Goal: Task Accomplishment & Management: Use online tool/utility

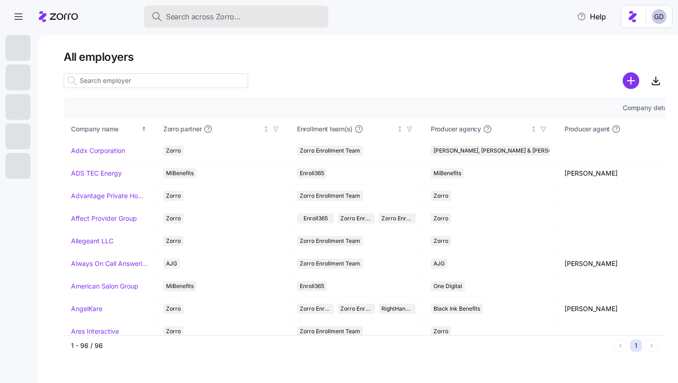
click at [214, 18] on span "Search across Zorro..." at bounding box center [203, 17] width 75 height 12
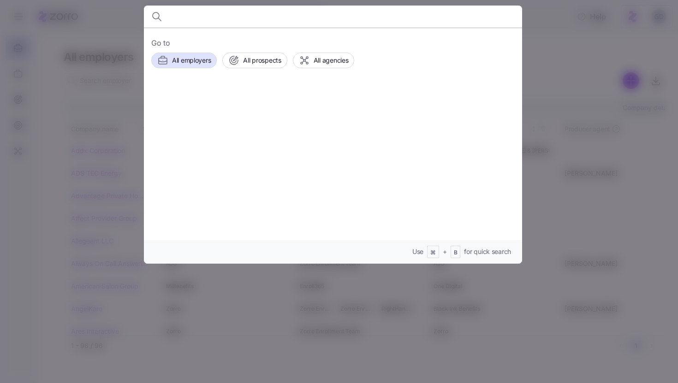
click at [558, 106] on div at bounding box center [339, 191] width 678 height 383
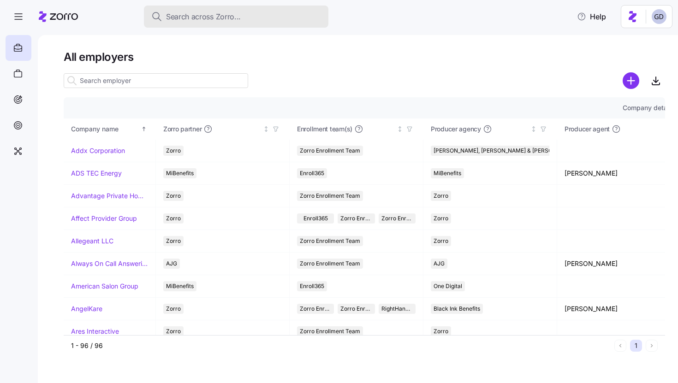
click at [211, 18] on span "Search across Zorro..." at bounding box center [203, 17] width 75 height 12
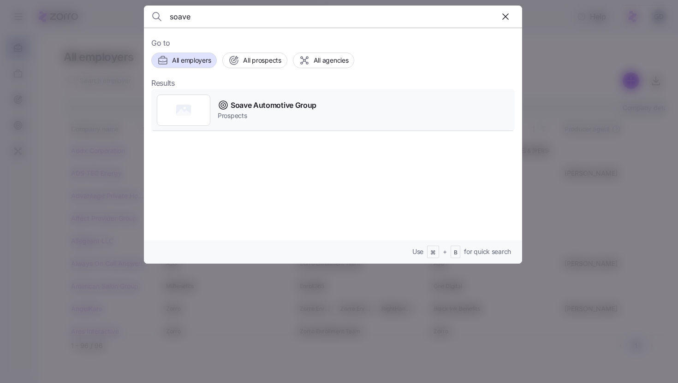
type input "soave"
click at [255, 108] on span "Soave Automotive Group" at bounding box center [273, 106] width 86 height 12
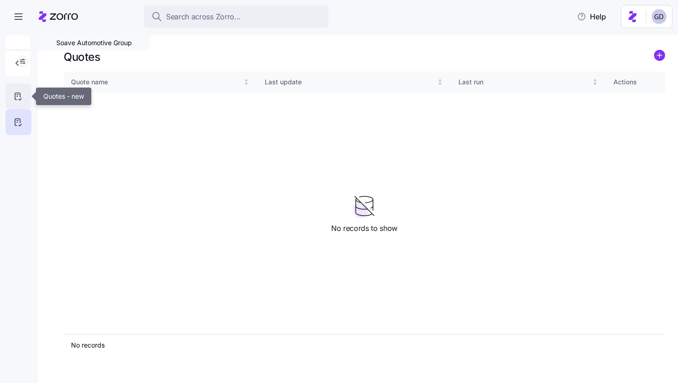
click at [23, 96] on div at bounding box center [19, 96] width 26 height 26
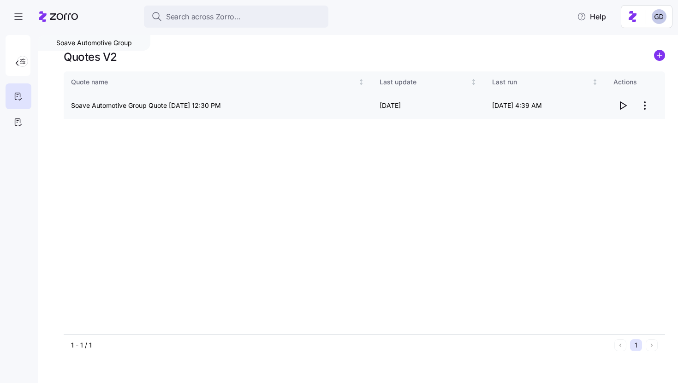
click at [620, 106] on icon "button" at bounding box center [622, 105] width 11 height 11
click at [646, 107] on html "Search across Zorro... Help Soave Automotive Group Quotes V2 Quote name Last up…" at bounding box center [339, 189] width 678 height 378
click at [594, 124] on div "Edit quote" at bounding box center [584, 128] width 31 height 10
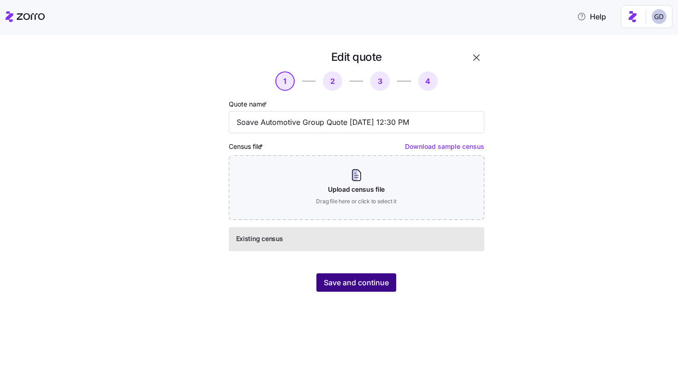
click at [364, 283] on span "Save and continue" at bounding box center [356, 282] width 65 height 11
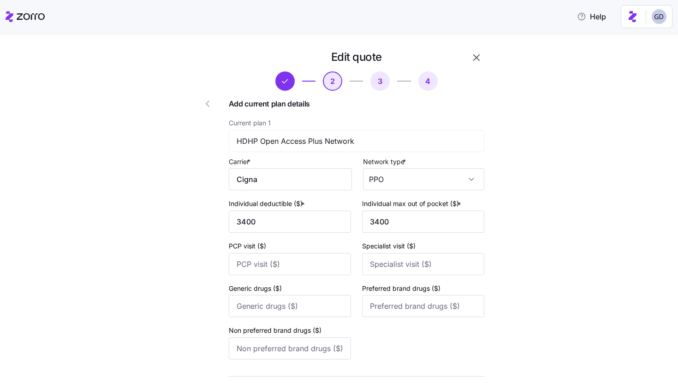
scroll to position [337, 0]
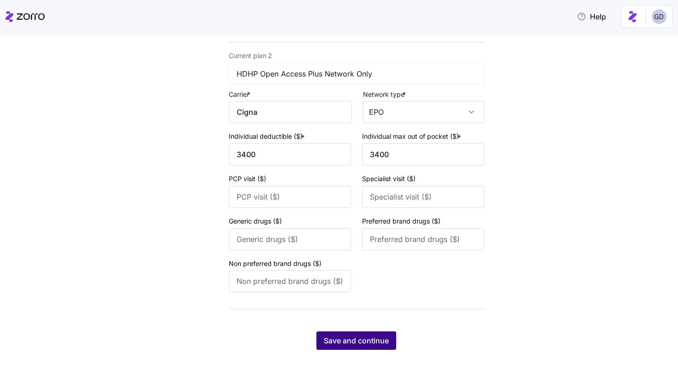
click at [355, 337] on span "Save and continue" at bounding box center [356, 340] width 65 height 11
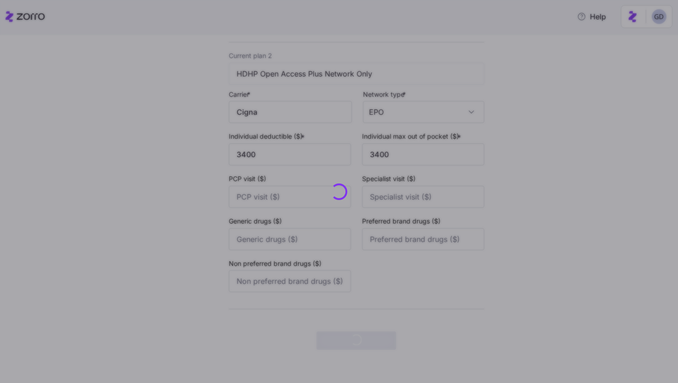
scroll to position [0, 0]
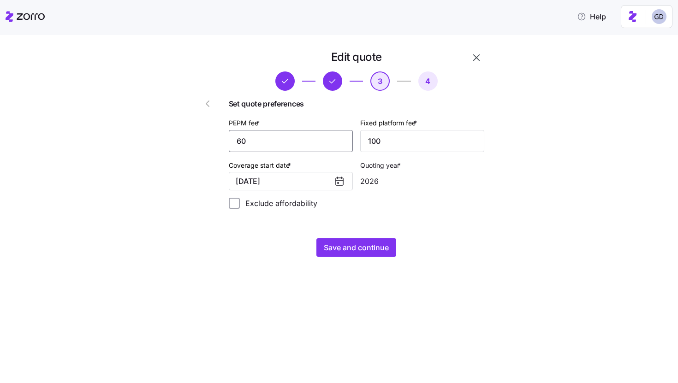
click at [304, 142] on input "60" at bounding box center [291, 141] width 124 height 22
type input "75"
click at [378, 243] on span "Save and continue" at bounding box center [356, 247] width 65 height 11
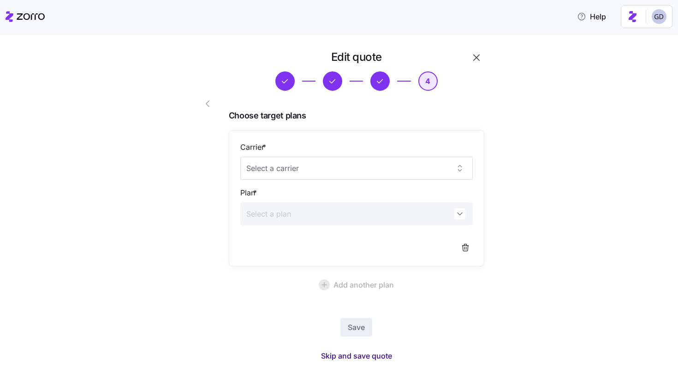
click at [366, 354] on span "Skip and save quote" at bounding box center [356, 355] width 71 height 11
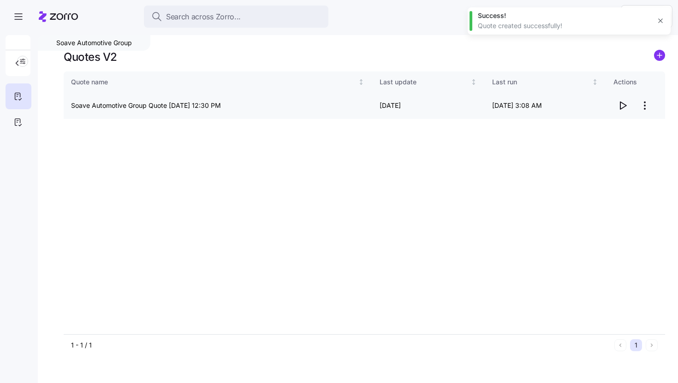
click at [622, 106] on icon "button" at bounding box center [622, 105] width 11 height 11
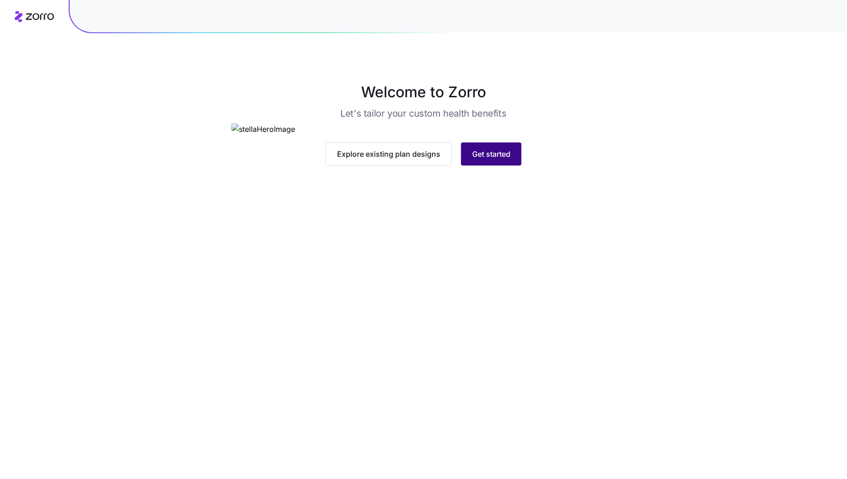
click at [488, 159] on span "Get started" at bounding box center [491, 153] width 38 height 11
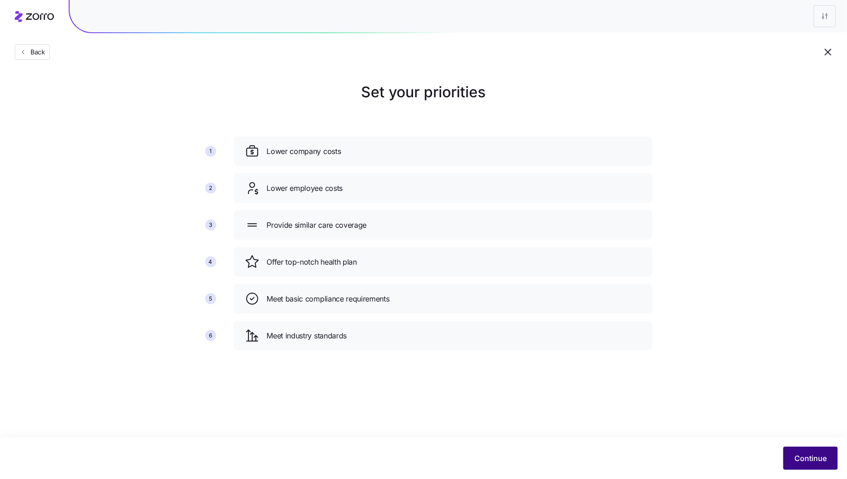
click at [801, 460] on span "Continue" at bounding box center [810, 458] width 32 height 11
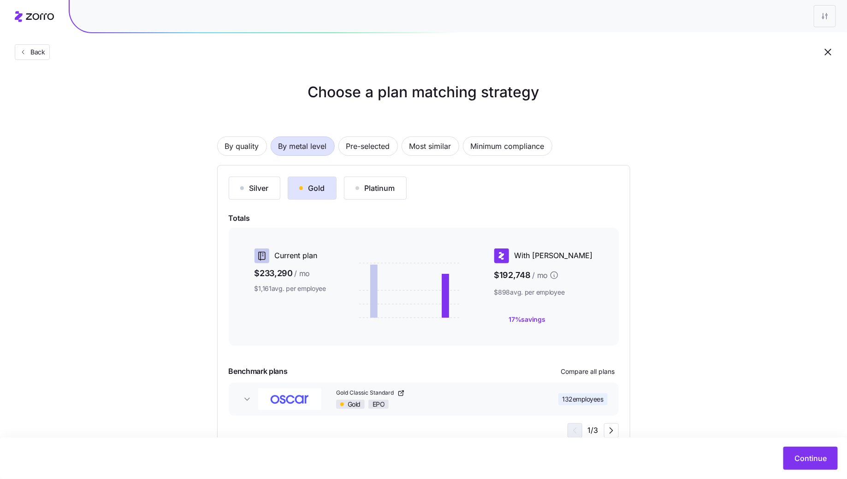
scroll to position [29, 0]
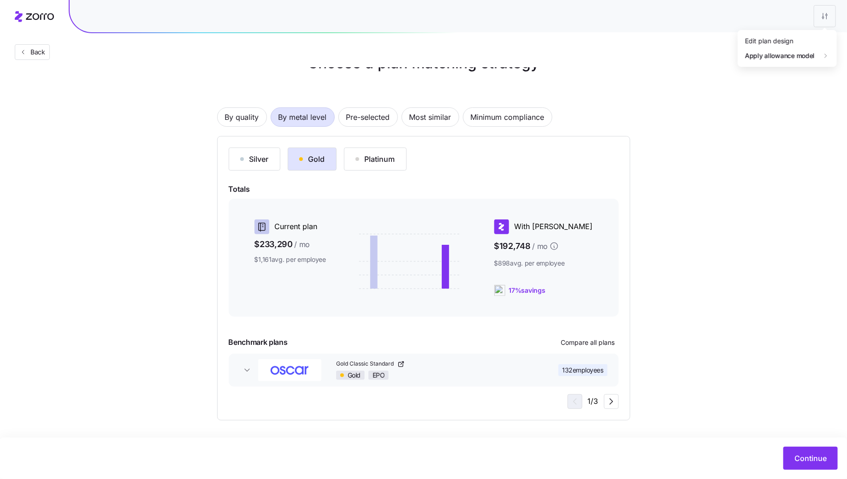
click at [823, 22] on html "Back Choose a plan matching strategy By quality By metal level Pre-selected Mos…" at bounding box center [423, 225] width 847 height 508
click at [790, 35] on div "Edit plan design" at bounding box center [787, 41] width 92 height 15
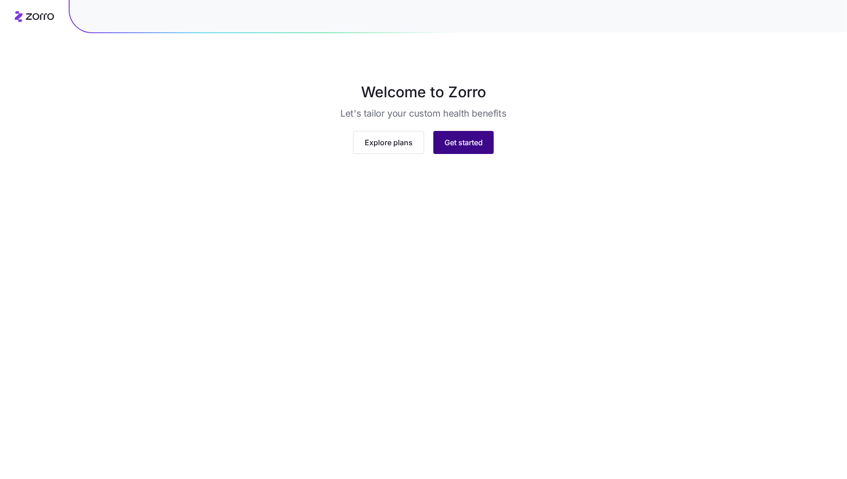
click at [463, 154] on button "Get started" at bounding box center [463, 142] width 60 height 23
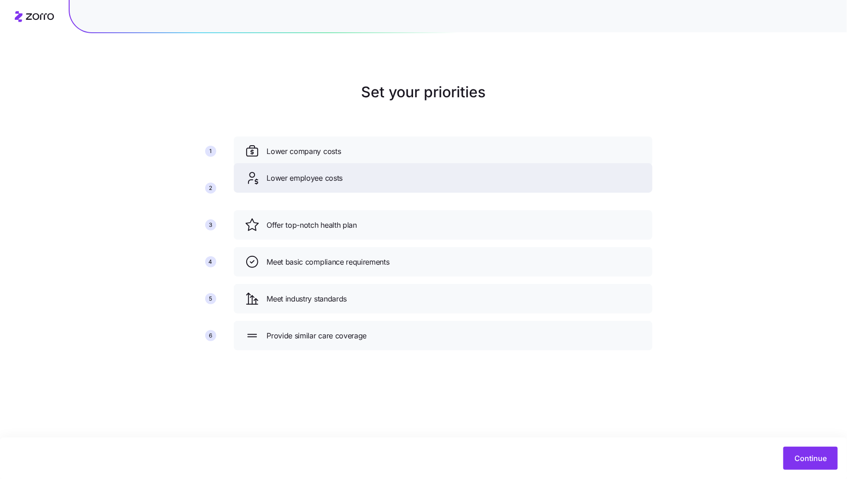
drag, startPoint x: 476, startPoint y: 232, endPoint x: 476, endPoint y: 184, distance: 47.9
click at [476, 184] on div "Lower employee costs" at bounding box center [443, 178] width 396 height 15
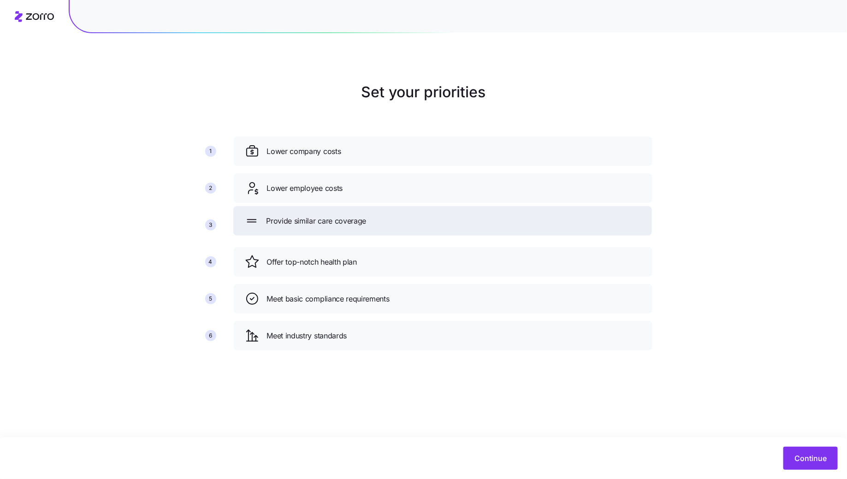
drag, startPoint x: 403, startPoint y: 335, endPoint x: 401, endPoint y: 218, distance: 117.6
click at [401, 218] on div "Provide similar care coverage" at bounding box center [442, 220] width 396 height 15
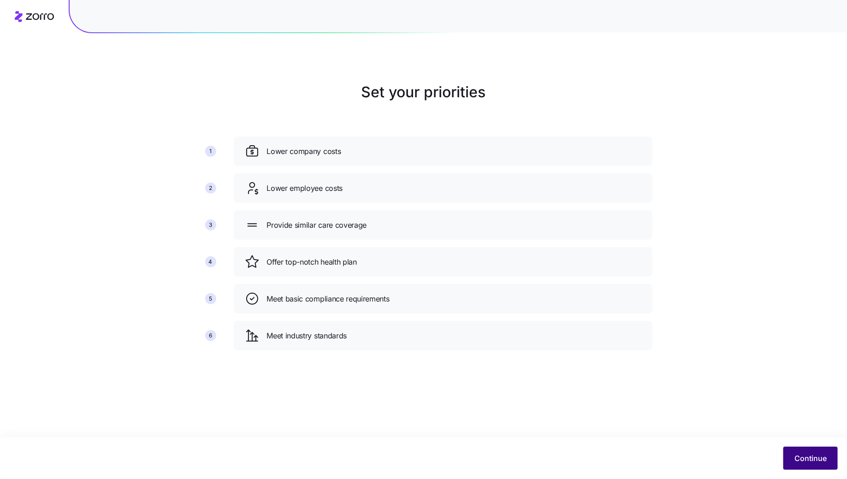
click at [826, 459] on span "Continue" at bounding box center [810, 458] width 32 height 11
click at [806, 460] on div "Set your priorities 1 2 3 4 5 6 Lower company costs Lower employee costs Provid…" at bounding box center [423, 239] width 847 height 479
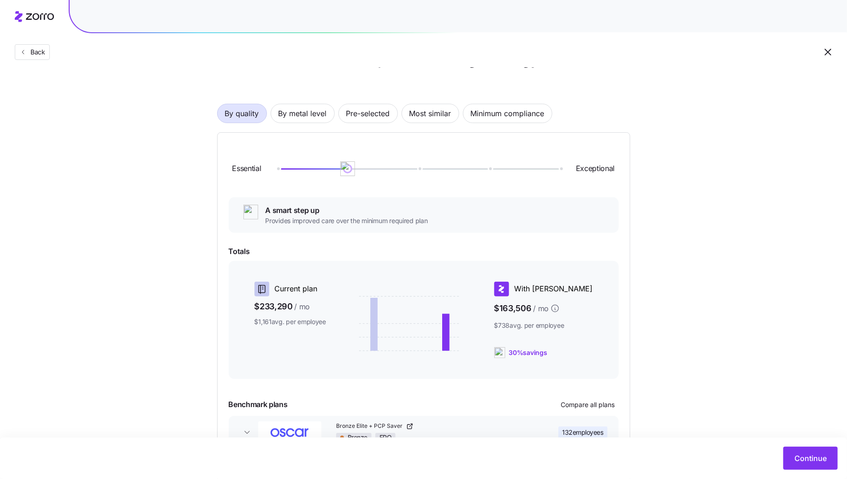
scroll to position [25, 0]
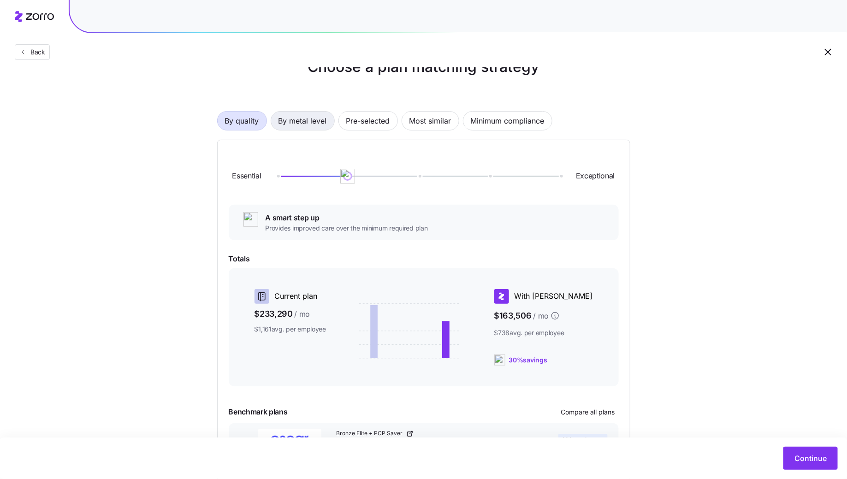
click at [314, 120] on span "By metal level" at bounding box center [302, 121] width 48 height 18
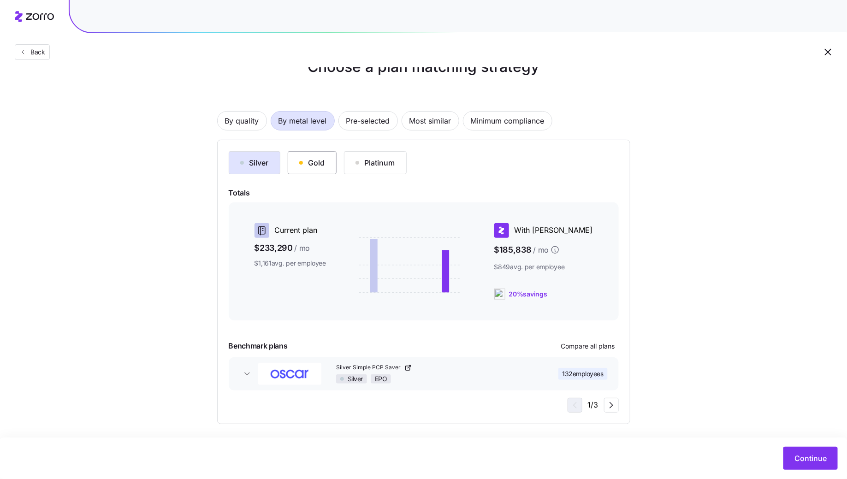
click at [314, 165] on div "Gold" at bounding box center [312, 162] width 26 height 11
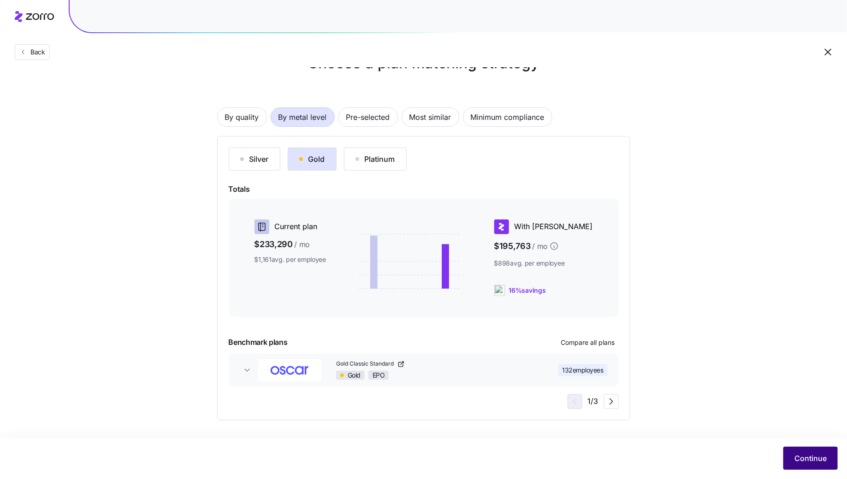
click at [804, 451] on button "Continue" at bounding box center [810, 458] width 54 height 23
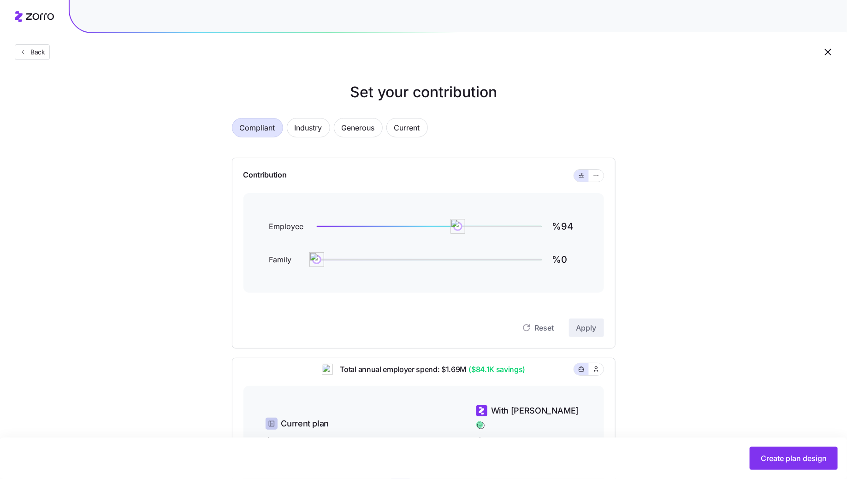
scroll to position [208, 0]
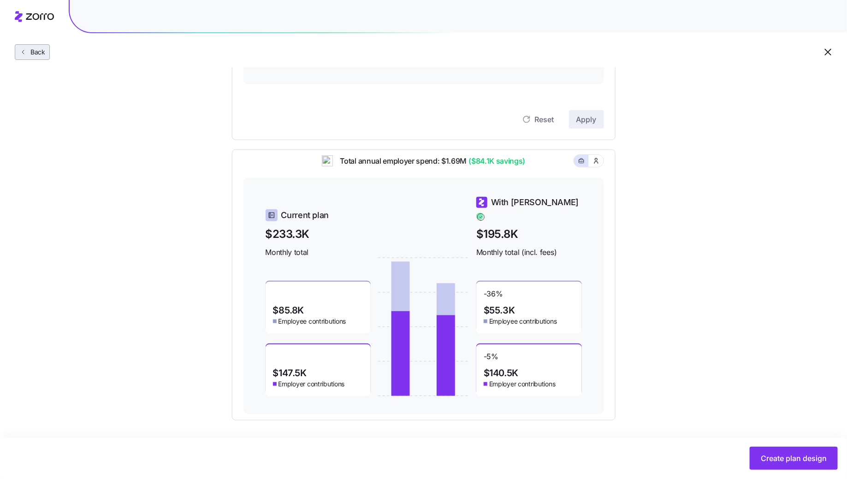
click at [38, 52] on span "Back" at bounding box center [36, 51] width 18 height 9
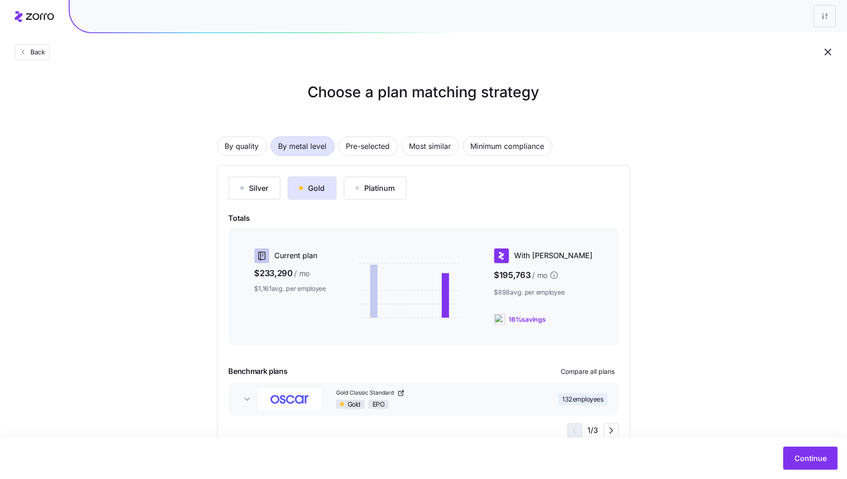
scroll to position [29, 0]
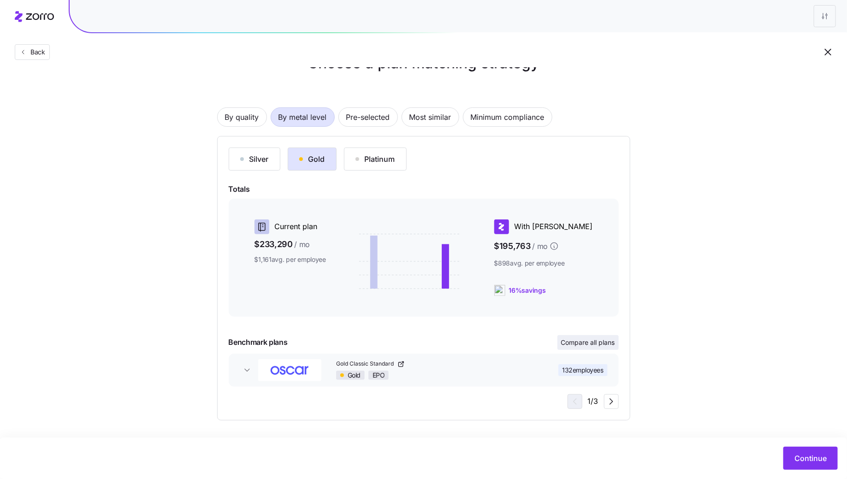
click at [583, 337] on button "Compare all plans" at bounding box center [587, 342] width 61 height 15
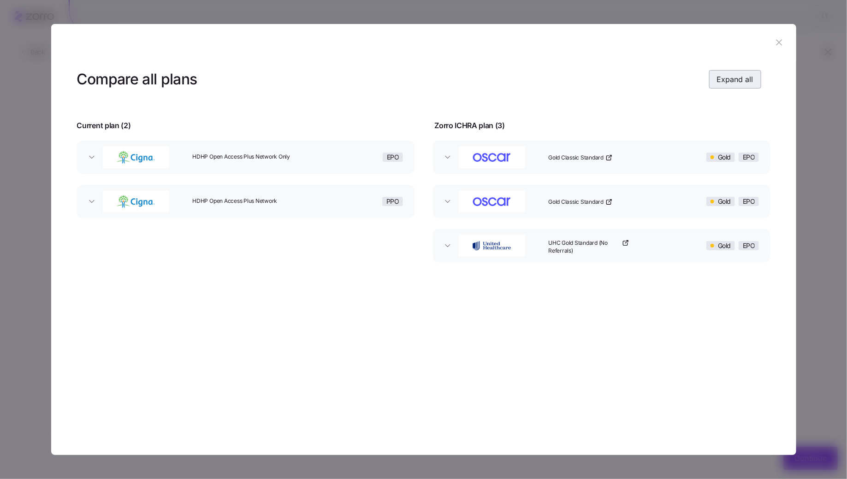
click at [735, 84] on span "Expand all" at bounding box center [735, 79] width 36 height 11
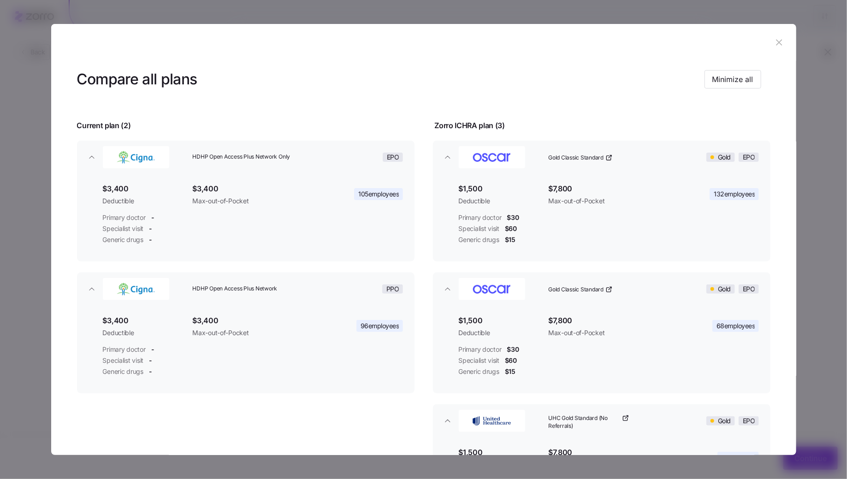
click at [777, 49] on button "button" at bounding box center [779, 42] width 15 height 15
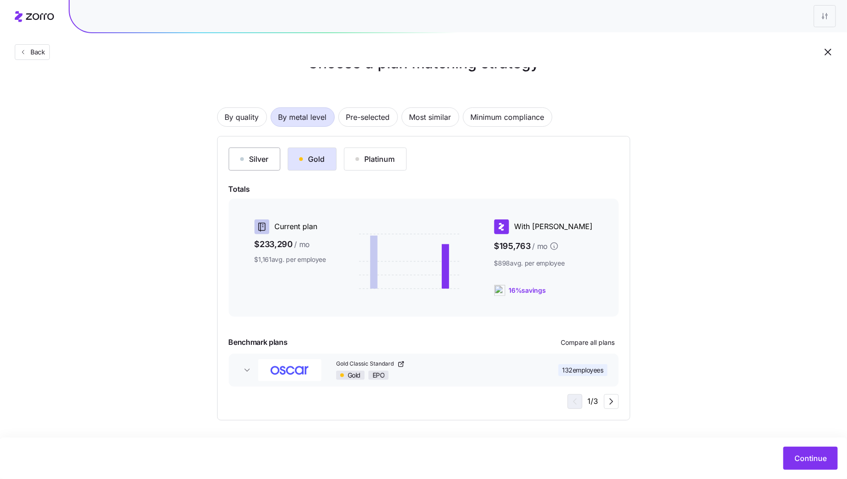
click at [254, 159] on div "Silver" at bounding box center [254, 158] width 29 height 11
click at [308, 163] on div "Gold" at bounding box center [312, 158] width 26 height 11
click at [579, 346] on span "Compare all plans" at bounding box center [588, 342] width 54 height 9
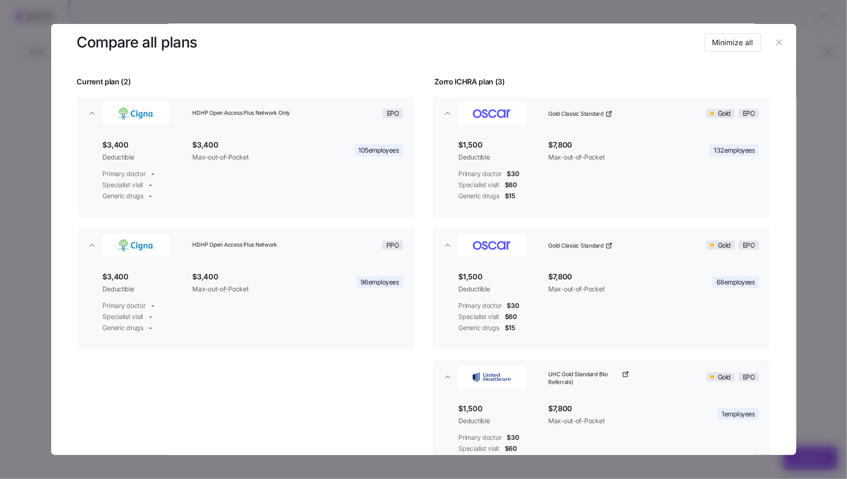
scroll to position [18, 0]
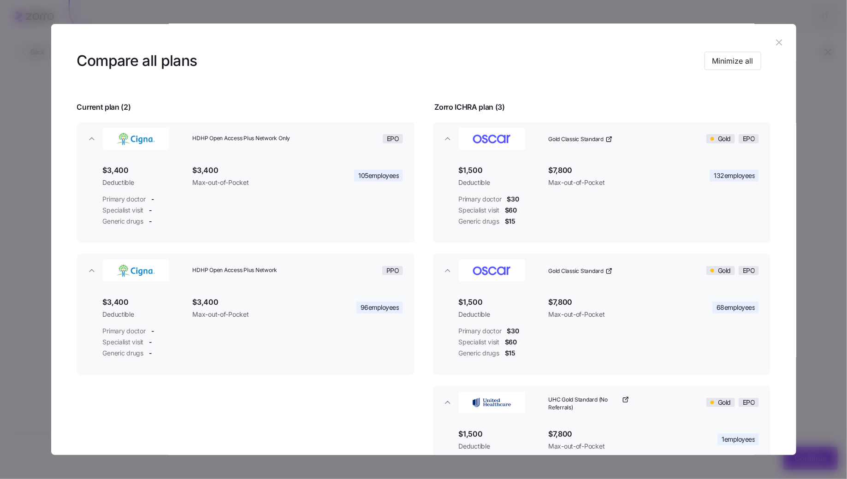
click at [774, 40] on icon "button" at bounding box center [779, 42] width 10 height 10
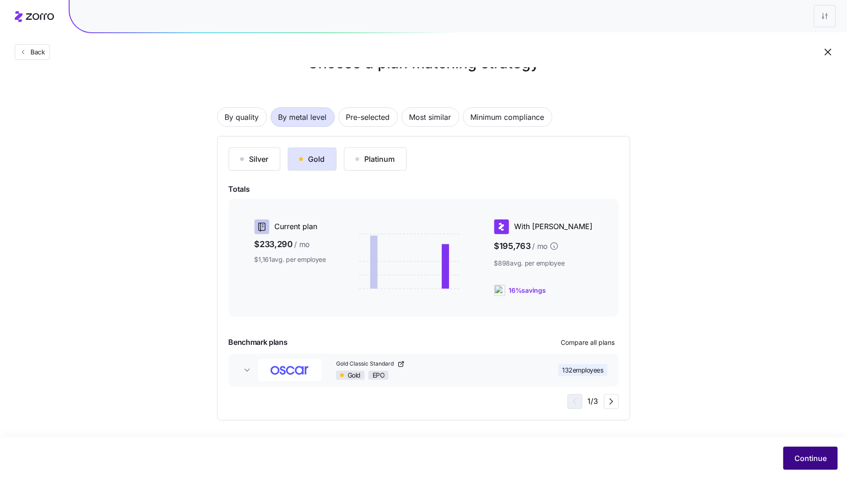
click at [804, 451] on button "Continue" at bounding box center [810, 458] width 54 height 23
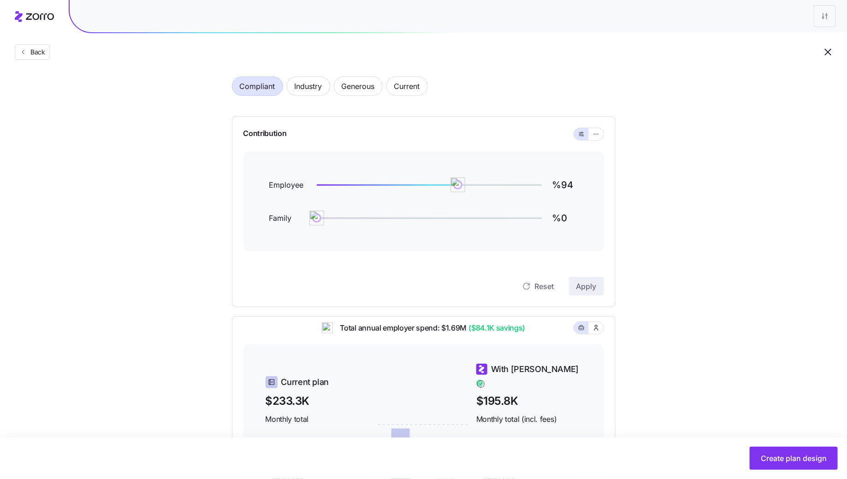
scroll to position [18, 0]
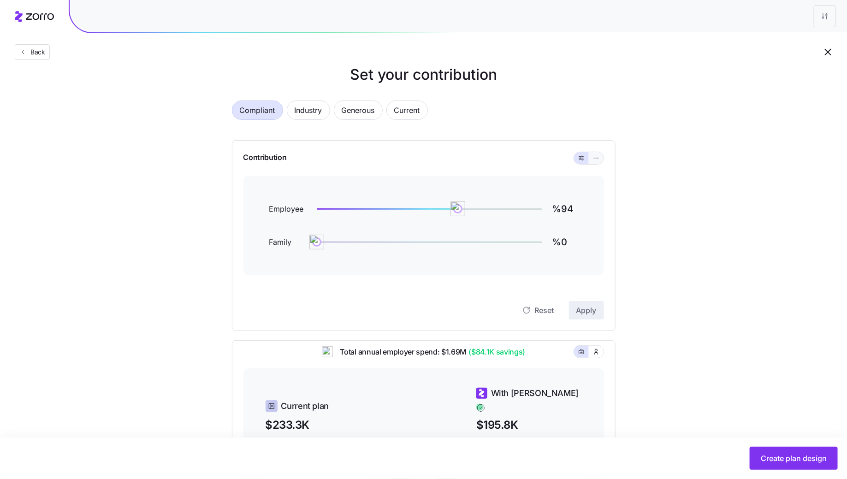
click at [599, 161] on button "button" at bounding box center [596, 158] width 15 height 12
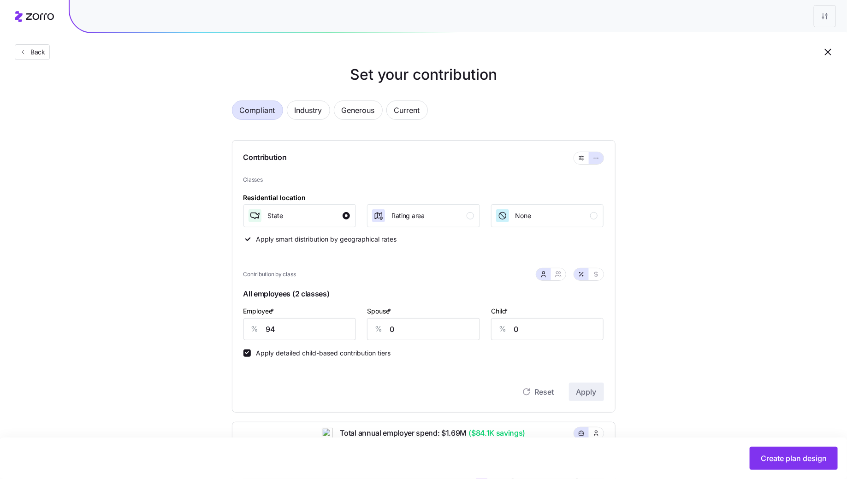
scroll to position [109, 0]
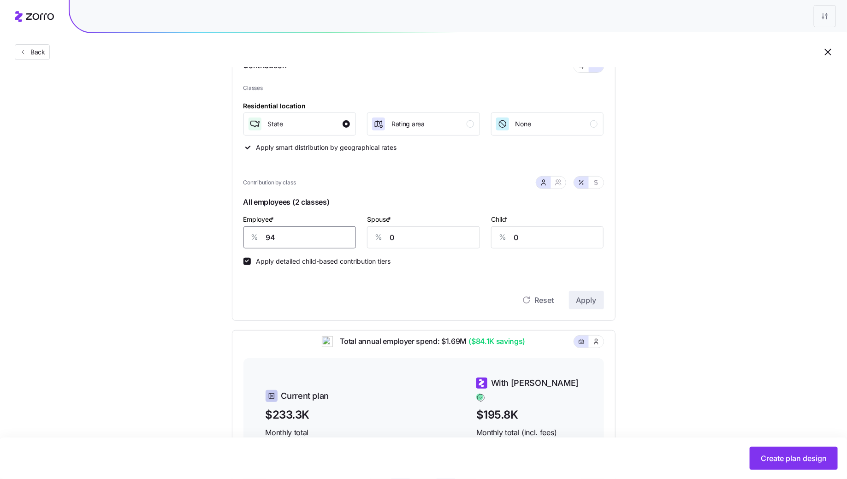
click at [354, 233] on input "94" at bounding box center [299, 237] width 113 height 22
click at [352, 236] on input "60" at bounding box center [299, 237] width 113 height 22
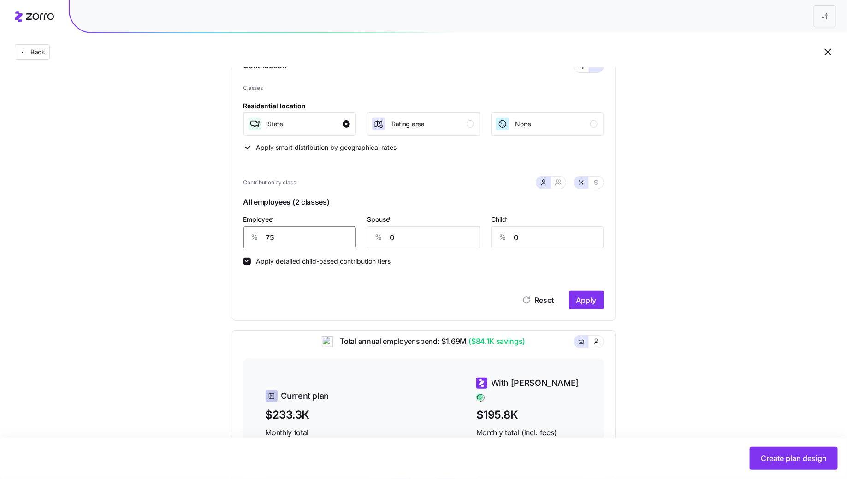
type input "75"
click at [555, 183] on icon "button" at bounding box center [558, 182] width 7 height 7
type input "38"
type input "44"
click at [380, 242] on input "38" at bounding box center [377, 237] width 82 height 22
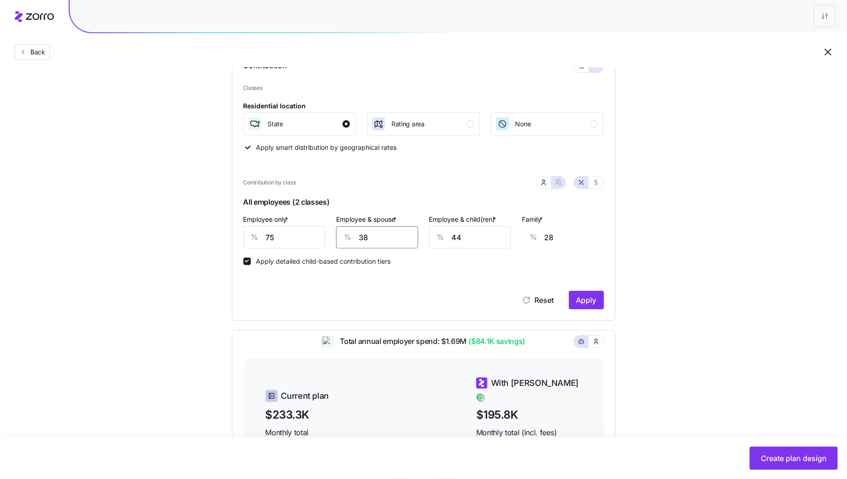
click at [380, 242] on input "38" at bounding box center [377, 237] width 82 height 22
click at [586, 303] on span "Apply" at bounding box center [586, 300] width 20 height 11
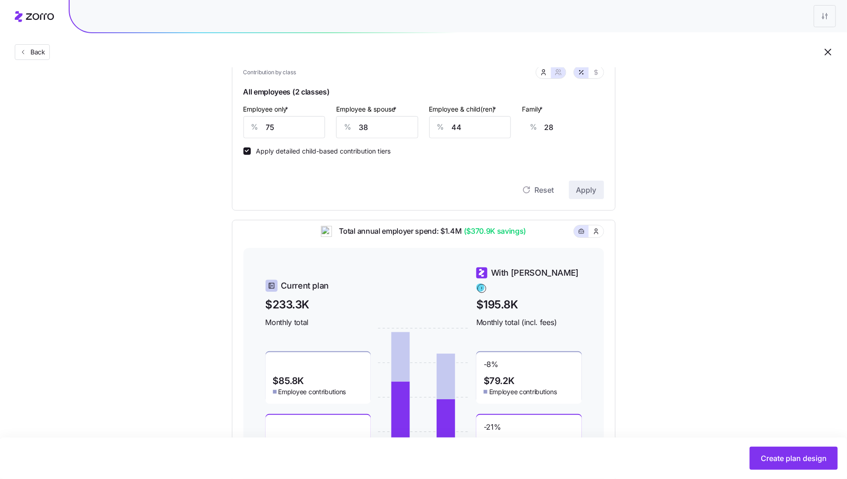
scroll to position [290, 0]
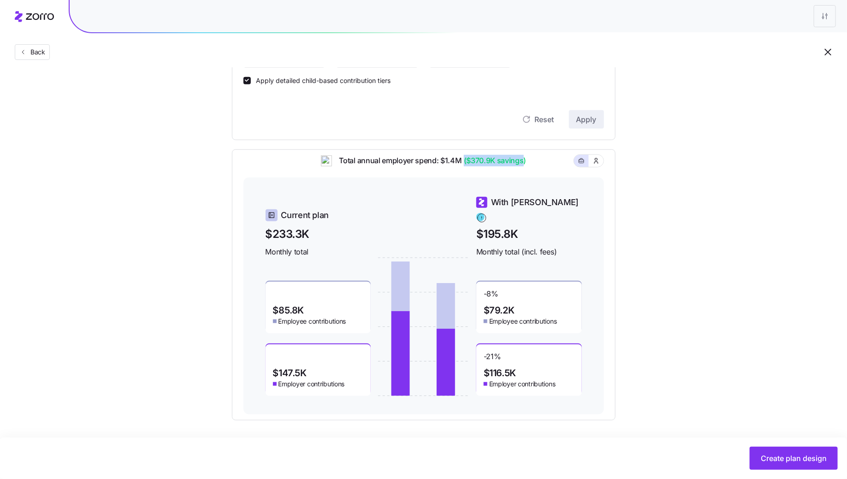
drag, startPoint x: 523, startPoint y: 167, endPoint x: 461, endPoint y: 167, distance: 61.8
click at [461, 166] on span "Total annual employer spend: $1.4M ($370.9K savings)" at bounding box center [429, 161] width 195 height 12
click at [678, 200] on div "Set your contribution Compliant Industry Generous Current Contribution Classes …" at bounding box center [423, 105] width 847 height 629
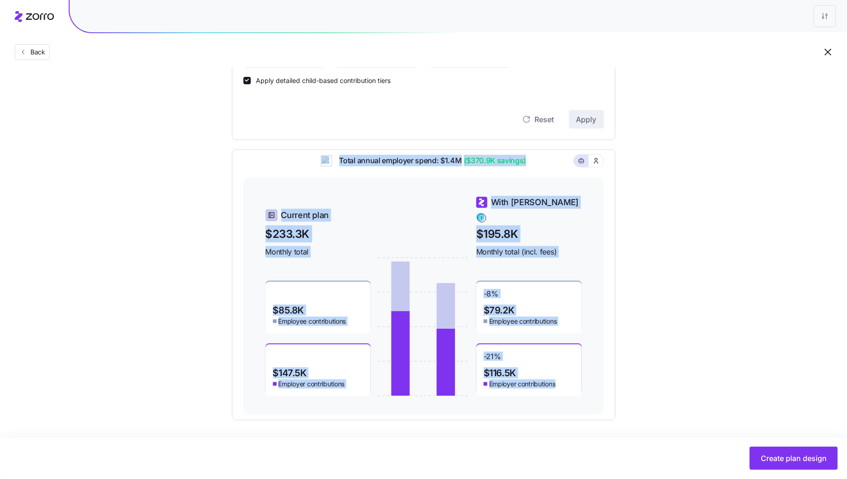
drag, startPoint x: 242, startPoint y: 157, endPoint x: 596, endPoint y: 401, distance: 430.2
click at [596, 401] on div "Total annual employer spend: $1.4M ($370.9K savings) Current plan $233.3K Month…" at bounding box center [424, 284] width 384 height 271
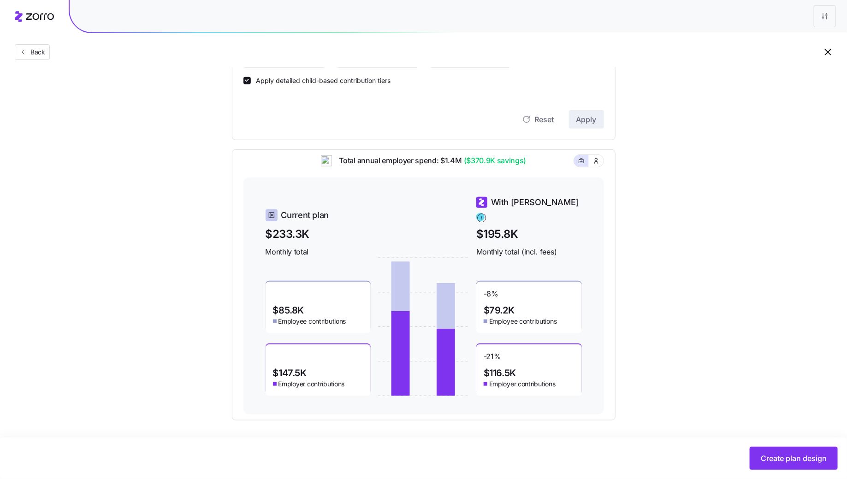
click at [647, 394] on div "Set your contribution Compliant Industry Generous Current Contribution Classes …" at bounding box center [423, 105] width 457 height 629
click at [791, 472] on div "Create plan design" at bounding box center [423, 457] width 847 height 41
click at [797, 461] on span "Create plan design" at bounding box center [794, 458] width 66 height 11
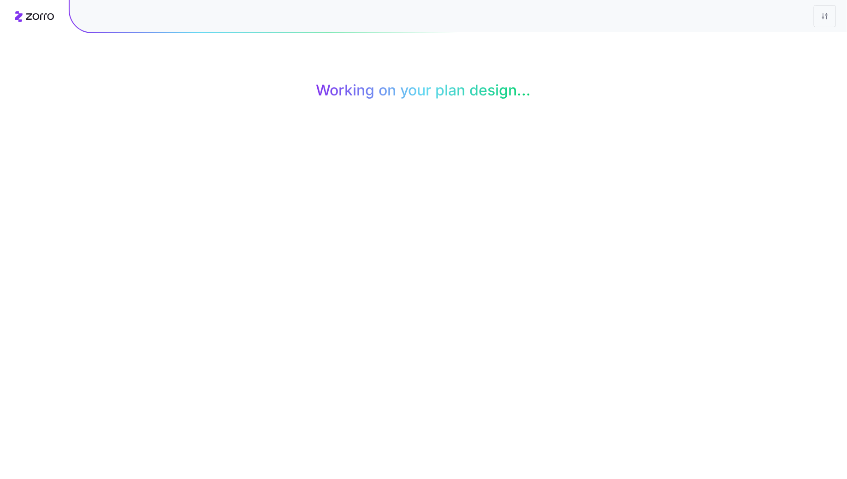
scroll to position [0, 0]
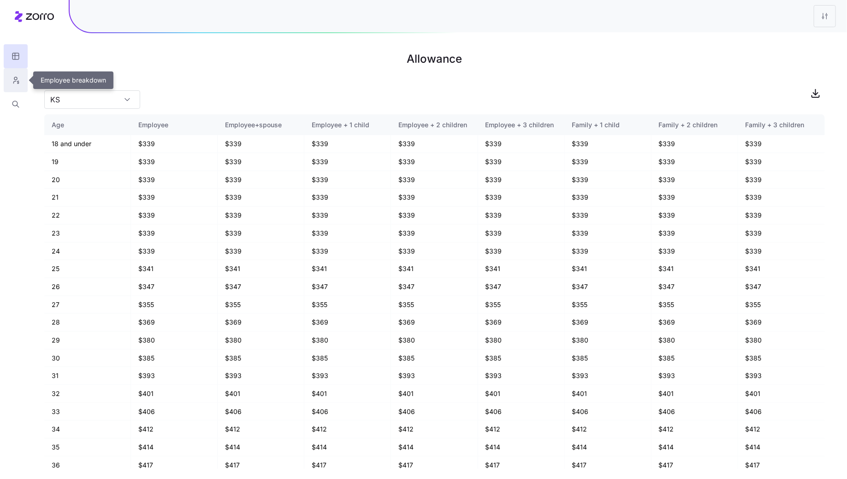
click at [16, 84] on icon "button" at bounding box center [16, 80] width 8 height 9
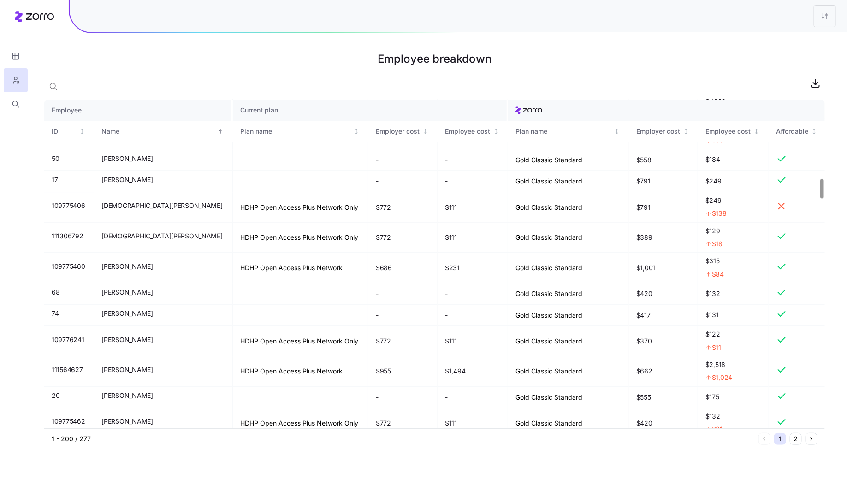
scroll to position [1351, 0]
click at [13, 56] on icon "button" at bounding box center [16, 56] width 8 height 9
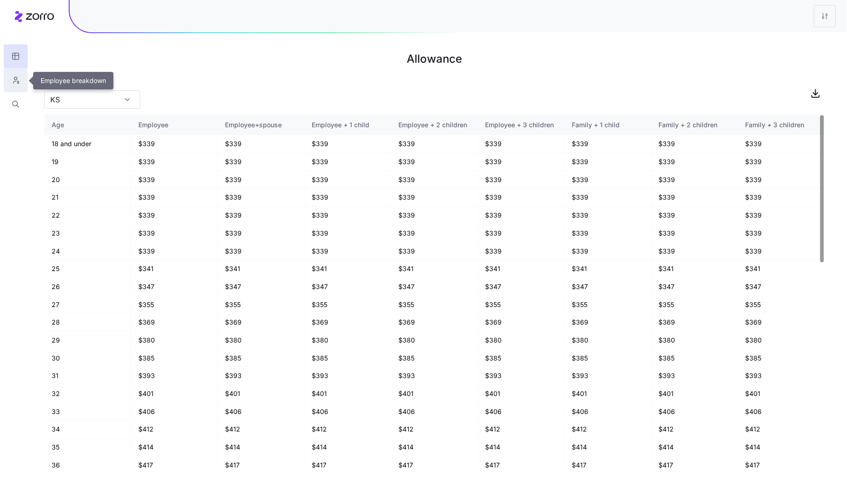
click at [13, 79] on icon "button" at bounding box center [16, 80] width 8 height 9
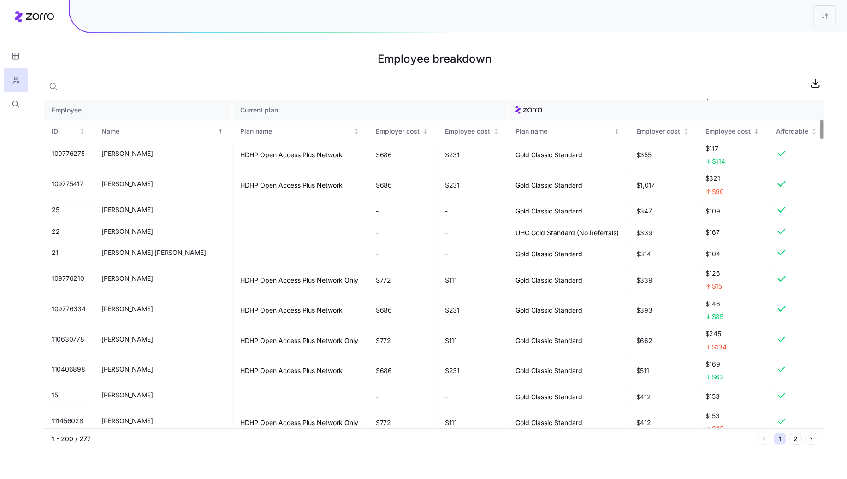
scroll to position [330, 0]
click at [824, 13] on html "Employee breakdown Employee Current plan ID Name Plan name Employer cost Employ…" at bounding box center [423, 239] width 847 height 479
click at [782, 33] on div "Edit plan design" at bounding box center [787, 40] width 92 height 15
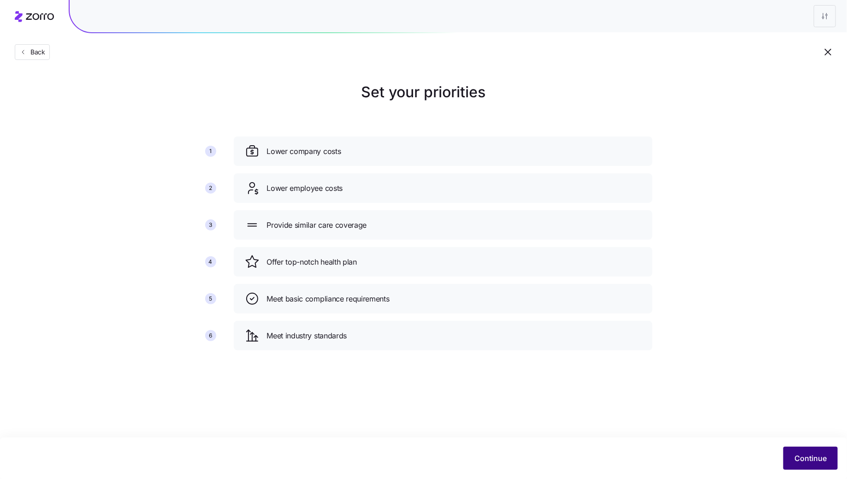
click at [814, 463] on span "Continue" at bounding box center [810, 458] width 32 height 11
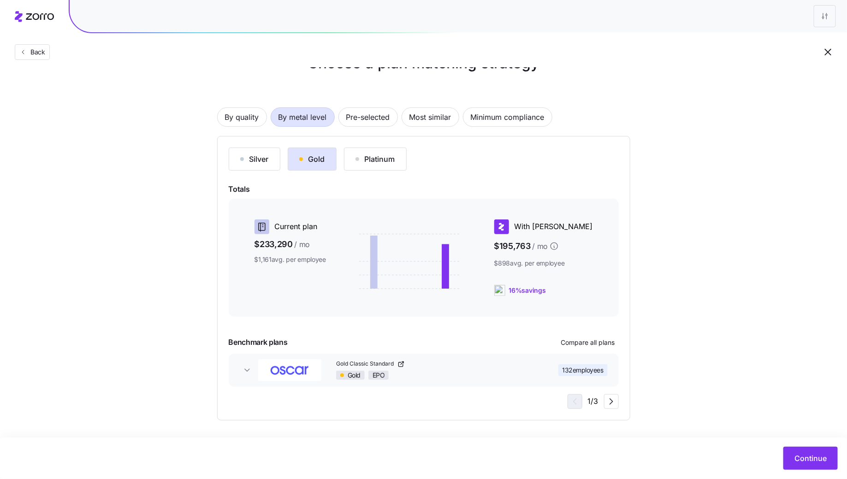
scroll to position [29, 0]
click at [797, 442] on div "Continue" at bounding box center [423, 457] width 847 height 41
click at [799, 454] on span "Continue" at bounding box center [810, 458] width 32 height 11
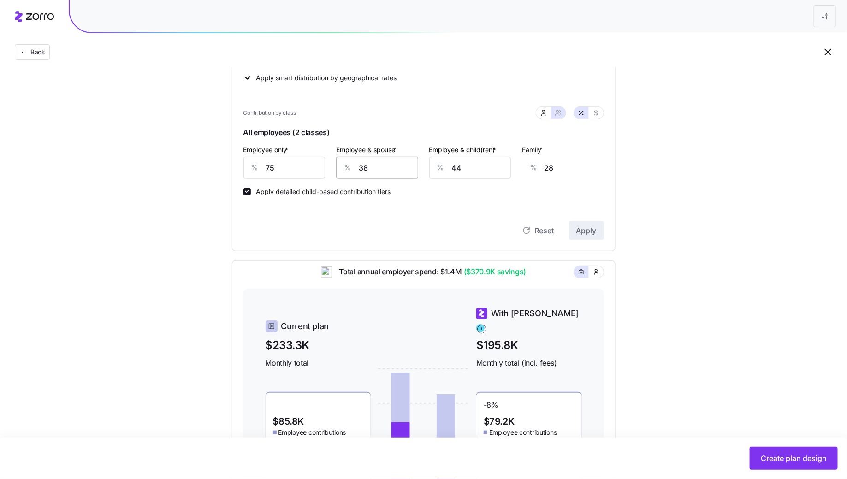
scroll to position [215, 0]
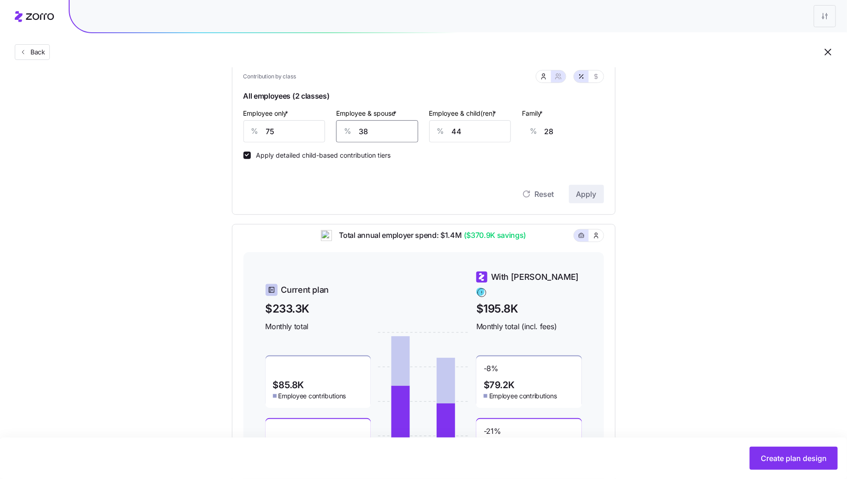
click at [382, 130] on input "38" at bounding box center [377, 131] width 82 height 22
click at [388, 154] on label "Apply detailed child-based contribution tiers" at bounding box center [321, 155] width 140 height 7
click at [251, 154] on input "Apply detailed child-based contribution tiers" at bounding box center [246, 155] width 7 height 7
click at [377, 152] on label "Apply detailed child-based contribution tiers" at bounding box center [321, 155] width 140 height 7
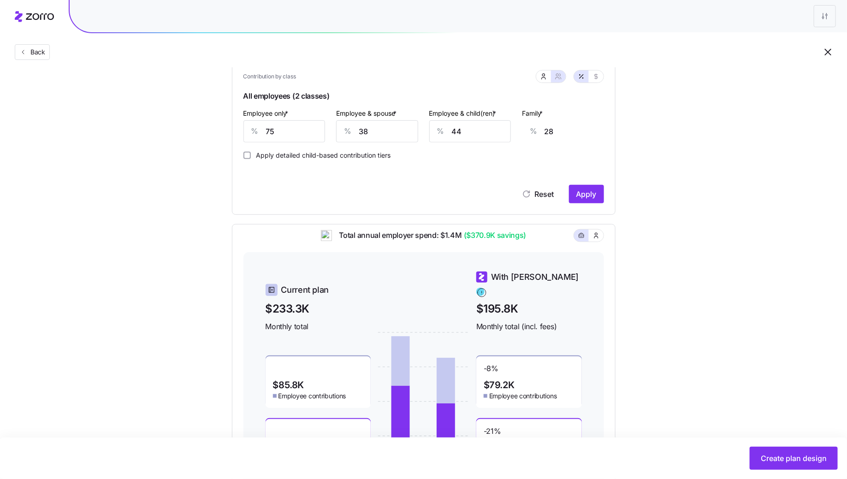
click at [251, 152] on input "Apply detailed child-based contribution tiers" at bounding box center [246, 155] width 7 height 7
checkbox input "true"
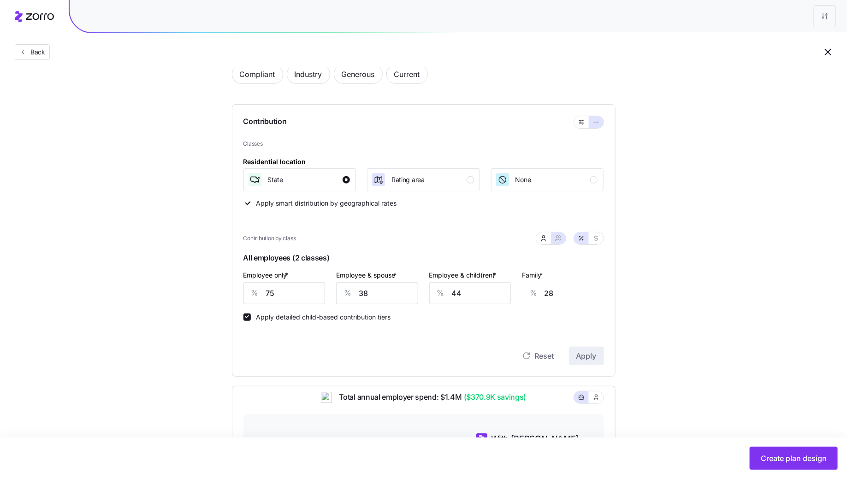
scroll to position [57, 0]
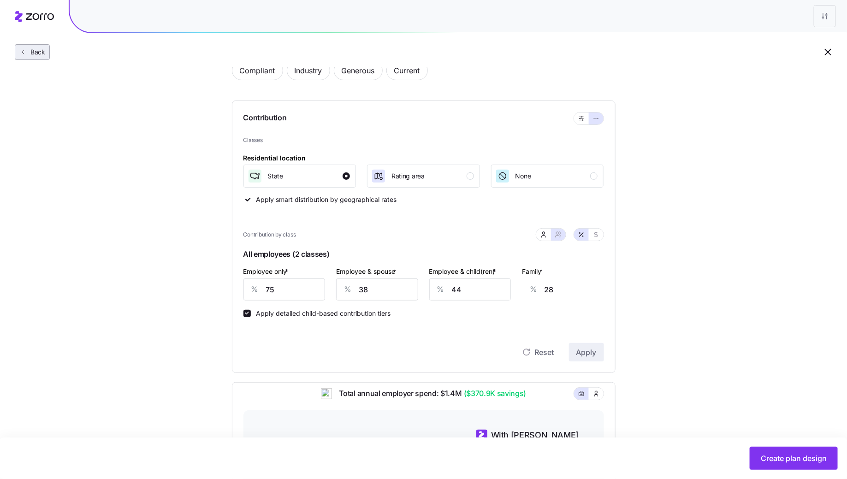
click at [16, 46] on button "Back" at bounding box center [32, 52] width 35 height 16
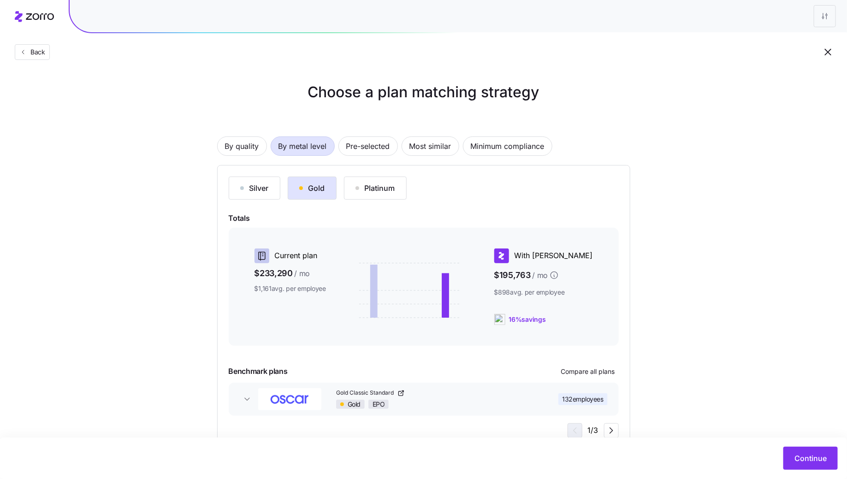
scroll to position [29, 0]
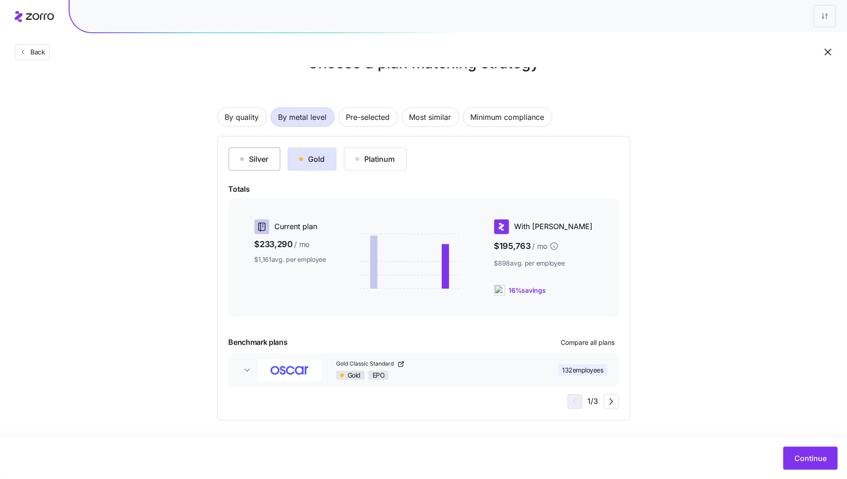
click at [262, 158] on div "Silver" at bounding box center [254, 158] width 29 height 11
click at [603, 346] on span "Compare all plans" at bounding box center [588, 342] width 54 height 9
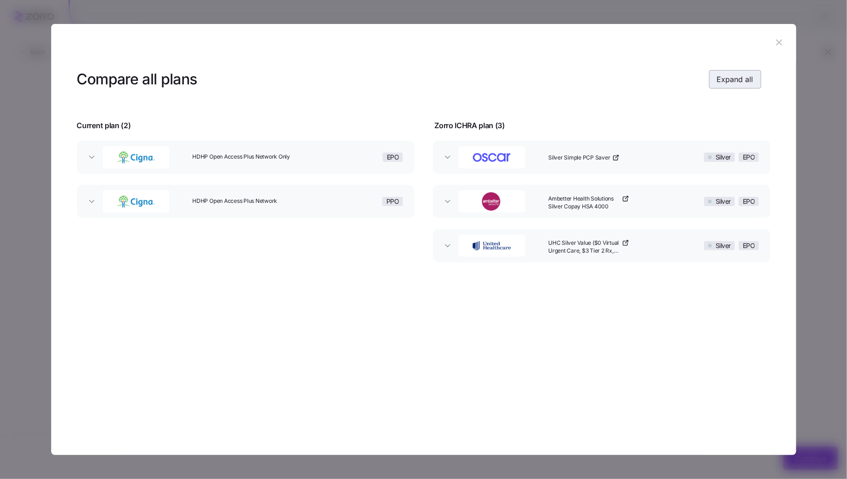
click at [735, 74] on button "Expand all" at bounding box center [735, 79] width 52 height 18
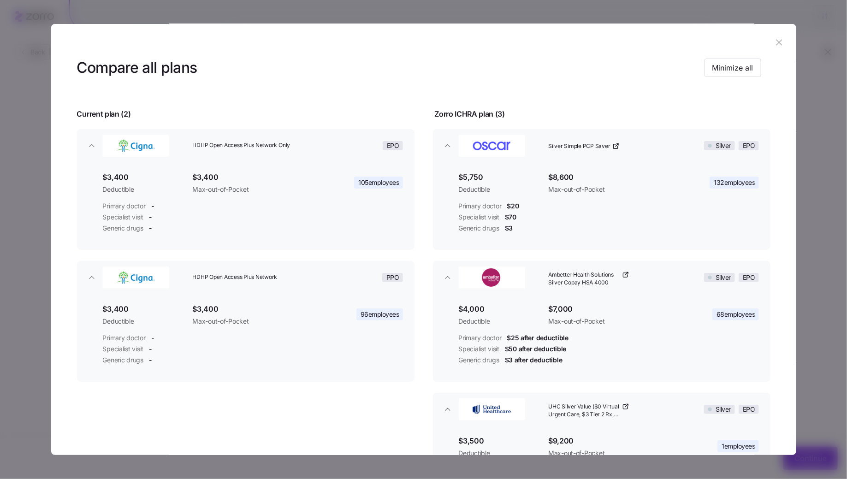
scroll to position [0, 0]
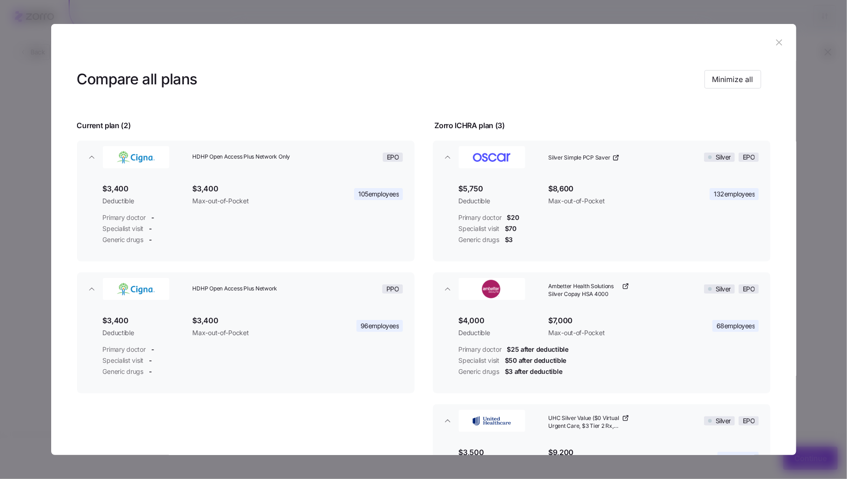
click at [775, 45] on icon "button" at bounding box center [779, 42] width 10 height 10
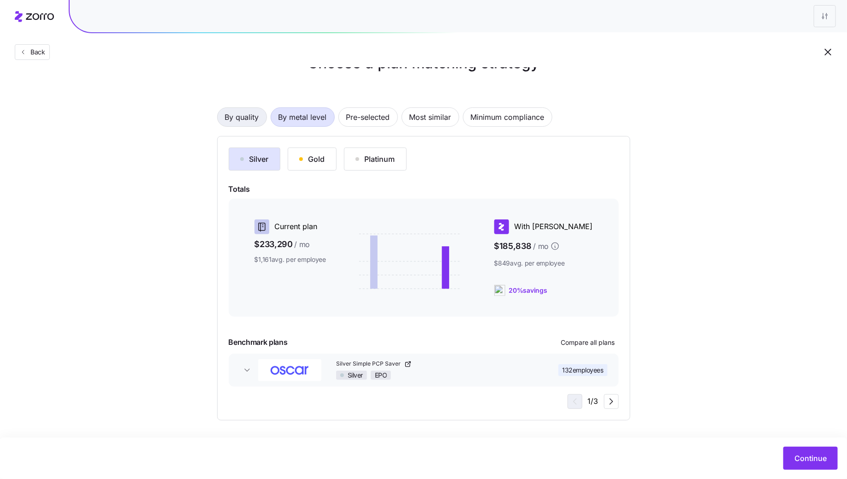
click at [254, 120] on span "By quality" at bounding box center [242, 117] width 34 height 18
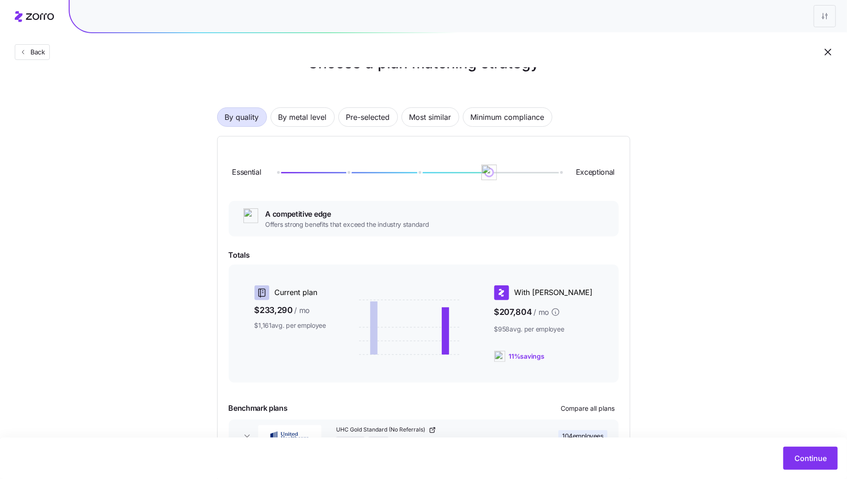
drag, startPoint x: 279, startPoint y: 176, endPoint x: 483, endPoint y: 175, distance: 203.7
click at [483, 175] on img at bounding box center [490, 173] width 16 height 16
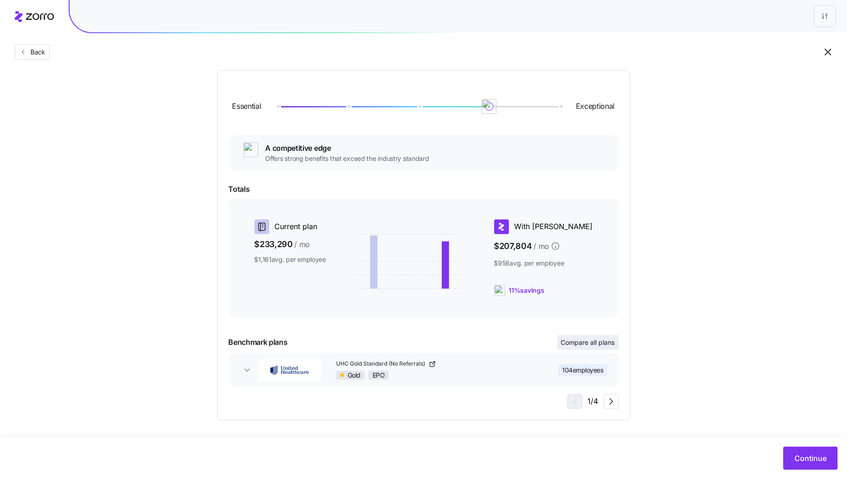
click at [596, 344] on span "Compare all plans" at bounding box center [588, 342] width 54 height 9
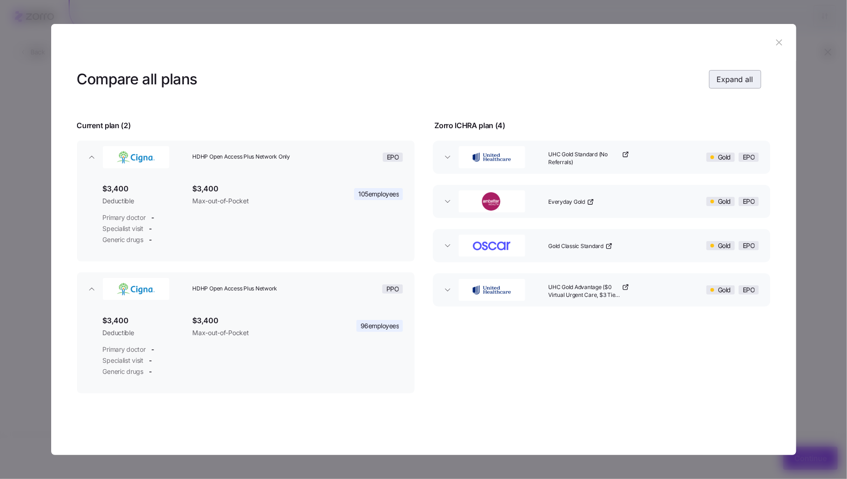
click at [726, 80] on span "Expand all" at bounding box center [735, 79] width 36 height 11
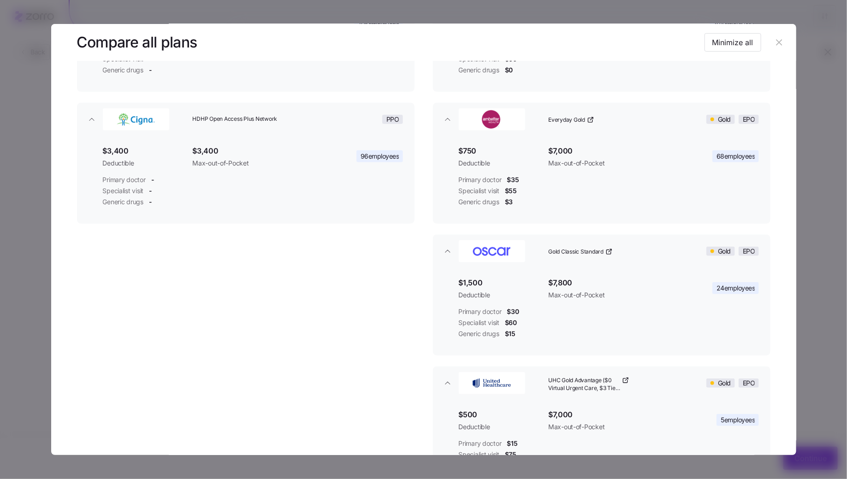
scroll to position [178, 0]
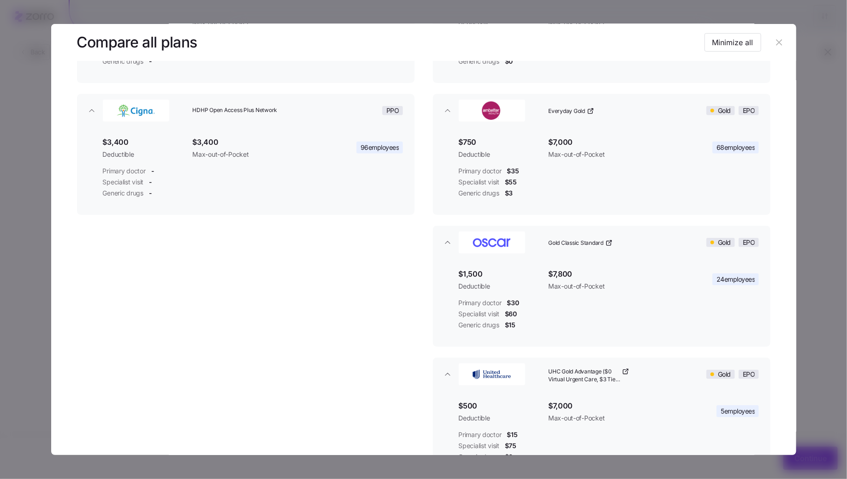
click at [778, 39] on icon "button" at bounding box center [779, 42] width 10 height 10
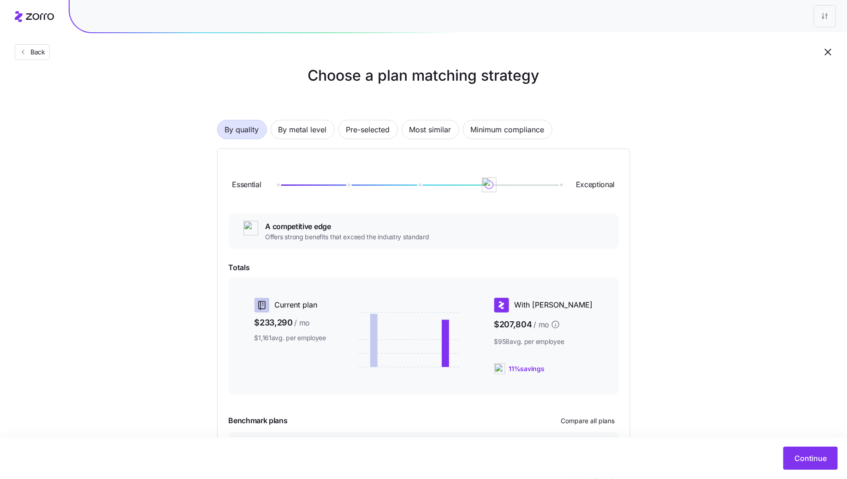
scroll to position [0, 0]
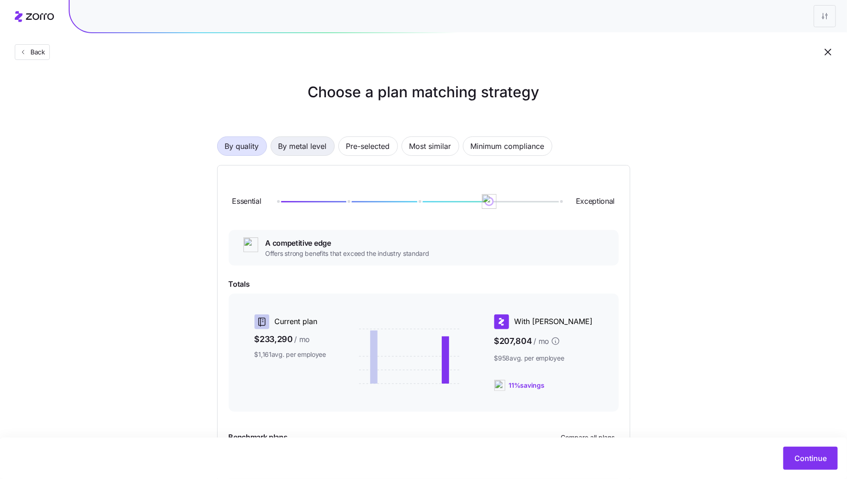
click at [317, 151] on span "By metal level" at bounding box center [302, 146] width 48 height 18
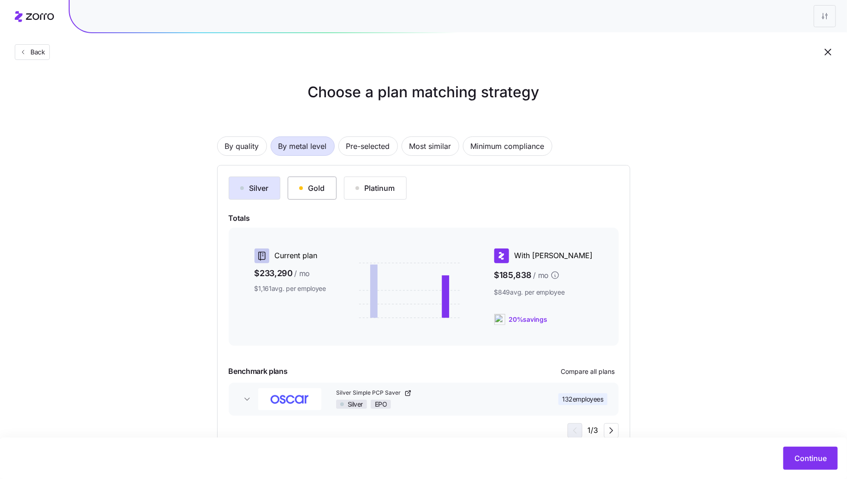
click at [301, 189] on div "Gold" at bounding box center [312, 188] width 26 height 11
click at [268, 192] on div "Silver" at bounding box center [254, 188] width 29 height 11
click at [294, 192] on button "Gold" at bounding box center [312, 188] width 49 height 23
click at [258, 192] on div "Silver" at bounding box center [254, 188] width 29 height 11
click at [286, 192] on div "Silver Gold Platinum" at bounding box center [424, 188] width 390 height 23
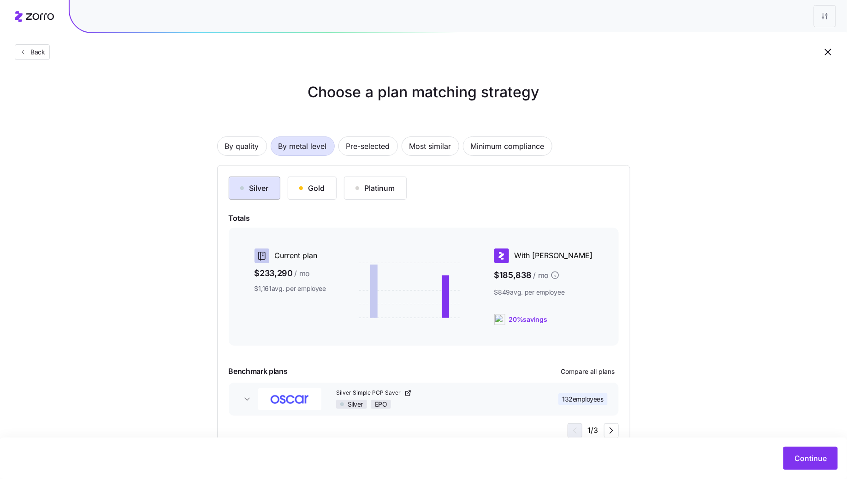
click at [235, 192] on button "Silver" at bounding box center [255, 188] width 52 height 23
click at [255, 192] on div "Silver" at bounding box center [254, 188] width 29 height 11
click at [295, 193] on button "Gold" at bounding box center [312, 188] width 49 height 23
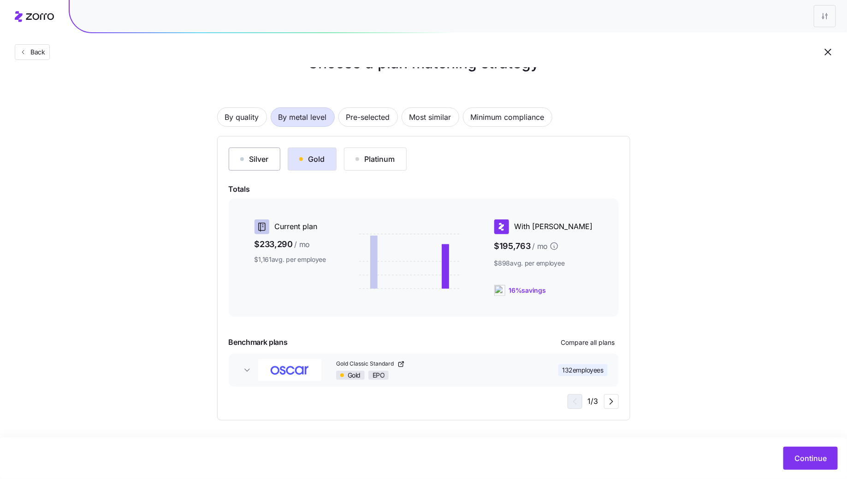
click at [263, 165] on button "Silver" at bounding box center [255, 159] width 52 height 23
click at [589, 345] on span "Compare all plans" at bounding box center [588, 342] width 54 height 9
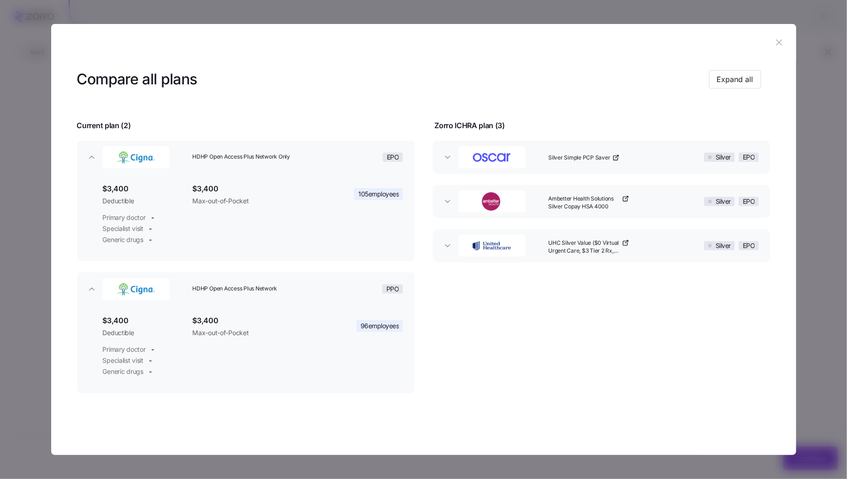
click at [738, 89] on header "Compare all plans Expand all" at bounding box center [423, 79] width 693 height 37
click at [738, 75] on span "Expand all" at bounding box center [735, 79] width 36 height 11
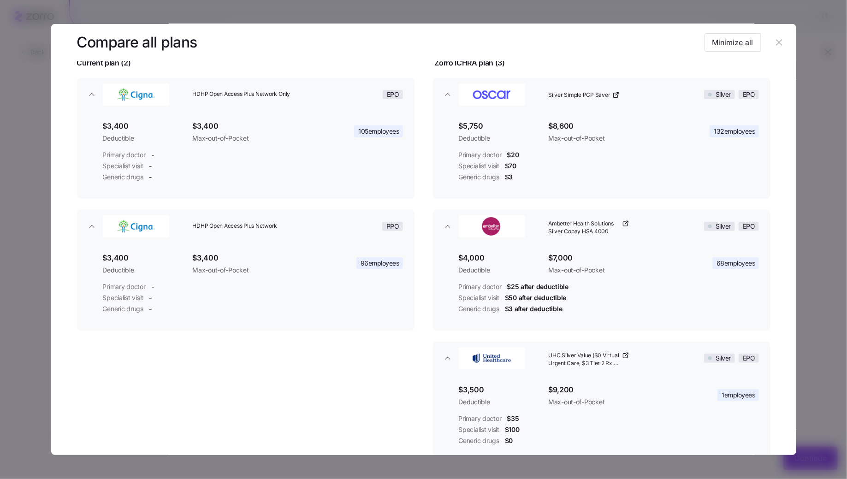
scroll to position [72, 0]
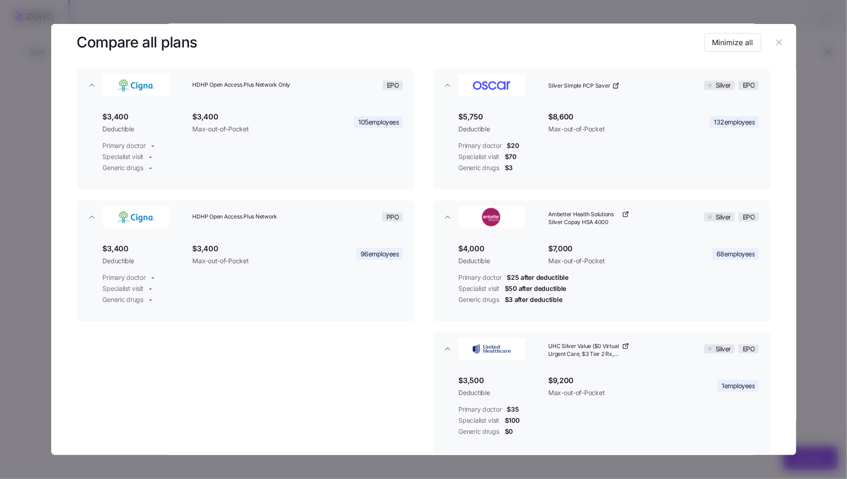
click at [774, 40] on icon "button" at bounding box center [779, 42] width 10 height 10
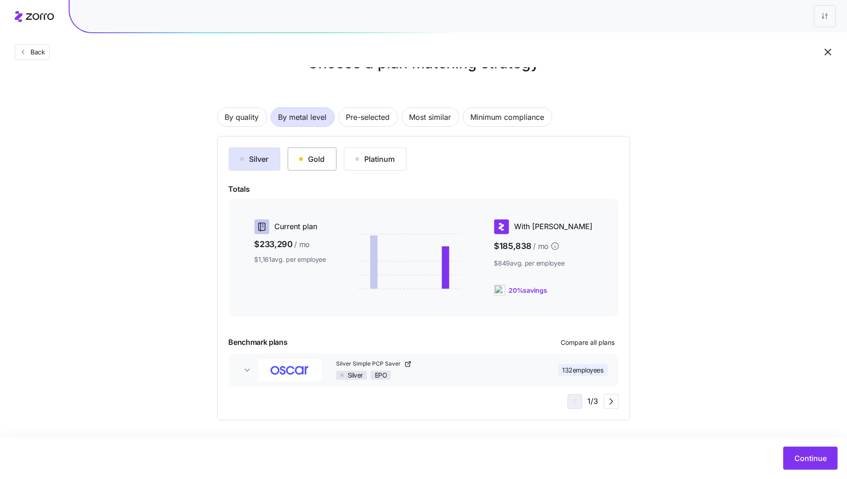
click at [315, 164] on div "Gold" at bounding box center [312, 158] width 26 height 11
click at [587, 342] on span "Compare all plans" at bounding box center [588, 342] width 54 height 9
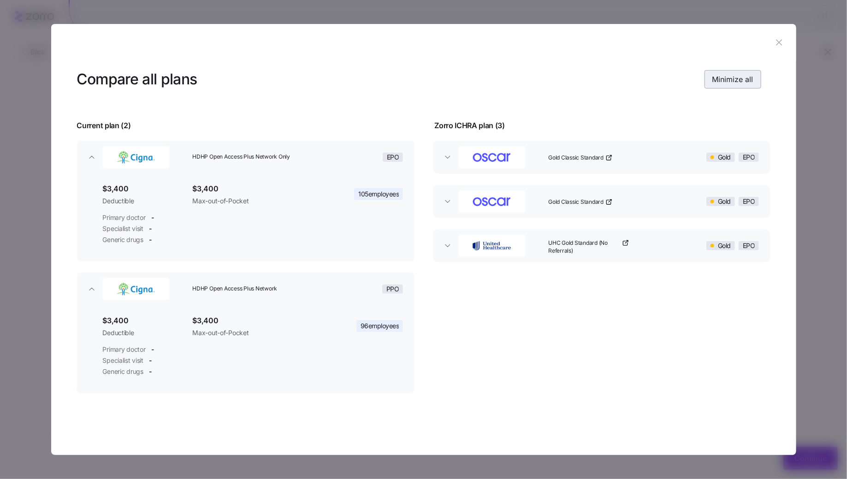
click at [729, 86] on button "Minimize all" at bounding box center [732, 79] width 57 height 18
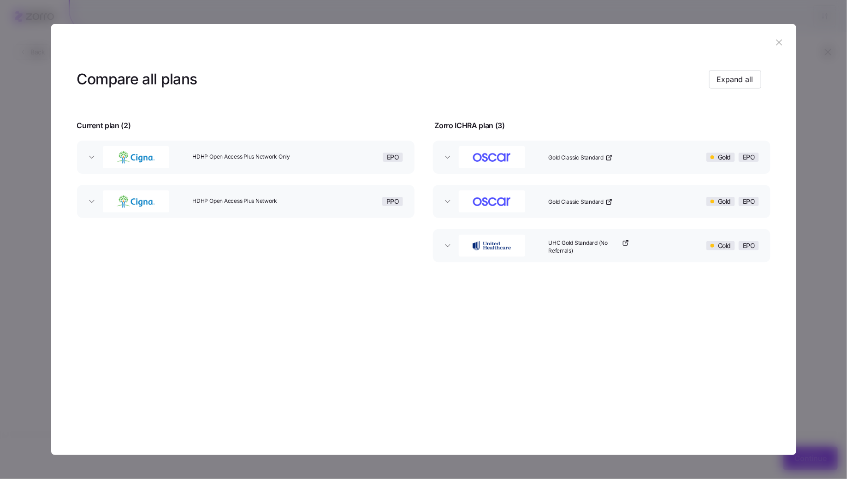
click at [727, 70] on div "Compare all plans Expand all" at bounding box center [419, 79] width 684 height 21
click at [726, 84] on span "Expand all" at bounding box center [735, 79] width 36 height 11
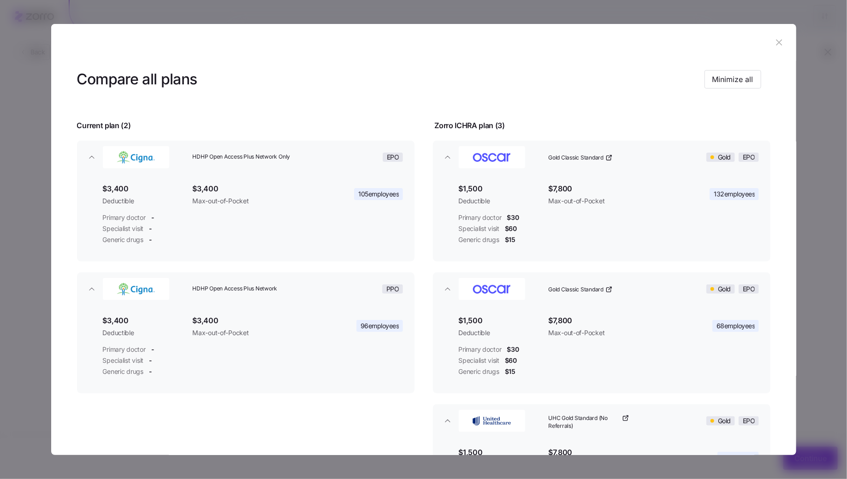
click at [774, 38] on icon "button" at bounding box center [779, 42] width 10 height 10
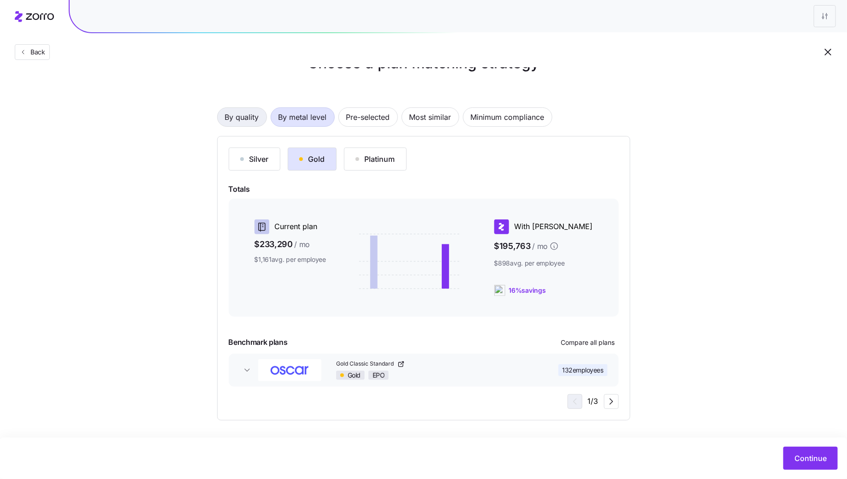
click at [243, 113] on span "By quality" at bounding box center [242, 117] width 34 height 18
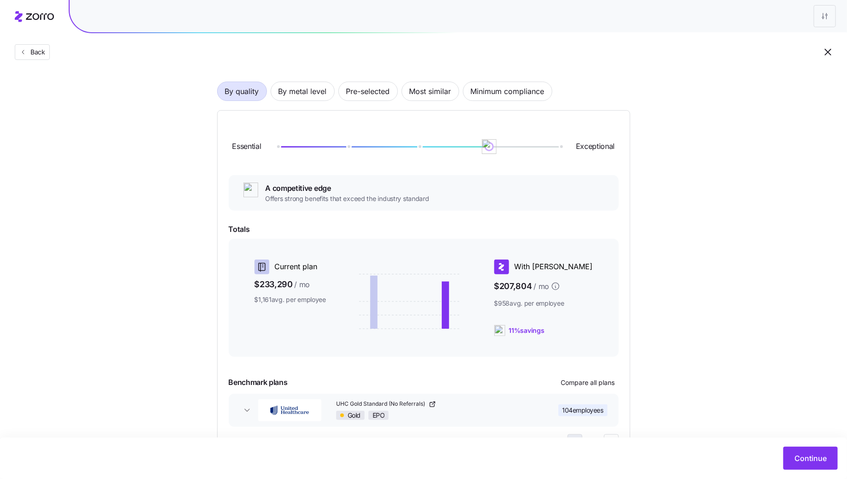
scroll to position [57, 0]
drag, startPoint x: 485, startPoint y: 152, endPoint x: 453, endPoint y: 149, distance: 32.4
click at [453, 149] on div "Essential Exceptional" at bounding box center [424, 145] width 390 height 50
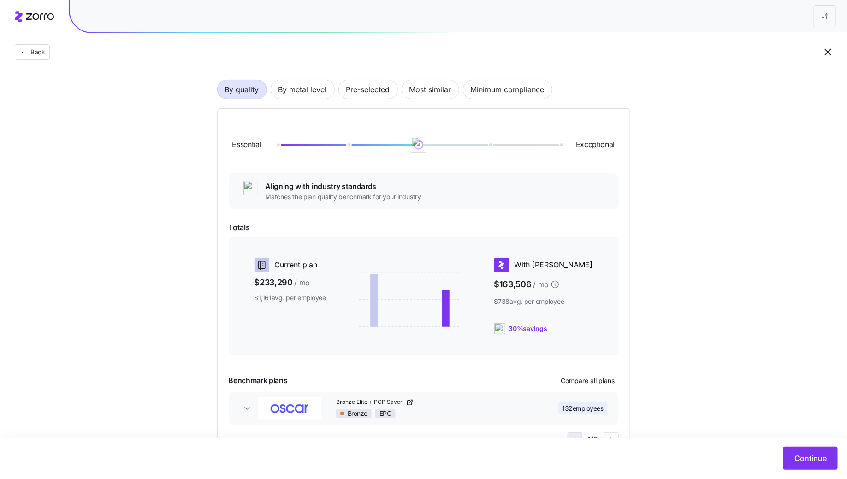
drag, startPoint x: 490, startPoint y: 147, endPoint x: 440, endPoint y: 147, distance: 50.2
click at [440, 147] on div at bounding box center [418, 145] width 283 height 6
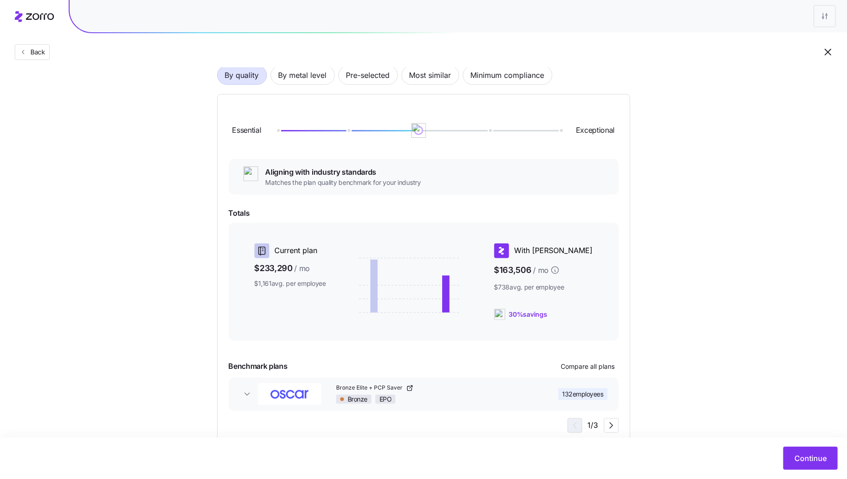
scroll to position [73, 0]
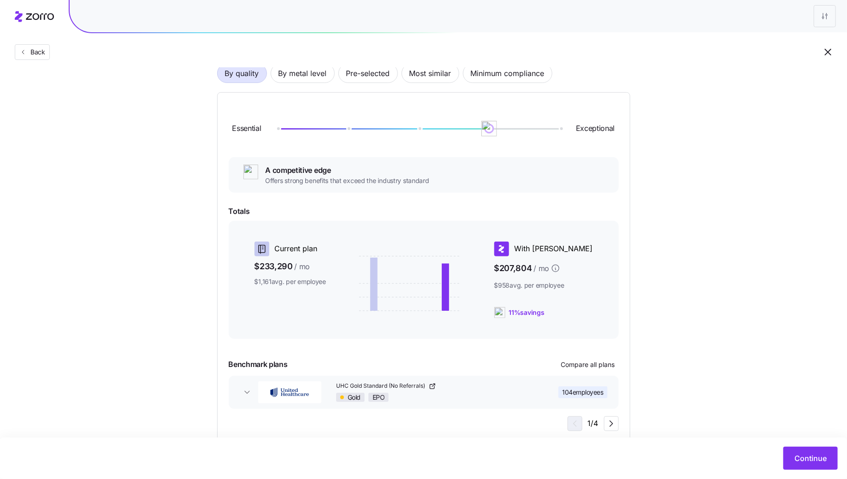
drag, startPoint x: 424, startPoint y: 132, endPoint x: 492, endPoint y: 132, distance: 68.2
click at [492, 132] on img at bounding box center [490, 129] width 16 height 16
click at [599, 369] on button "Compare all plans" at bounding box center [587, 364] width 61 height 15
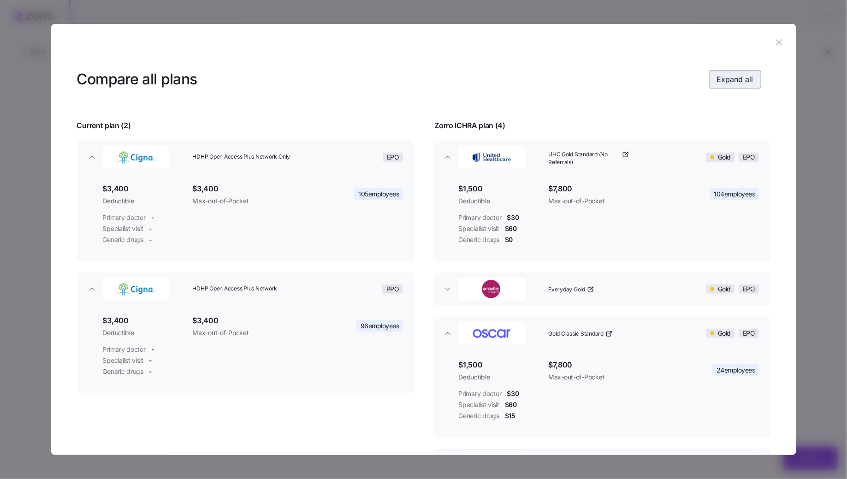
click at [737, 79] on span "Expand all" at bounding box center [735, 79] width 36 height 11
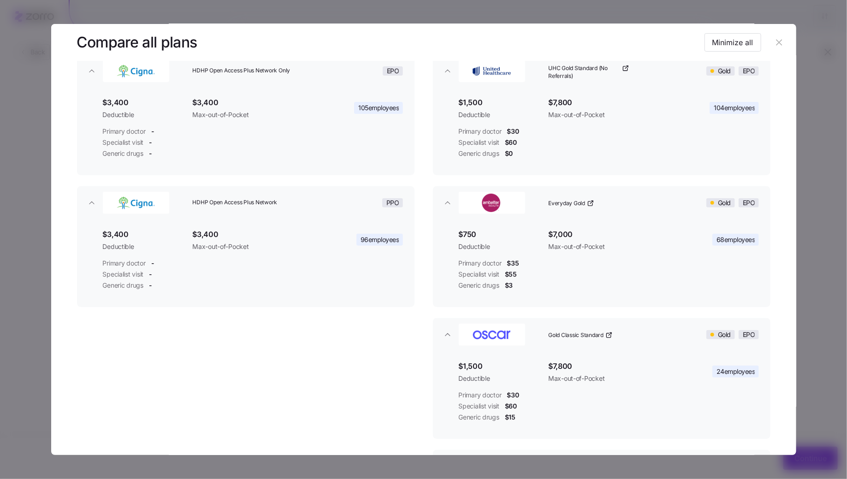
scroll to position [0, 0]
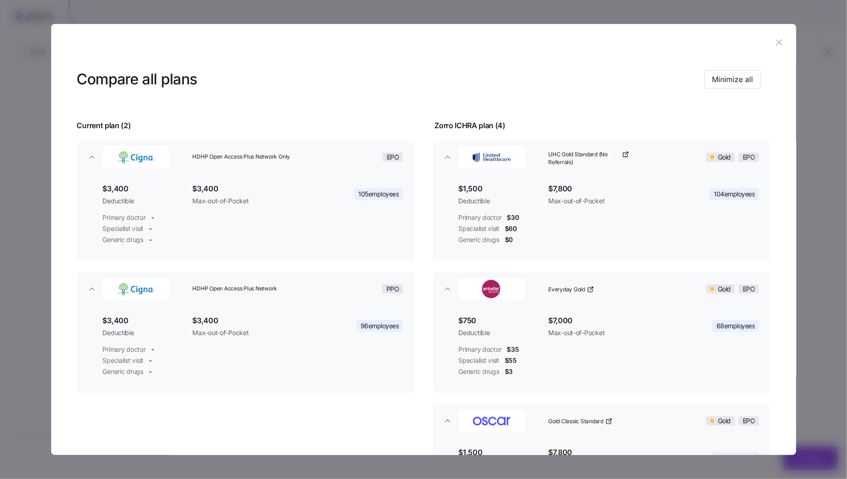
click at [774, 51] on header at bounding box center [423, 42] width 745 height 37
click at [776, 42] on icon "button" at bounding box center [779, 42] width 6 height 6
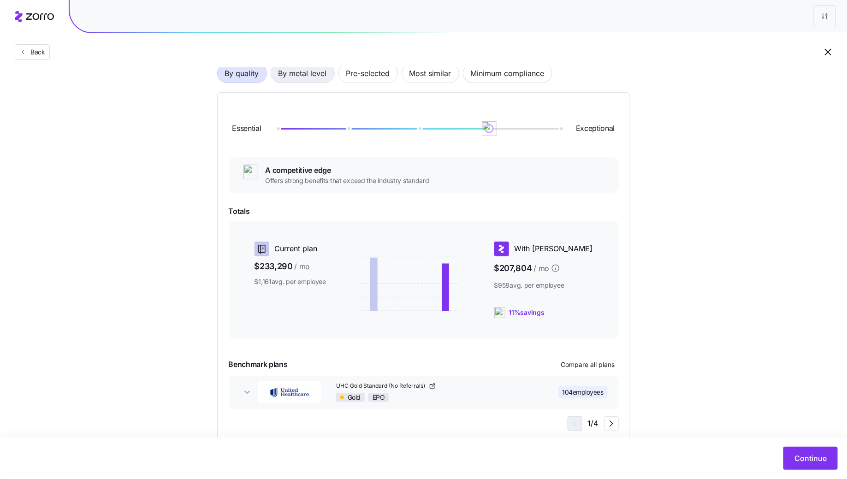
click at [297, 74] on span "By metal level" at bounding box center [302, 73] width 48 height 18
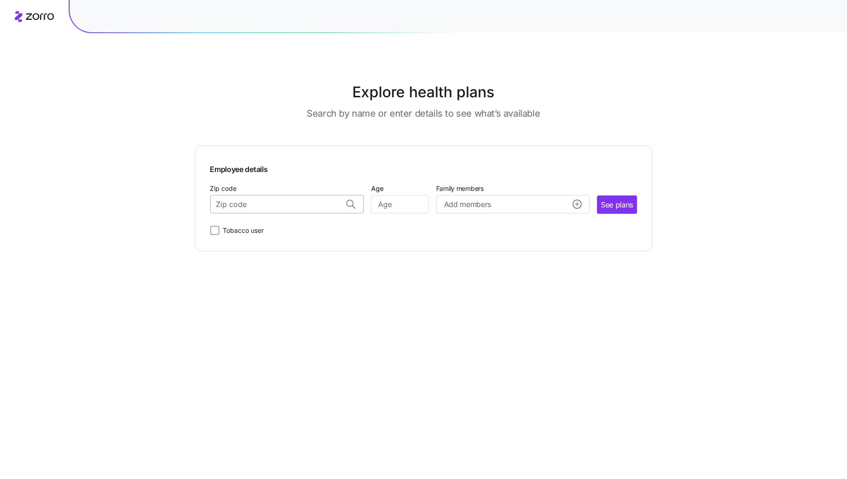
click at [298, 198] on input "Zip code" at bounding box center [286, 204] width 153 height 18
paste input "66216"
type input "66216"
click at [271, 210] on input "Zip code" at bounding box center [286, 204] width 153 height 18
paste input "66216"
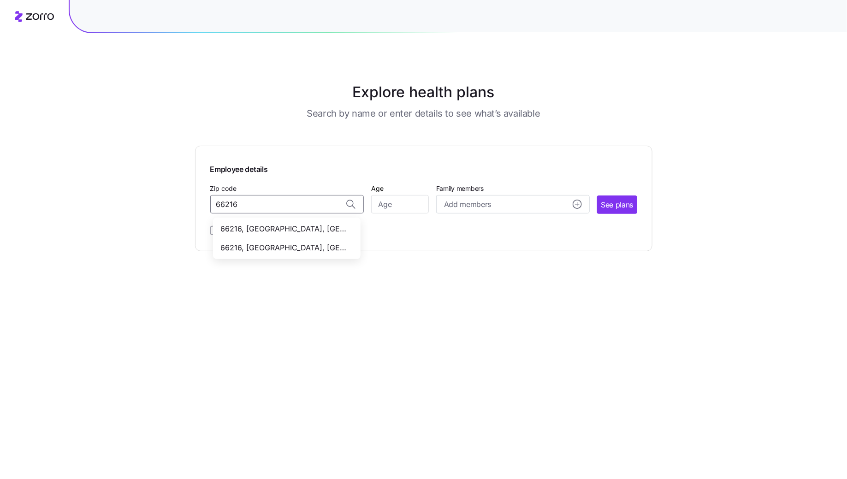
click at [292, 230] on span "66216, Johnson County, KS" at bounding box center [284, 229] width 129 height 12
type input "66216, Johnson County, KS"
click at [402, 208] on input "Age" at bounding box center [400, 204] width 58 height 18
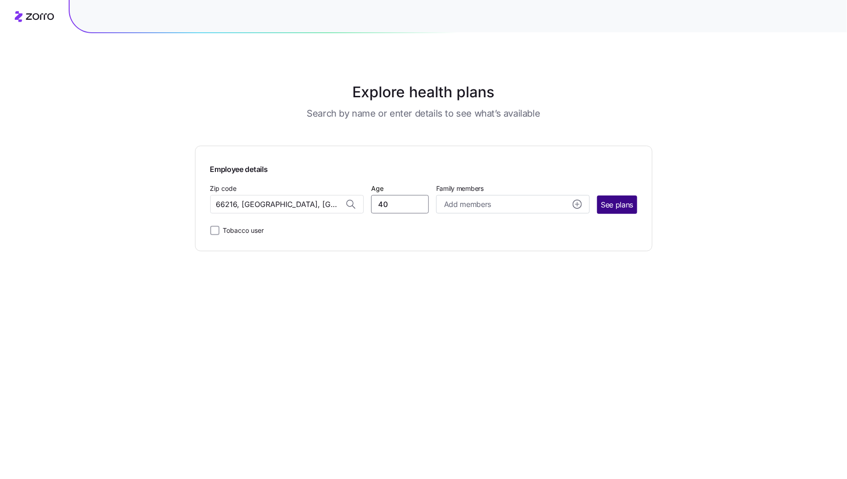
type input "40"
click at [622, 207] on span "See plans" at bounding box center [617, 205] width 32 height 12
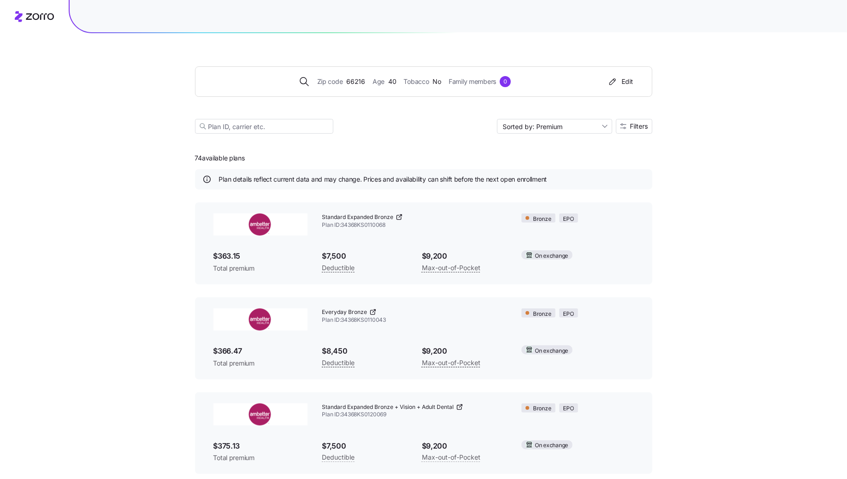
drag, startPoint x: 256, startPoint y: 158, endPoint x: 161, endPoint y: 158, distance: 95.0
click at [161, 158] on div "Zip code 66216 Age 40 Tobacco No Family members 0 Edit Sorted by: Premium Filte…" at bounding box center [423, 332] width 847 height 664
click at [320, 156] on div "74 available plans Plan details reflect current data and may change. Prices and…" at bounding box center [423, 404] width 457 height 519
click at [628, 124] on span "Filters" at bounding box center [634, 126] width 28 height 6
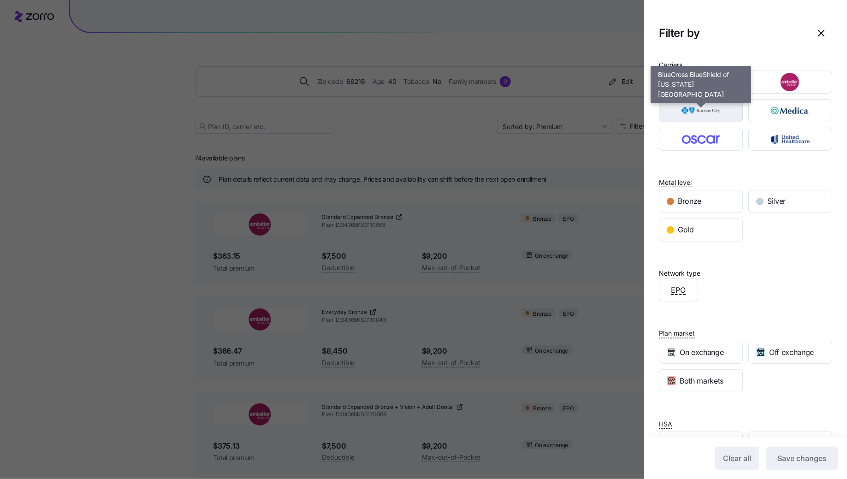
click at [724, 106] on img "button" at bounding box center [701, 110] width 68 height 18
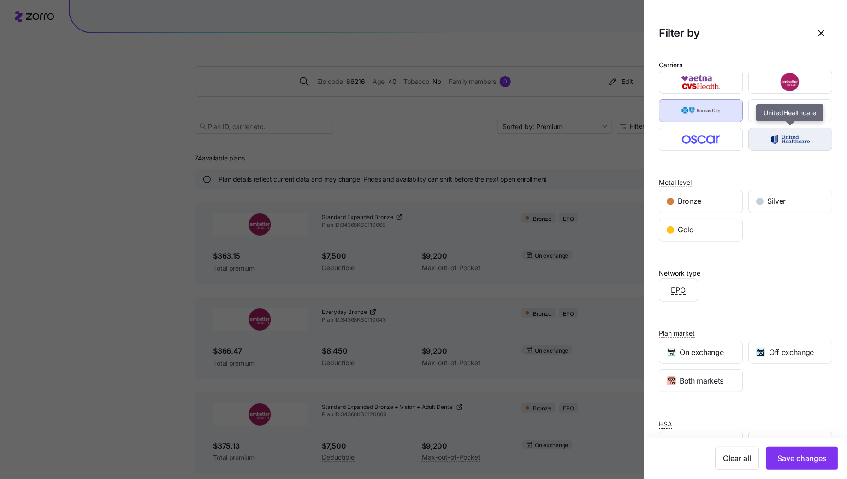
click at [775, 137] on img "button" at bounding box center [790, 139] width 68 height 18
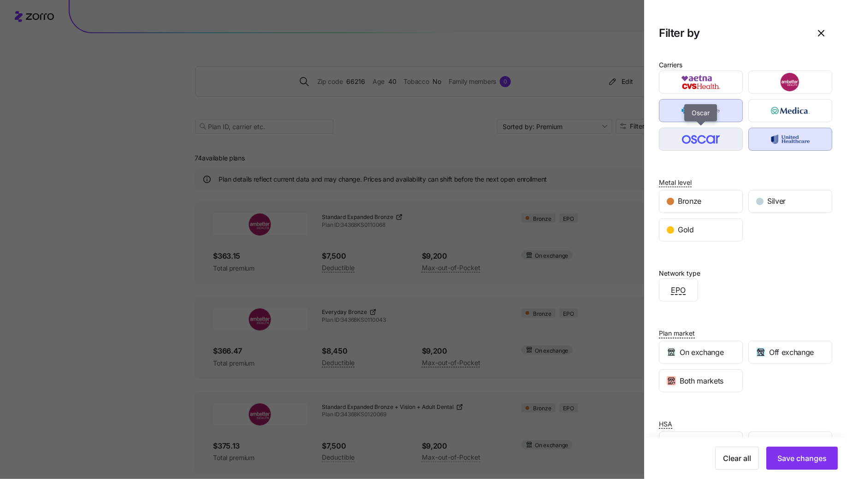
click at [705, 139] on img "button" at bounding box center [701, 139] width 68 height 18
click at [810, 461] on span "Save changes" at bounding box center [801, 458] width 49 height 11
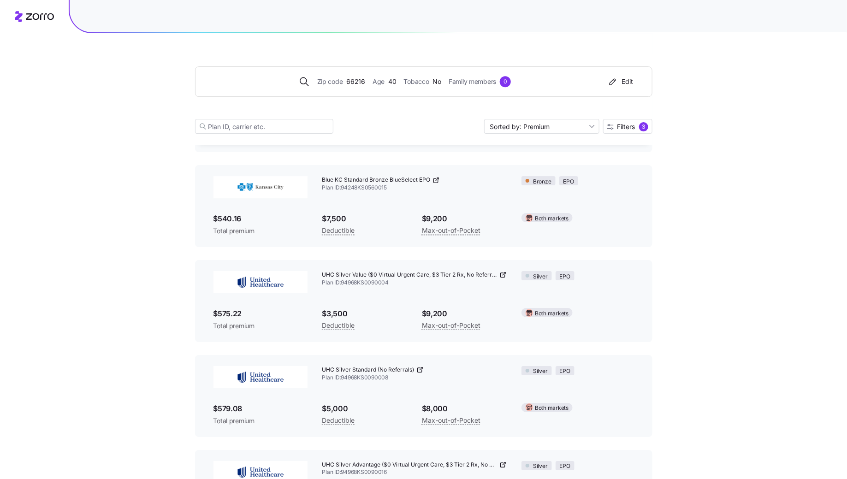
scroll to position [1368, 0]
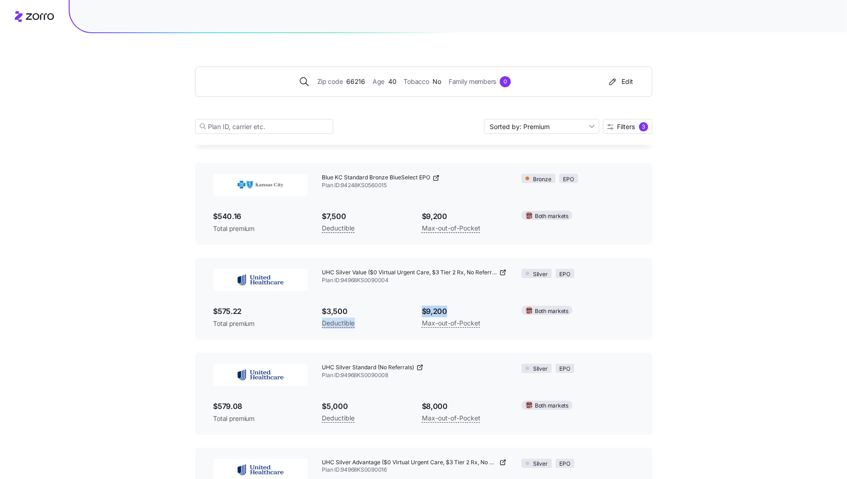
drag, startPoint x: 460, startPoint y: 312, endPoint x: 397, endPoint y: 312, distance: 63.2
click at [397, 312] on div "UHC Silver Value ($0 Virtual Urgent Care, $3 Tier 2 Rx, No Referrals) Plan ID: …" at bounding box center [423, 298] width 435 height 75
click at [397, 312] on span "$3,500" at bounding box center [364, 312] width 85 height 12
click at [502, 274] on icon at bounding box center [502, 272] width 7 height 7
drag, startPoint x: 395, startPoint y: 281, endPoint x: 342, endPoint y: 282, distance: 53.0
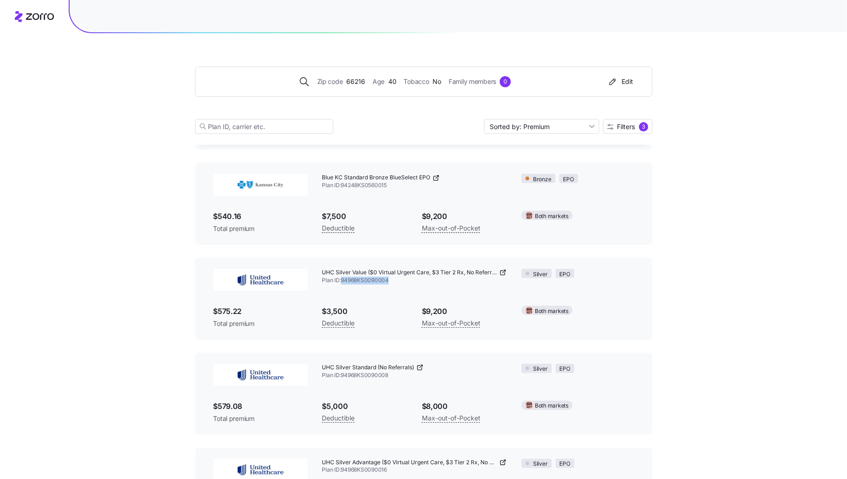
click at [342, 282] on span "Plan ID: 94968KS0090004" at bounding box center [414, 281] width 185 height 8
copy span "94968KS0090004"
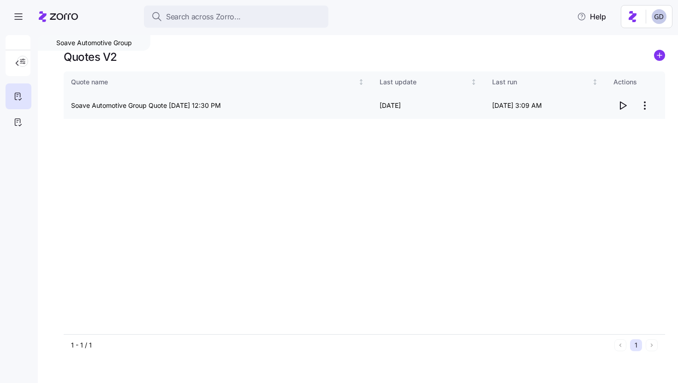
click at [642, 105] on html "Search across Zorro... Help Soave Automotive Group Quotes V2 Quote name Last up…" at bounding box center [339, 189] width 678 height 378
click at [590, 133] on div "Edit quote" at bounding box center [607, 128] width 85 height 15
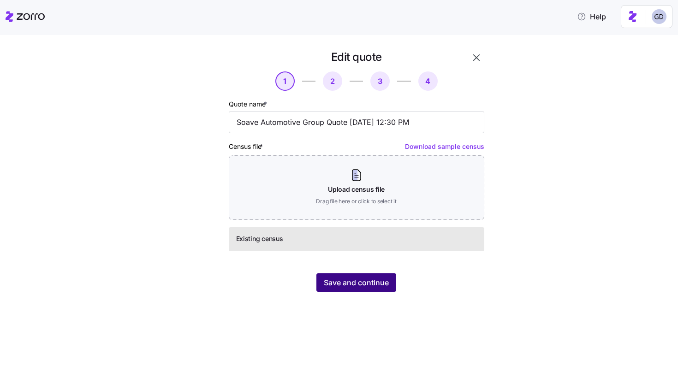
click at [351, 289] on button "Save and continue" at bounding box center [356, 282] width 80 height 18
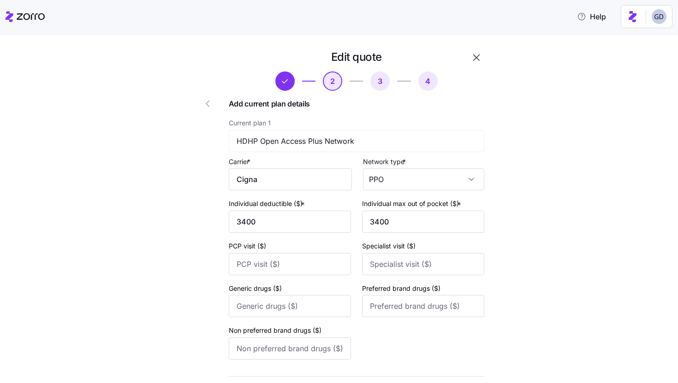
scroll to position [337, 0]
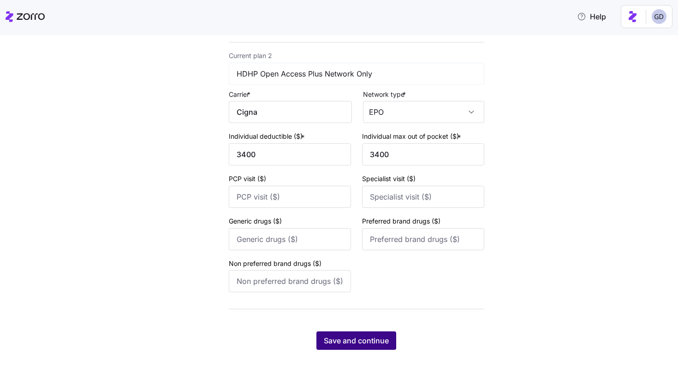
click at [360, 342] on span "Save and continue" at bounding box center [356, 340] width 65 height 11
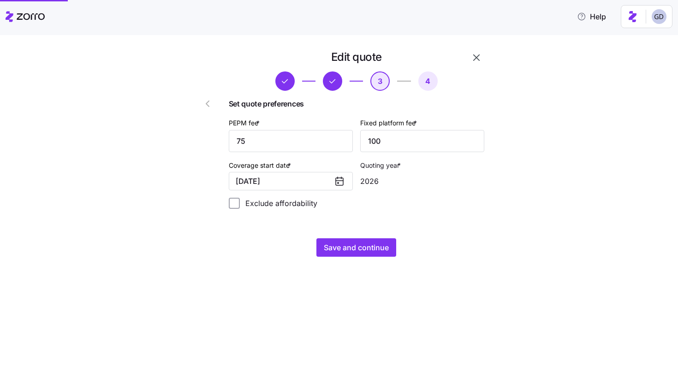
scroll to position [0, 0]
click at [347, 249] on span "Save and continue" at bounding box center [356, 247] width 65 height 11
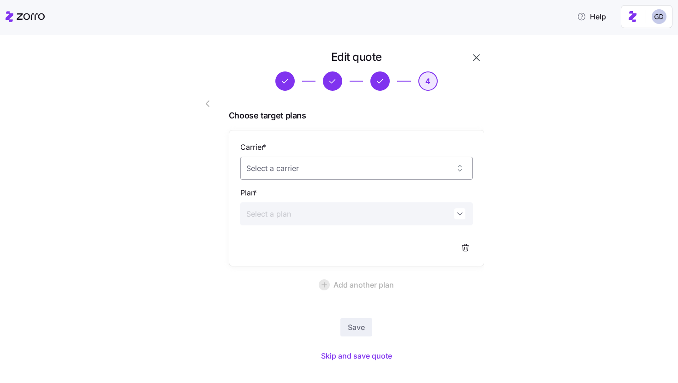
click at [313, 179] on input "Carrier *" at bounding box center [356, 168] width 232 height 23
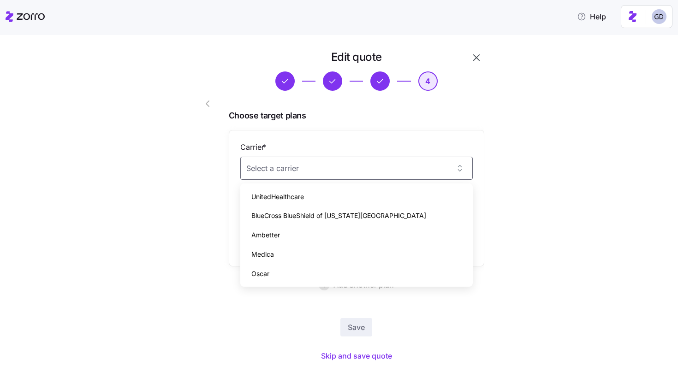
click at [305, 191] on div "UnitedHealthcare" at bounding box center [356, 196] width 225 height 19
type input "UnitedHealthcare"
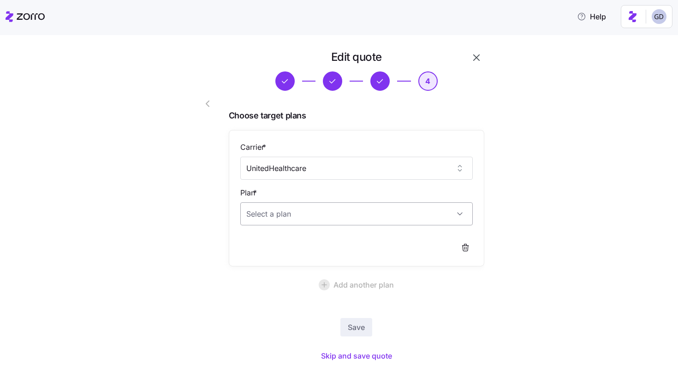
click at [282, 204] on input "Plan *" at bounding box center [356, 213] width 232 height 23
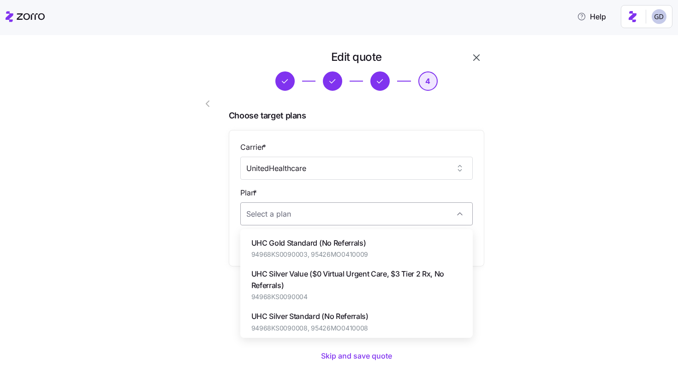
paste input "94968KS0090004"
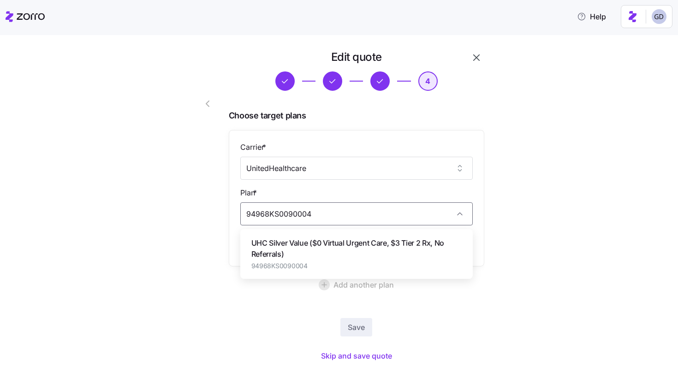
click at [298, 243] on span "UHC Silver Value ($0 Virtual Urgent Care, $3 Tier 2 Rx, No Referrals)" at bounding box center [356, 248] width 210 height 23
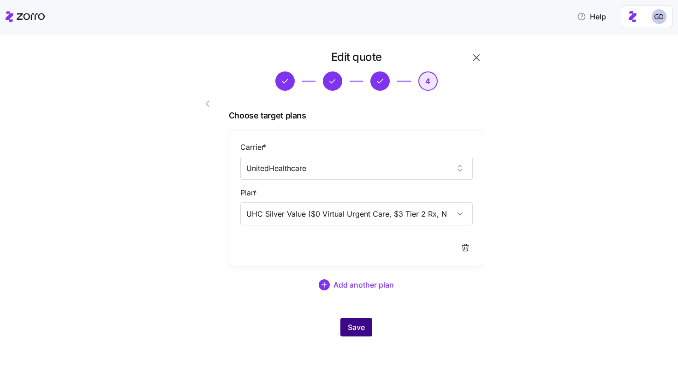
type input "UHC Silver Value ($0 Virtual Urgent Care, $3 Tier 2 Rx, No Referrals)"
click at [354, 330] on span "Save" at bounding box center [356, 327] width 17 height 11
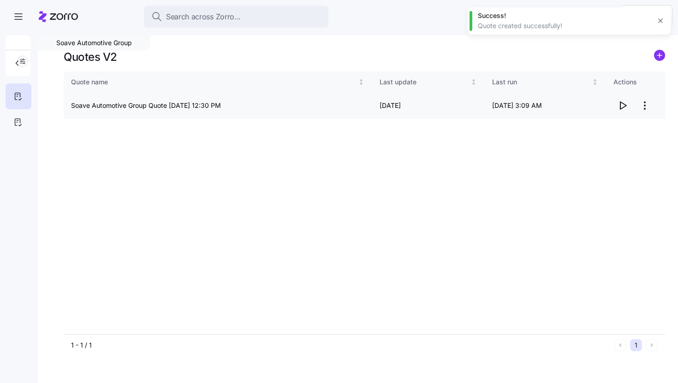
click at [626, 107] on icon "button" at bounding box center [622, 105] width 11 height 11
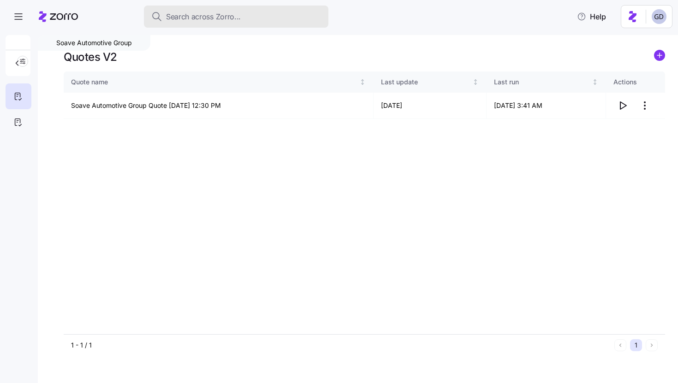
click at [236, 17] on span "Search across Zorro..." at bounding box center [203, 17] width 75 height 12
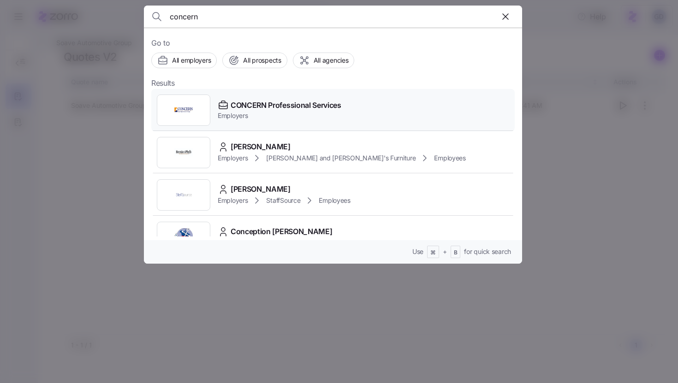
type input "concern"
click at [276, 100] on span "CONCERN Professional Services" at bounding box center [285, 106] width 111 height 12
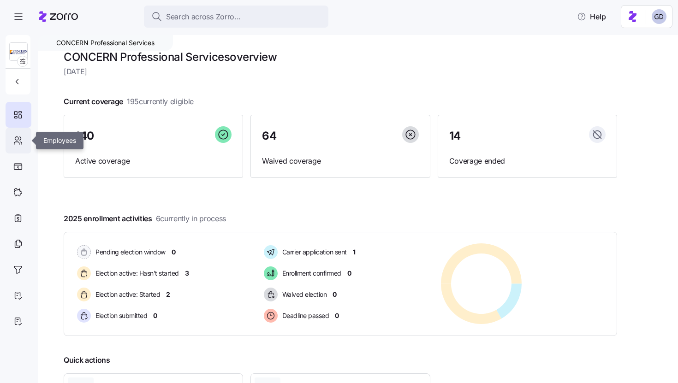
click at [21, 145] on icon at bounding box center [18, 140] width 10 height 11
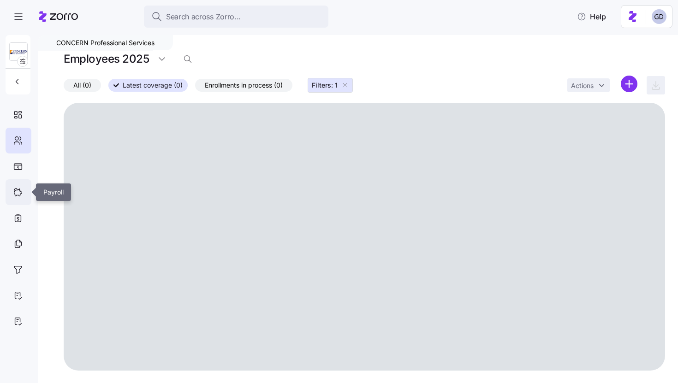
click at [19, 199] on div at bounding box center [19, 192] width 26 height 26
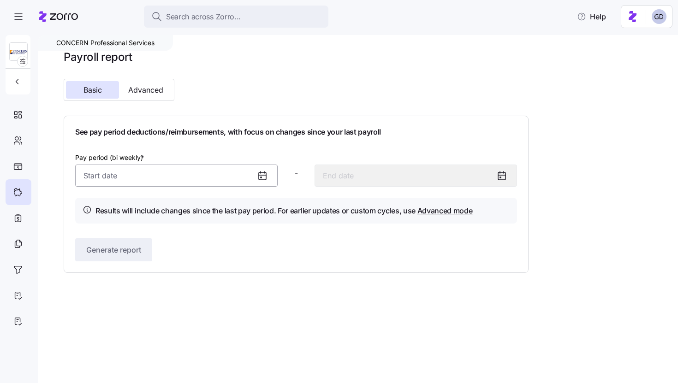
click at [130, 182] on input "Pay period (bi weekly) *" at bounding box center [176, 176] width 202 height 22
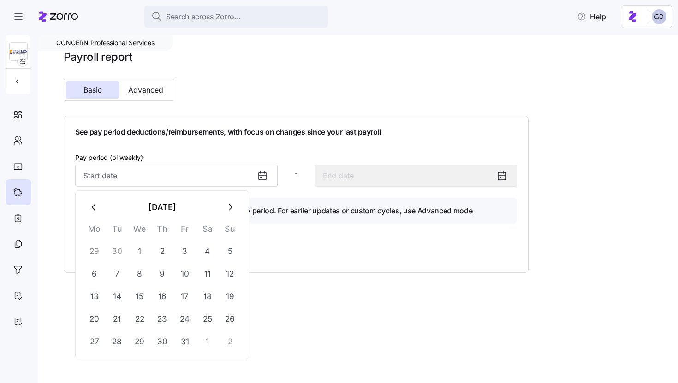
click at [95, 207] on icon "button" at bounding box center [94, 207] width 10 height 10
click at [95, 248] on button "1" at bounding box center [94, 252] width 22 height 22
type input "September 1, 2025"
type input "September 14, 2025"
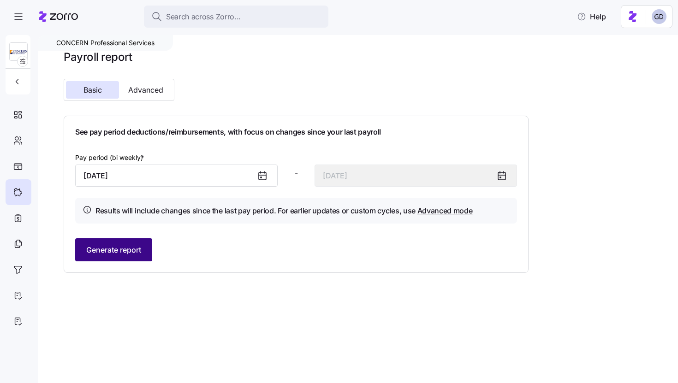
click at [124, 246] on span "Generate report" at bounding box center [113, 249] width 55 height 11
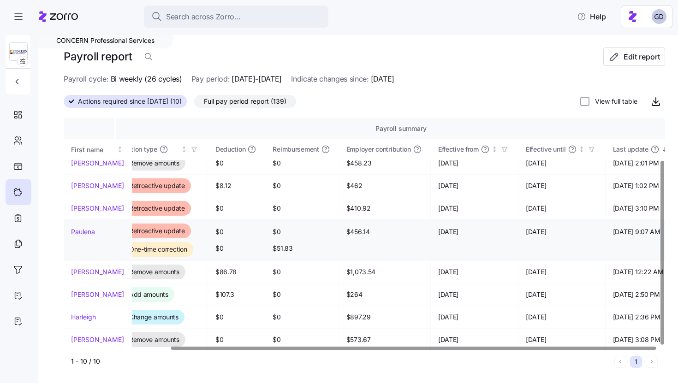
scroll to position [53, 0]
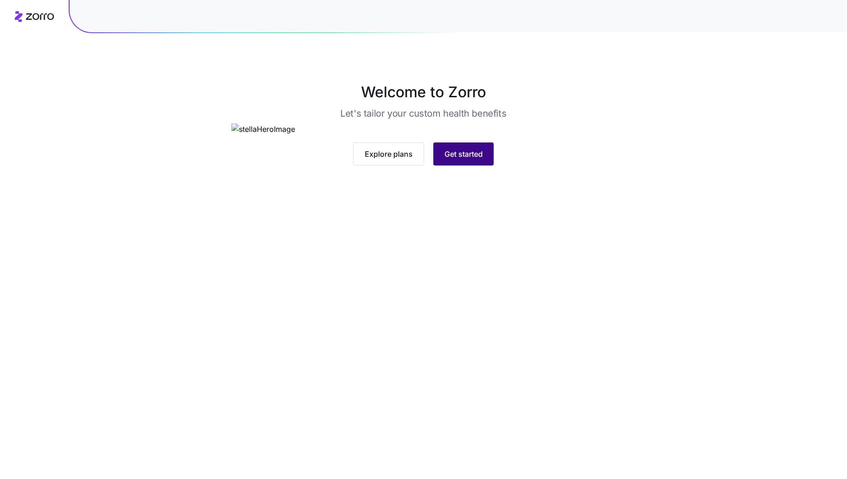
click at [475, 159] on span "Get started" at bounding box center [463, 153] width 38 height 11
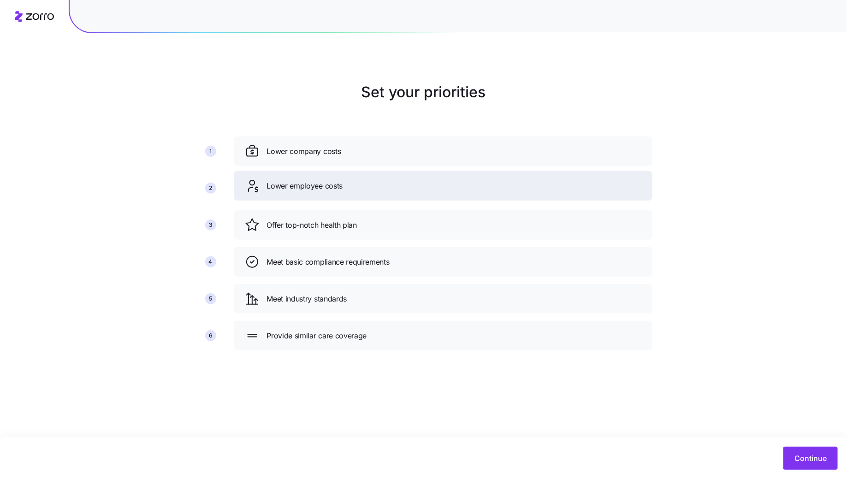
drag, startPoint x: 372, startPoint y: 226, endPoint x: 372, endPoint y: 182, distance: 43.8
click at [372, 182] on div "Lower employee costs" at bounding box center [443, 185] width 396 height 15
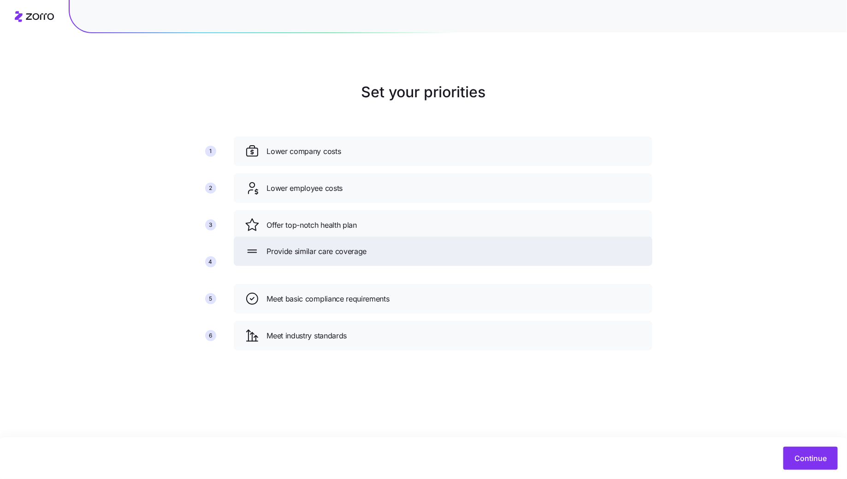
drag, startPoint x: 366, startPoint y: 338, endPoint x: 366, endPoint y: 254, distance: 84.4
click at [366, 254] on div "Provide similar care coverage" at bounding box center [443, 251] width 396 height 15
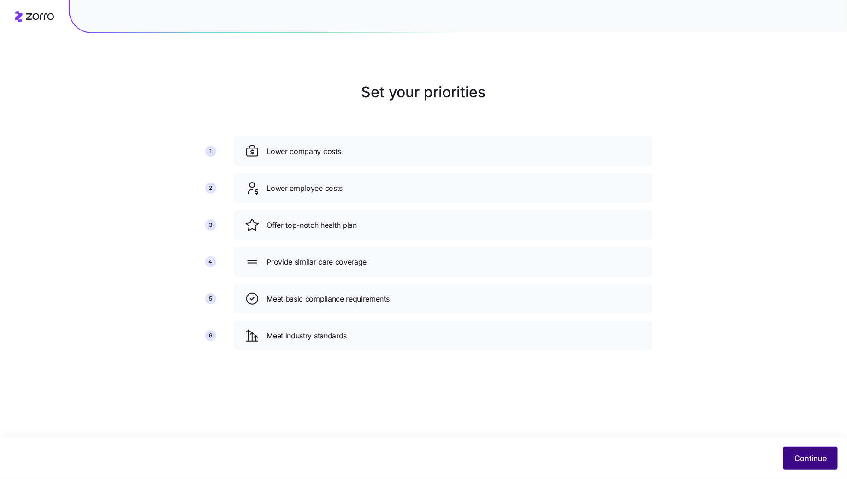
click at [825, 466] on button "Continue" at bounding box center [810, 458] width 54 height 23
click at [814, 463] on span "Continue" at bounding box center [810, 458] width 32 height 11
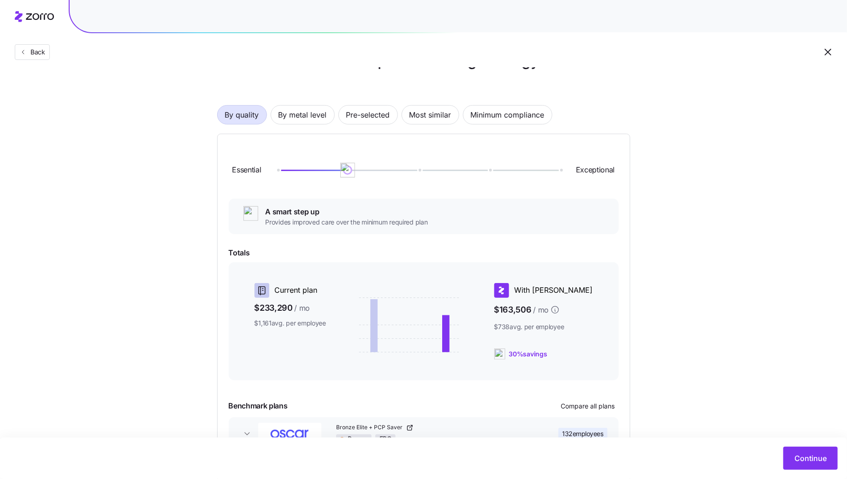
scroll to position [40, 0]
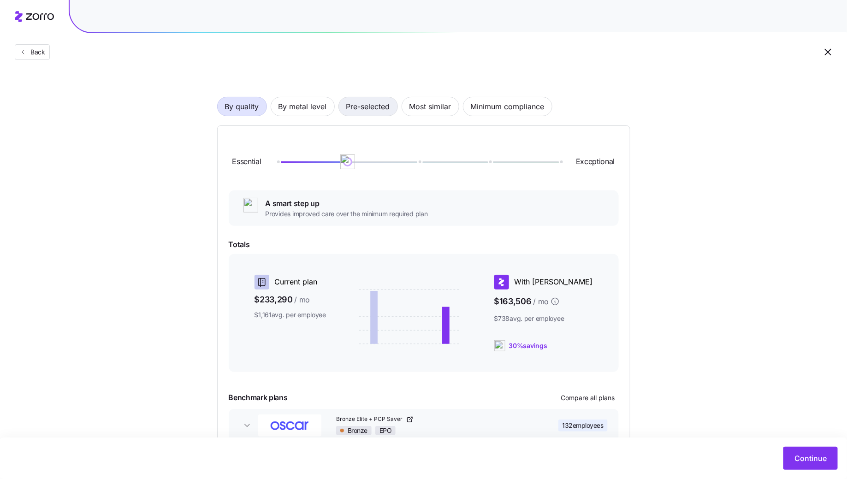
click at [363, 109] on span "Pre-selected" at bounding box center [368, 106] width 44 height 18
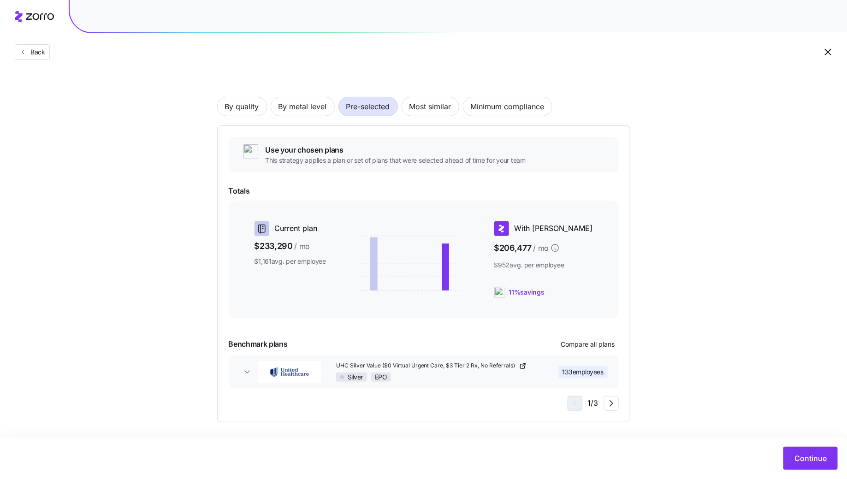
click at [600, 353] on div "Use your chosen plans This strategy applies a plan or set of plans that were se…" at bounding box center [424, 274] width 390 height 274
click at [600, 349] on button "Compare all plans" at bounding box center [587, 344] width 61 height 15
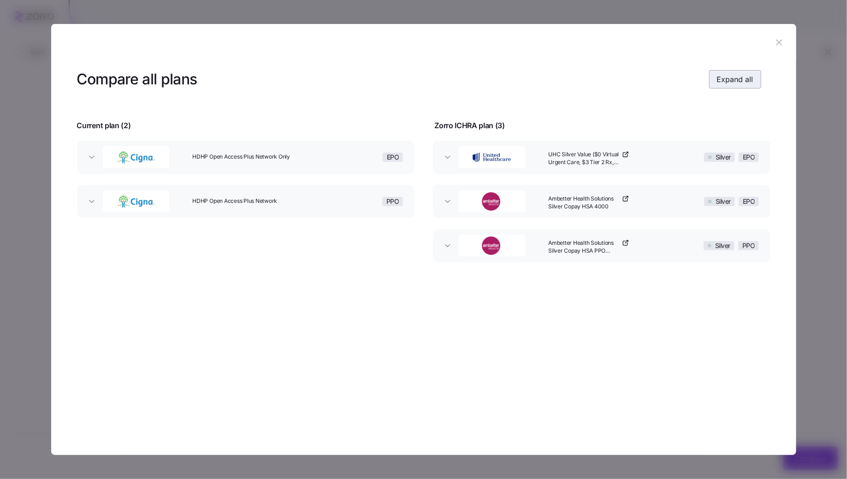
click at [746, 85] on button "Expand all" at bounding box center [735, 79] width 52 height 18
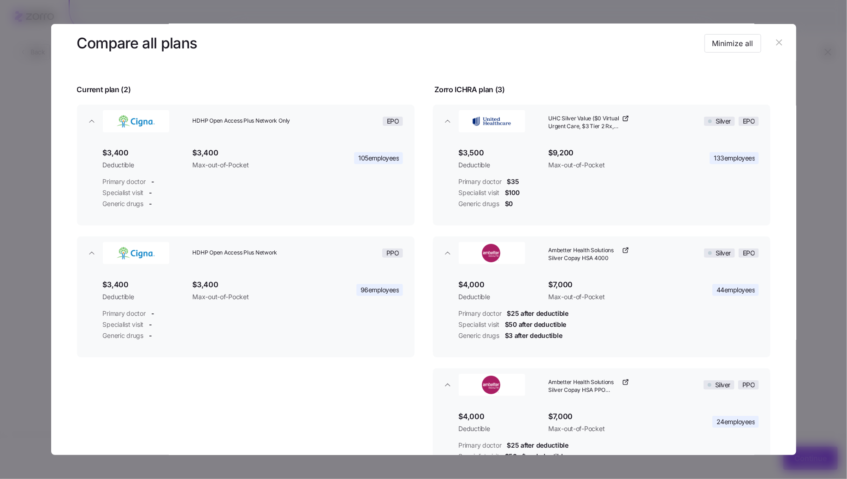
scroll to position [35, 0]
drag, startPoint x: 581, startPoint y: 156, endPoint x: 533, endPoint y: 156, distance: 47.9
click at [533, 156] on div "$3,500 Deductible $9,200 Max-out-of-Pocket 133 employees Primary doctor $35 Spe…" at bounding box center [609, 179] width 308 height 69
click at [578, 185] on div "Primary doctor $35" at bounding box center [609, 182] width 301 height 9
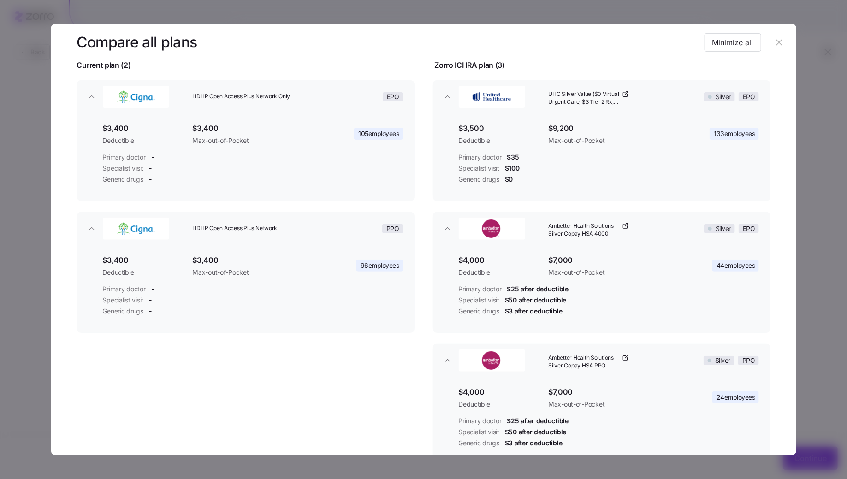
scroll to position [21, 0]
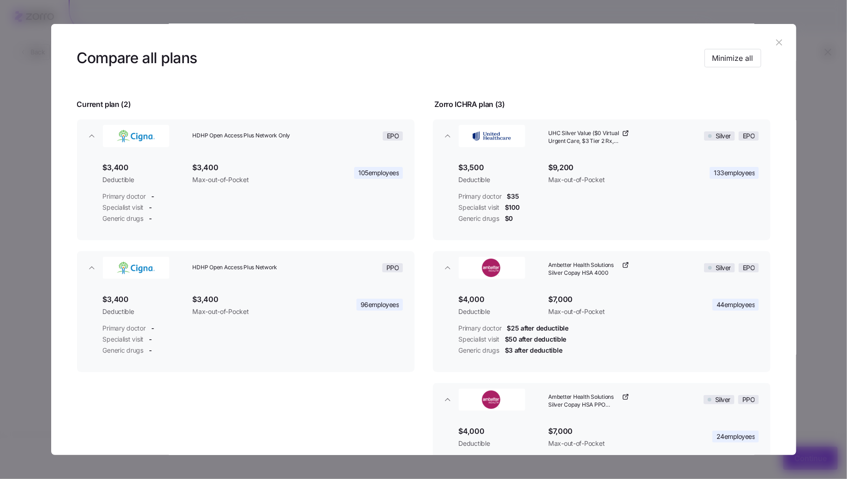
click at [778, 39] on icon "button" at bounding box center [779, 42] width 10 height 10
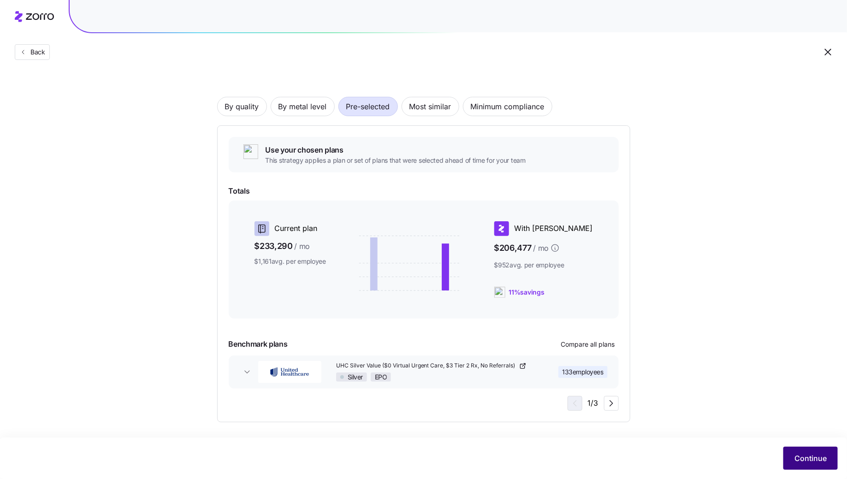
click at [796, 452] on button "Continue" at bounding box center [810, 458] width 54 height 23
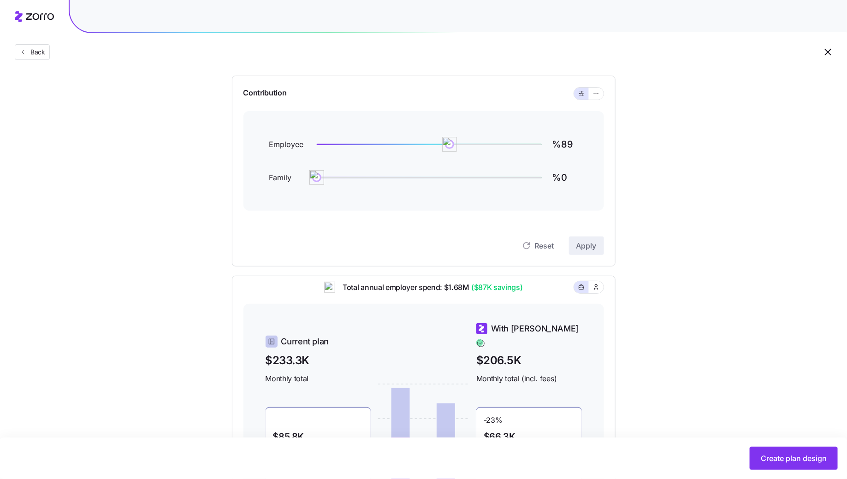
scroll to position [74, 0]
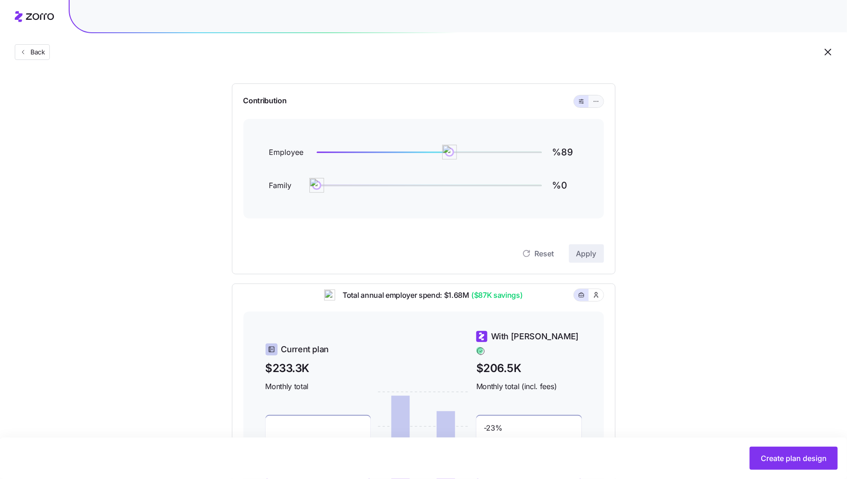
click at [596, 105] on button "button" at bounding box center [596, 101] width 15 height 12
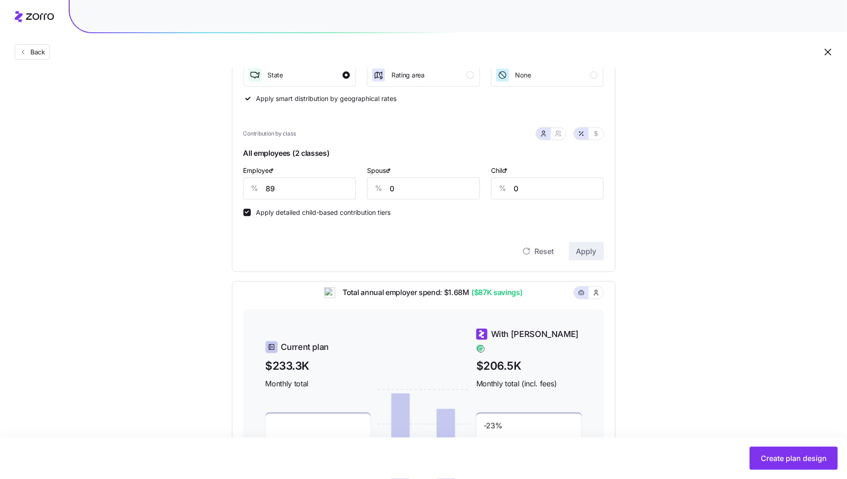
scroll to position [159, 0]
click at [312, 186] on input "89" at bounding box center [299, 187] width 113 height 22
click at [586, 249] on span "Apply" at bounding box center [586, 249] width 20 height 11
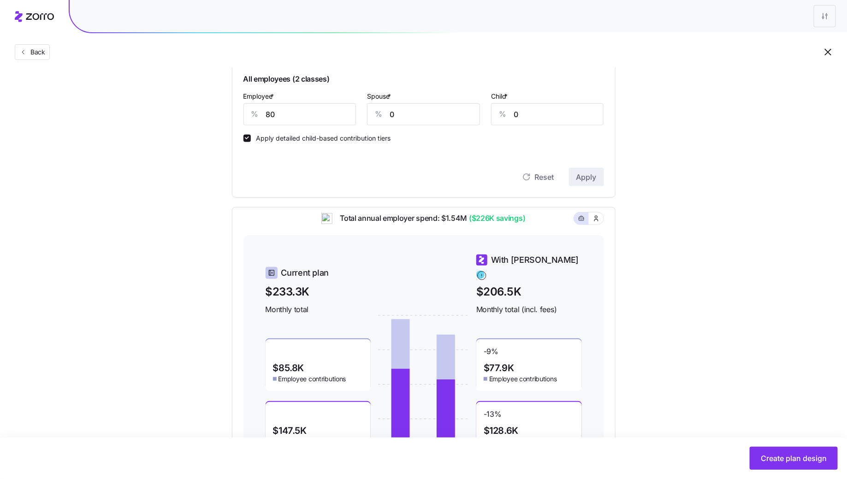
scroll to position [233, 0]
click at [285, 115] on input "80" at bounding box center [299, 114] width 113 height 22
click at [593, 175] on span "Apply" at bounding box center [586, 176] width 20 height 11
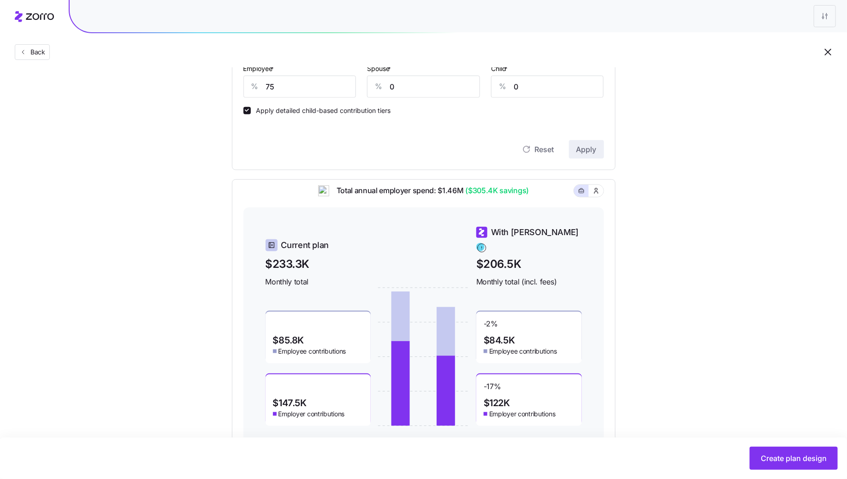
scroll to position [262, 0]
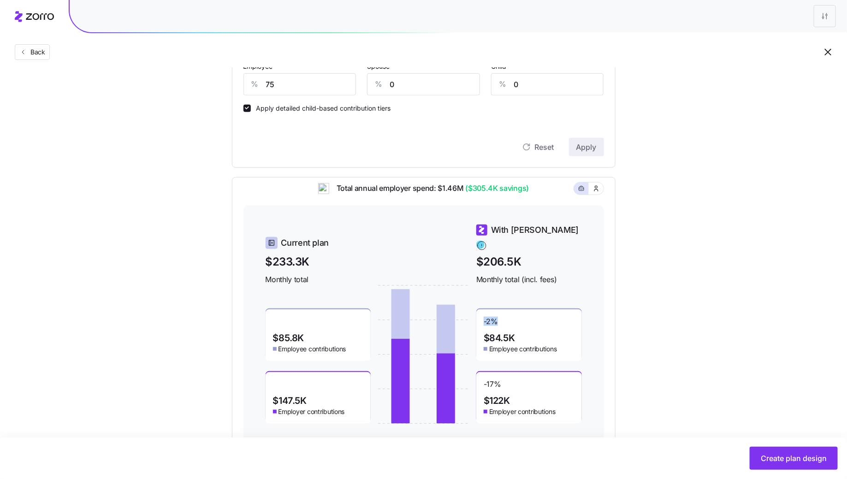
drag, startPoint x: 499, startPoint y: 317, endPoint x: 480, endPoint y: 317, distance: 18.9
click at [480, 317] on div "-2 % $84.5K Employee contributions" at bounding box center [529, 335] width 106 height 52
click at [503, 317] on div "-2 % $84.5K Employee contributions" at bounding box center [529, 335] width 106 height 52
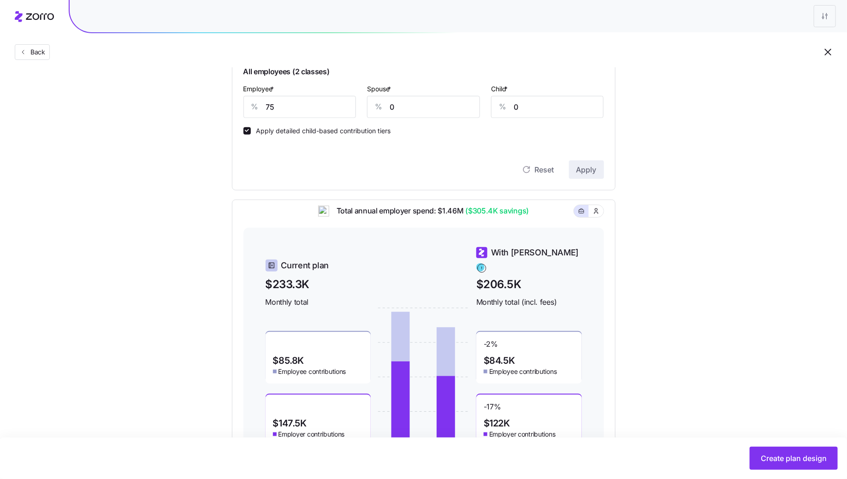
scroll to position [234, 0]
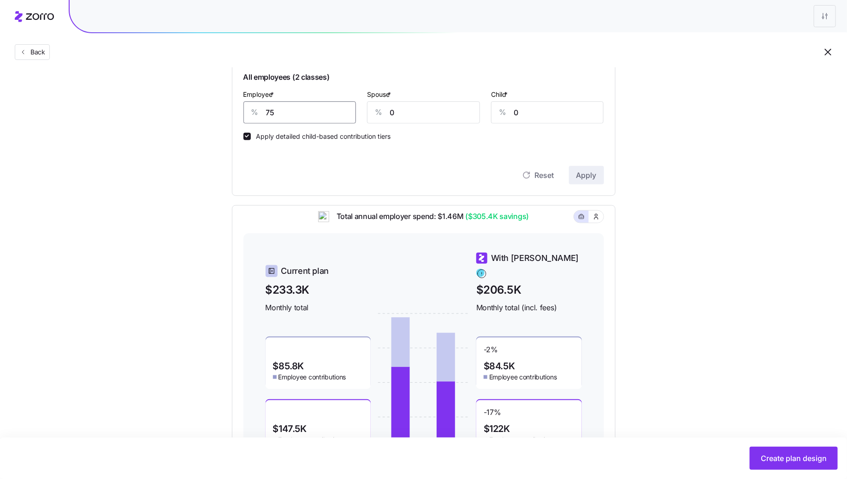
click at [293, 118] on input "75" at bounding box center [299, 112] width 113 height 22
type input "80"
click at [590, 166] on button "Apply" at bounding box center [586, 175] width 35 height 18
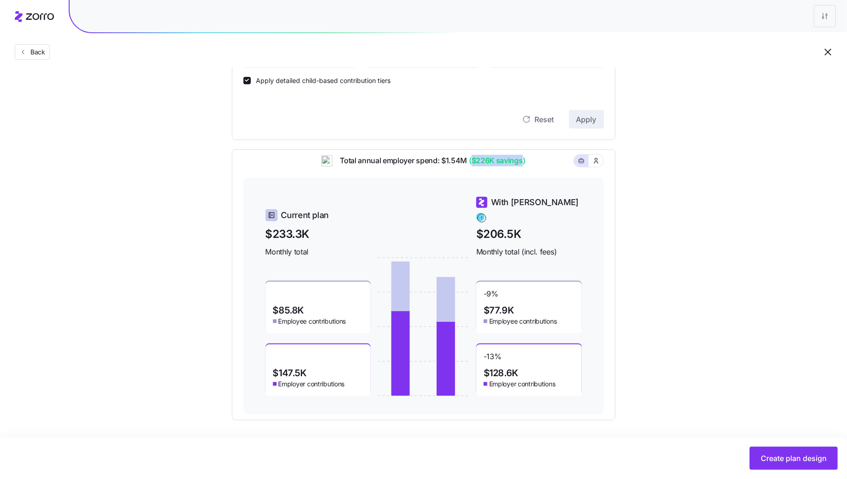
drag, startPoint x: 473, startPoint y: 167, endPoint x: 523, endPoint y: 167, distance: 50.2
click at [523, 166] on span "($226K savings)" at bounding box center [496, 161] width 58 height 12
click at [538, 174] on div "Total annual employer spend: $1.54M ($226K savings)" at bounding box center [423, 166] width 360 height 23
click at [801, 456] on span "Create plan design" at bounding box center [794, 458] width 66 height 11
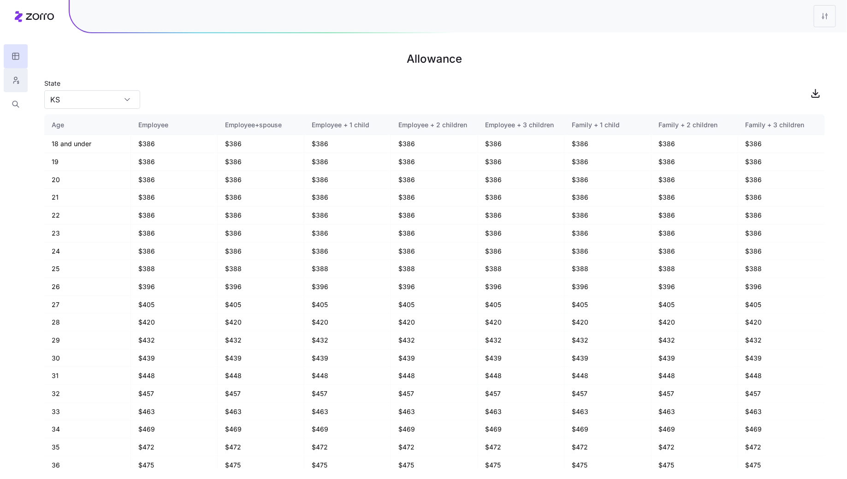
click at [12, 81] on icon "button" at bounding box center [16, 80] width 8 height 9
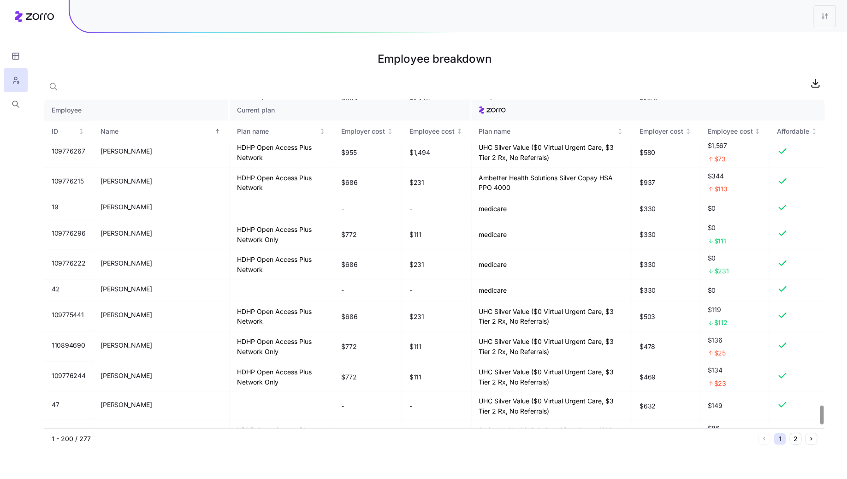
scroll to position [5456, 0]
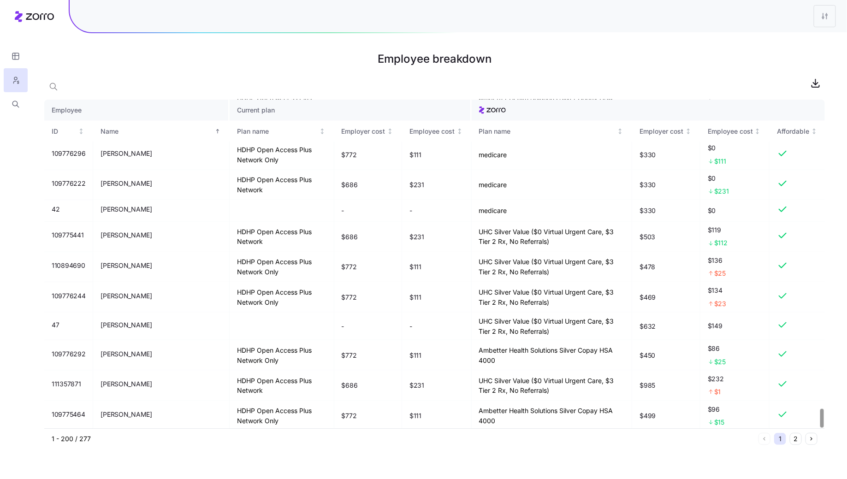
click at [795, 436] on button "2" at bounding box center [796, 439] width 12 height 12
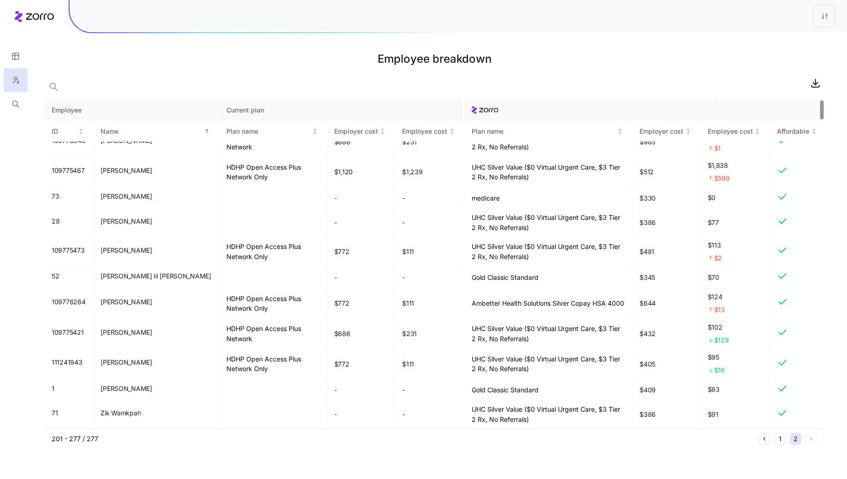
scroll to position [0, 0]
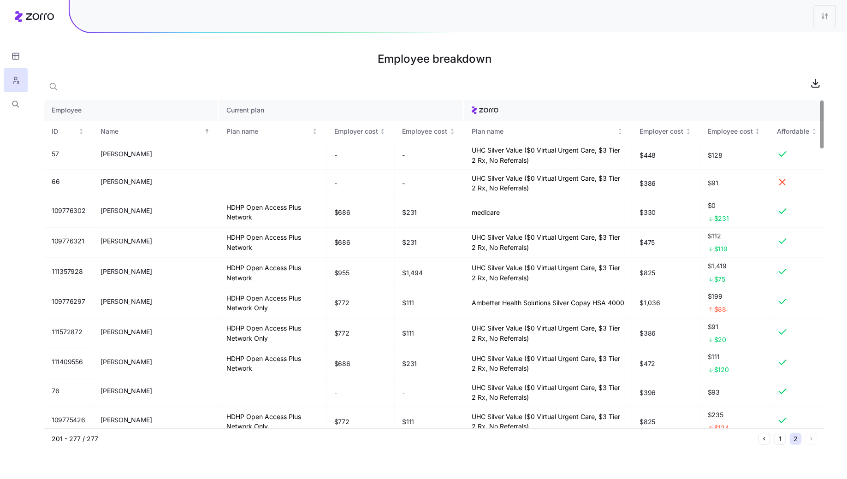
click at [797, 440] on button "2" at bounding box center [796, 439] width 12 height 12
click at [781, 439] on button "1" at bounding box center [780, 439] width 12 height 12
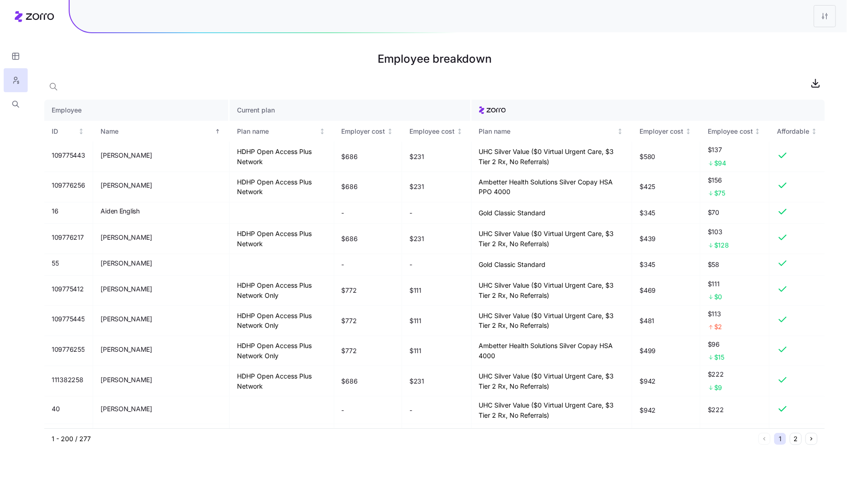
click at [822, 19] on html "Employee breakdown Employee Current plan ID Name Plan name Employer cost Employ…" at bounding box center [423, 239] width 847 height 479
drag, startPoint x: 785, startPoint y: 34, endPoint x: 725, endPoint y: 39, distance: 60.6
click at [785, 34] on div "Edit plan design" at bounding box center [787, 40] width 92 height 15
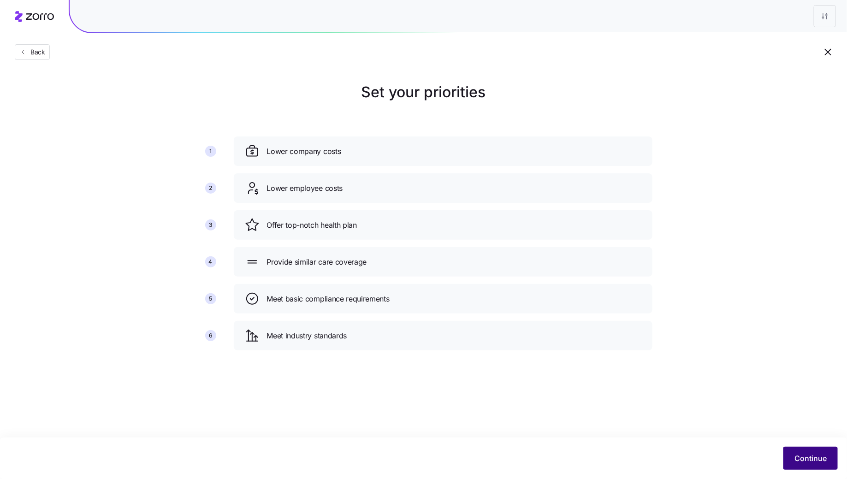
click at [812, 467] on button "Continue" at bounding box center [810, 458] width 54 height 23
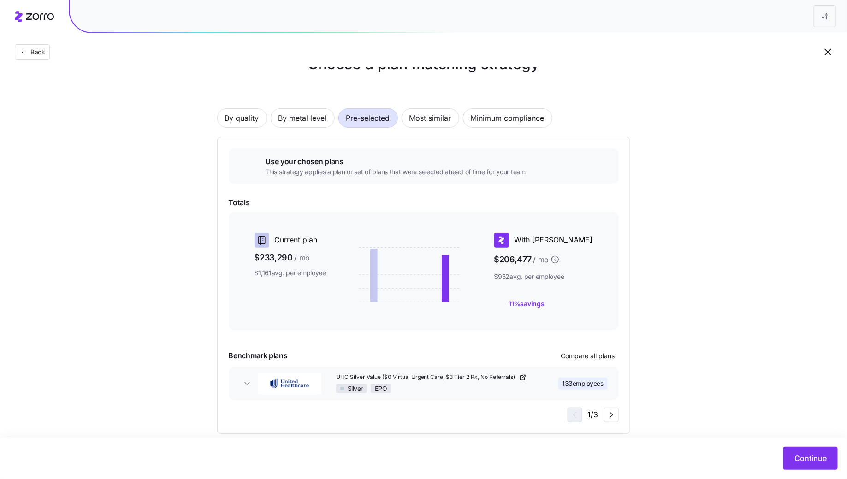
scroll to position [33, 0]
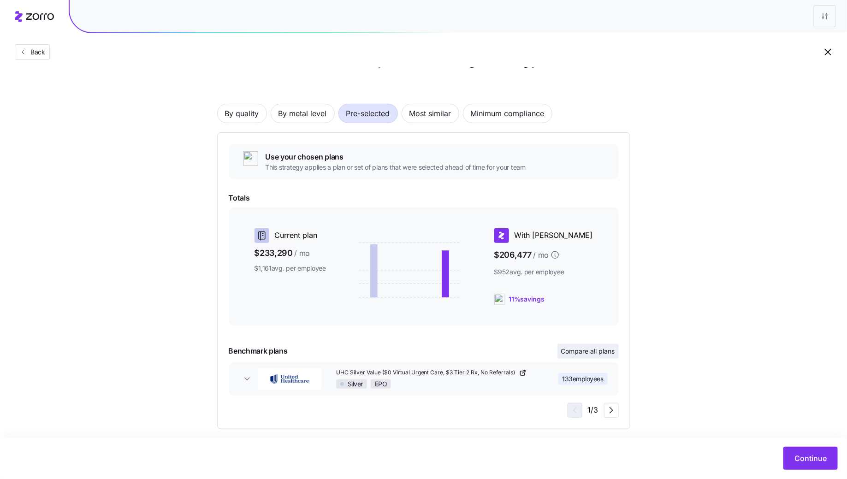
click at [596, 346] on button "Compare all plans" at bounding box center [587, 351] width 61 height 15
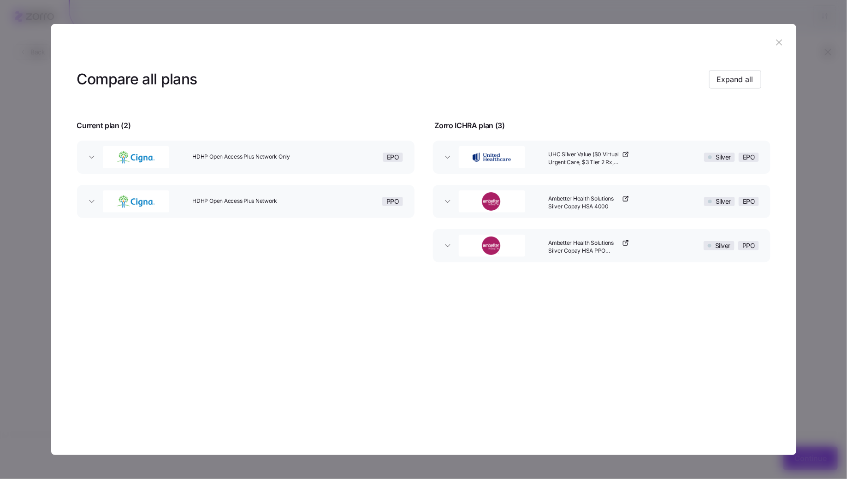
drag, startPoint x: 783, startPoint y: 46, endPoint x: 491, endPoint y: 132, distance: 304.7
click at [490, 132] on section "Compare all plans Expand all Current plan ( 2 ) Zorro ICHRA plan ( 3 ) HDHP Ope…" at bounding box center [423, 239] width 745 height 431
click at [736, 77] on span "Expand all" at bounding box center [735, 79] width 36 height 11
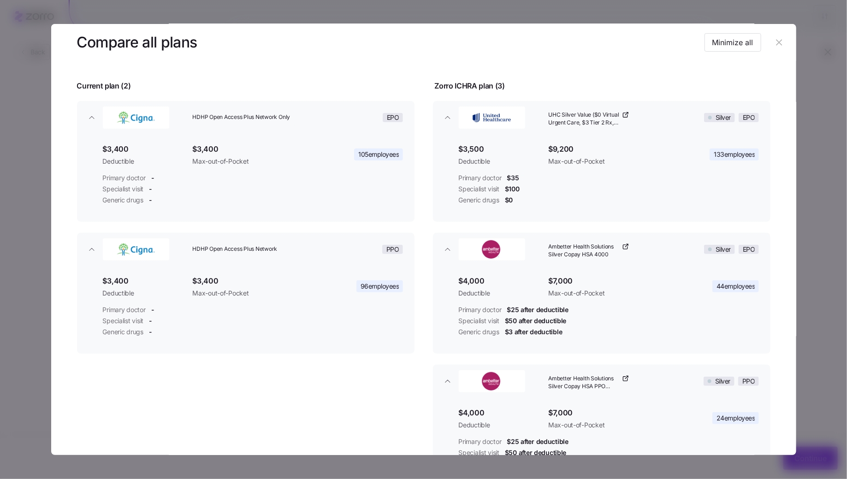
scroll to position [39, 0]
click at [772, 42] on button "button" at bounding box center [779, 42] width 15 height 15
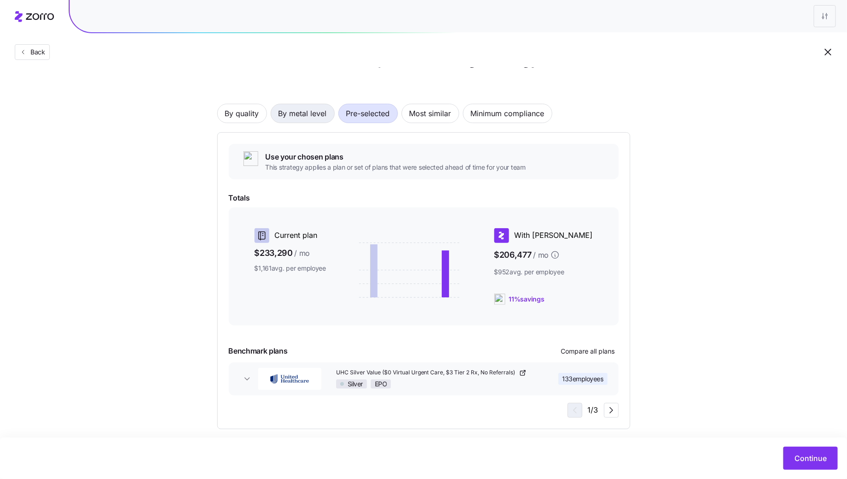
click at [306, 118] on span "By metal level" at bounding box center [302, 113] width 48 height 18
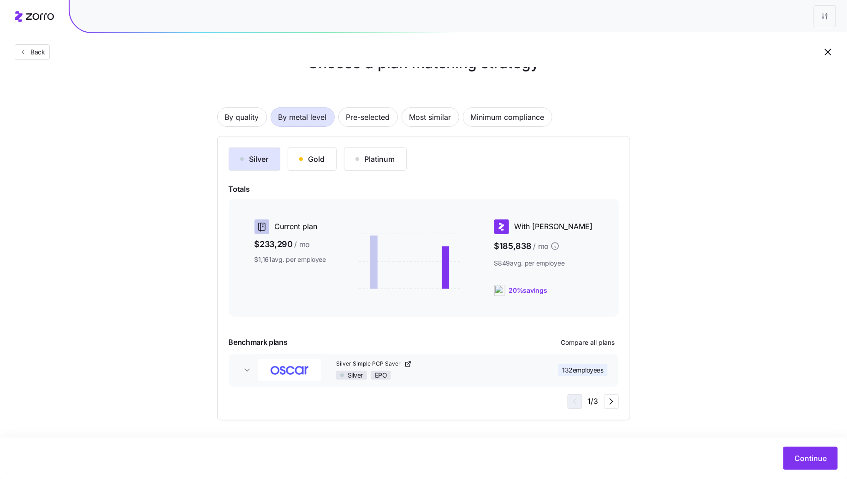
click at [314, 171] on div "Silver Gold Platinum Totals Current plan $233,290 / mo $1,161 avg. per employee…" at bounding box center [424, 278] width 390 height 261
click at [318, 165] on button "Gold" at bounding box center [312, 159] width 49 height 23
click at [257, 157] on div "Silver" at bounding box center [254, 158] width 29 height 11
click at [247, 119] on span "By quality" at bounding box center [242, 117] width 34 height 18
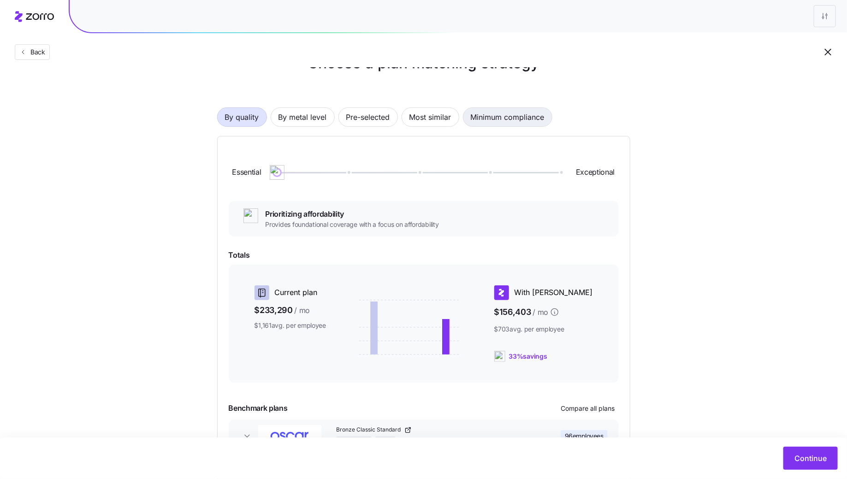
click at [501, 121] on span "Minimum compliance" at bounding box center [508, 117] width 74 height 18
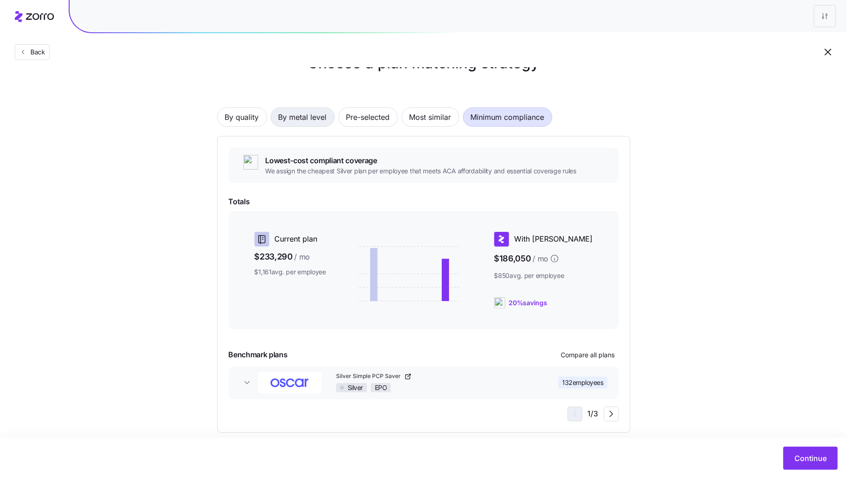
click at [301, 121] on span "By metal level" at bounding box center [302, 117] width 48 height 18
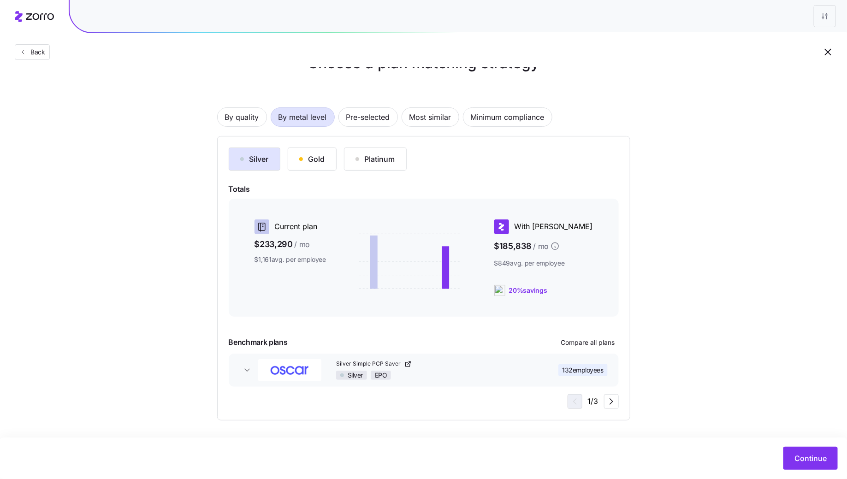
click at [327, 171] on div "Silver Gold Platinum Totals Current plan $233,290 / mo $1,161 avg. per employee…" at bounding box center [424, 278] width 390 height 261
click at [326, 165] on button "Gold" at bounding box center [312, 159] width 49 height 23
click at [608, 346] on span "Compare all plans" at bounding box center [588, 342] width 54 height 9
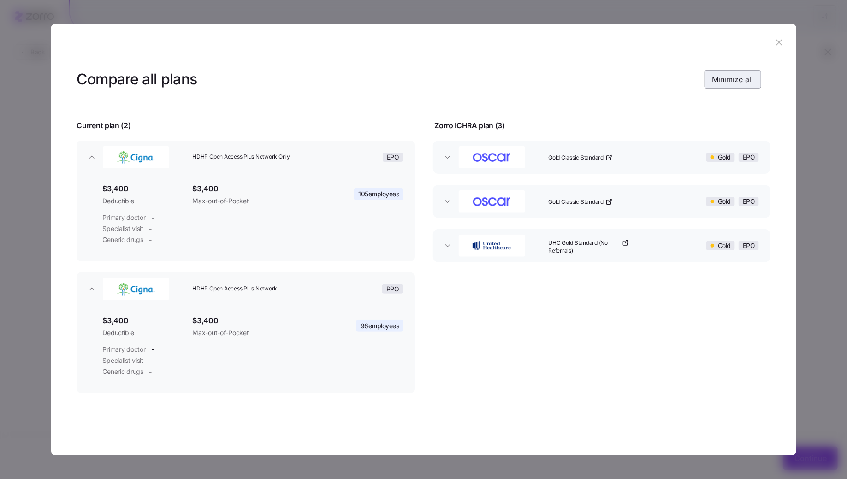
click at [739, 78] on span "Minimize all" at bounding box center [732, 79] width 41 height 11
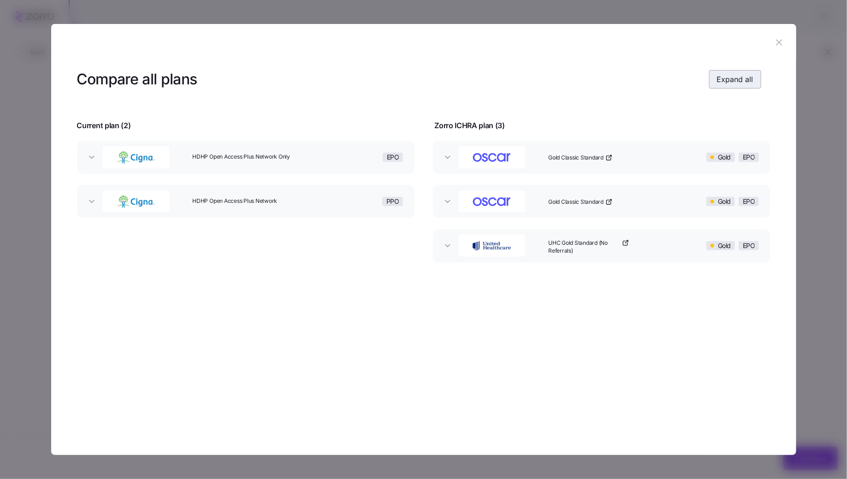
click at [736, 74] on span "Expand all" at bounding box center [735, 79] width 36 height 11
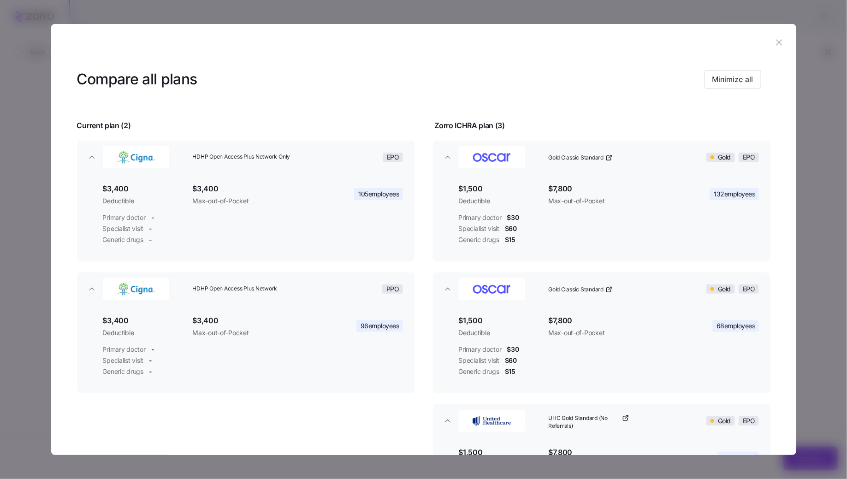
click at [779, 42] on icon "button" at bounding box center [779, 42] width 10 height 10
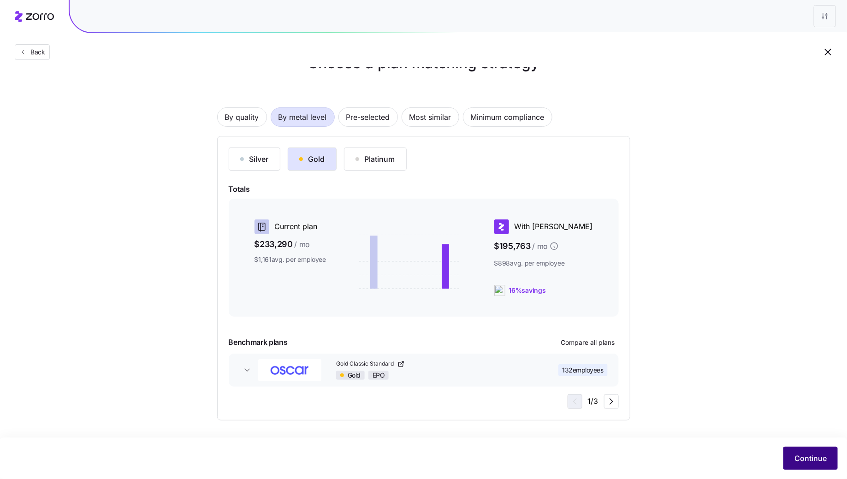
click at [809, 468] on button "Continue" at bounding box center [810, 458] width 54 height 23
click at [803, 454] on span "Continue" at bounding box center [810, 458] width 32 height 11
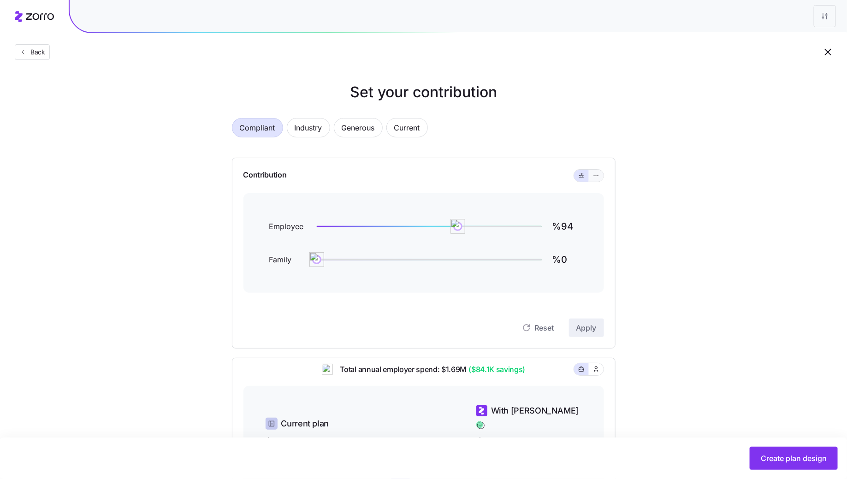
click at [599, 180] on button "button" at bounding box center [596, 176] width 15 height 12
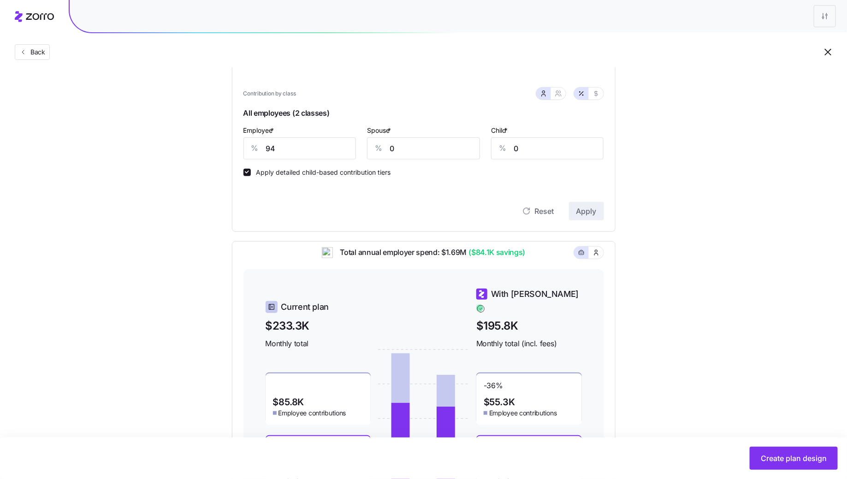
scroll to position [207, 0]
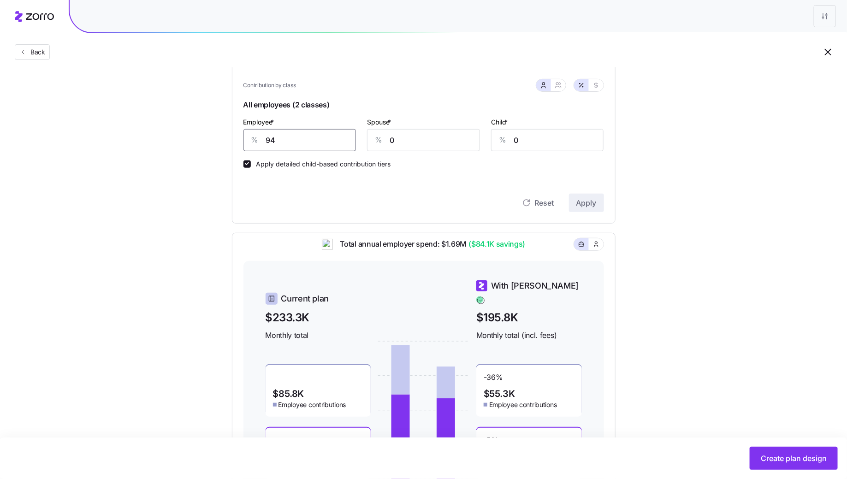
click at [292, 136] on input "94" at bounding box center [299, 140] width 113 height 22
type input "75"
click at [596, 208] on button "Apply" at bounding box center [586, 203] width 35 height 18
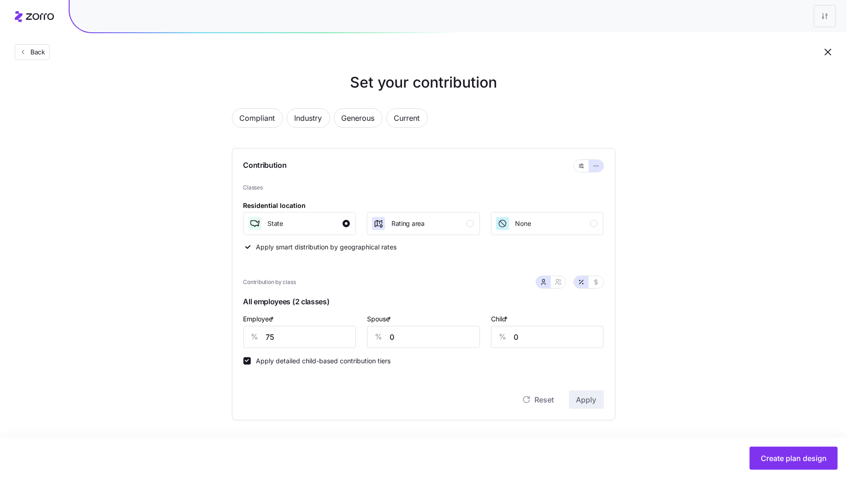
scroll to position [290, 0]
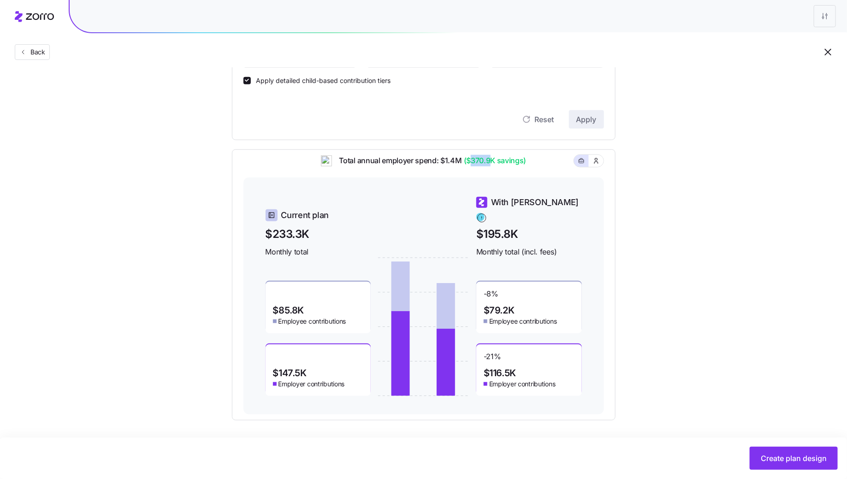
drag, startPoint x: 469, startPoint y: 167, endPoint x: 492, endPoint y: 167, distance: 22.6
click at [492, 166] on span "($370.9K savings)" at bounding box center [494, 161] width 65 height 12
click at [568, 234] on span "$195.8K" at bounding box center [529, 233] width 106 height 17
drag, startPoint x: 526, startPoint y: 166, endPoint x: 333, endPoint y: 166, distance: 193.6
click at [333, 166] on div "Total annual employer spend: $1.4M ($370.9K savings)" at bounding box center [423, 166] width 360 height 23
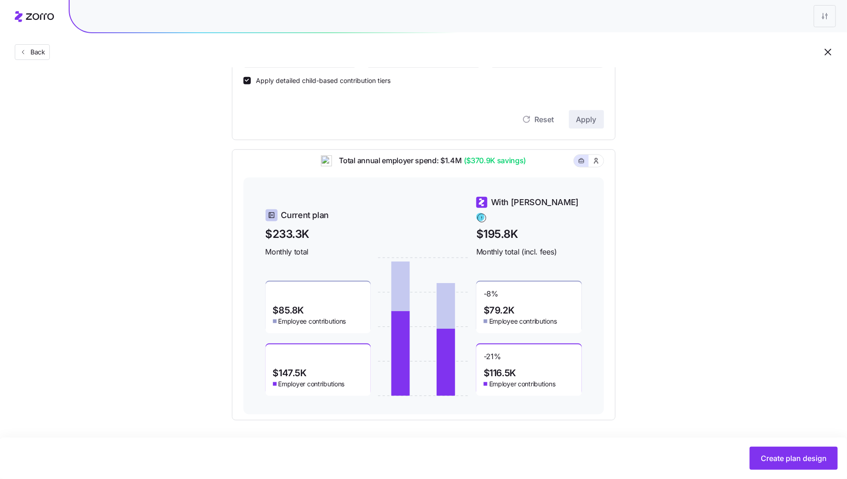
click at [366, 199] on div "Current plan $233.3K Monthly total $85.8K Employee contributions $147.5K Employ…" at bounding box center [423, 295] width 360 height 237
drag, startPoint x: 467, startPoint y: 167, endPoint x: 531, endPoint y: 165, distance: 63.2
click at [530, 166] on div "Total annual employer spend: $1.4M ($370.9K savings)" at bounding box center [423, 166] width 360 height 23
click at [532, 165] on div "Total annual employer spend: $1.4M ($370.9K savings)" at bounding box center [423, 166] width 360 height 23
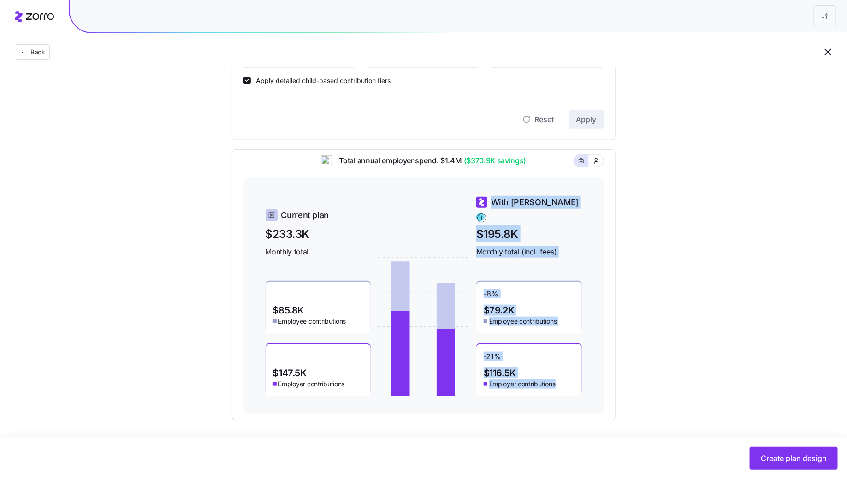
drag, startPoint x: 564, startPoint y: 381, endPoint x: 472, endPoint y: 345, distance: 99.0
click at [472, 345] on div "Current plan $233.3K Monthly total $85.8K Employee contributions $147.5K Employ…" at bounding box center [424, 296] width 316 height 200
click at [558, 369] on div "-21 % $116.5K Employer contributions" at bounding box center [529, 370] width 106 height 52
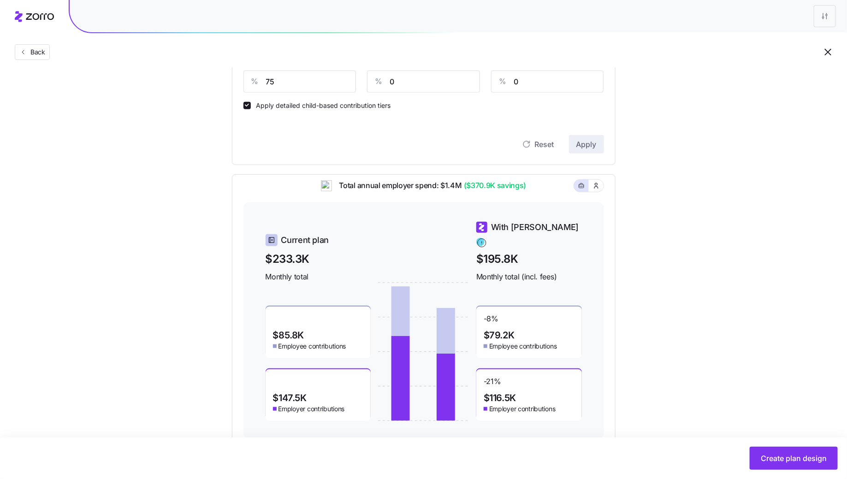
scroll to position [267, 0]
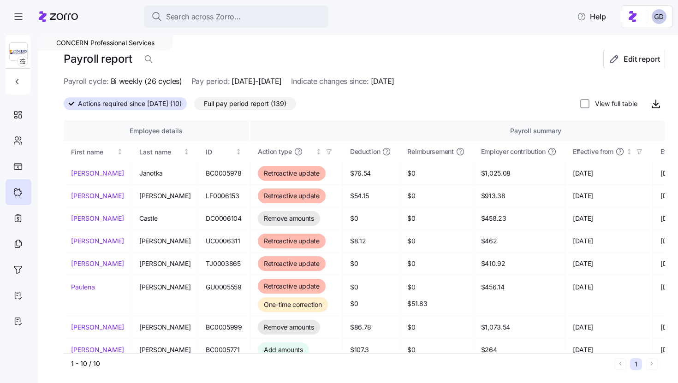
scroll to position [53, 0]
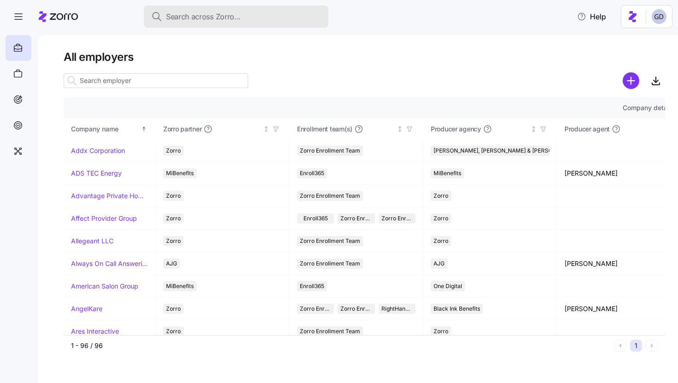
click at [190, 23] on button "Search across Zorro..." at bounding box center [236, 17] width 184 height 22
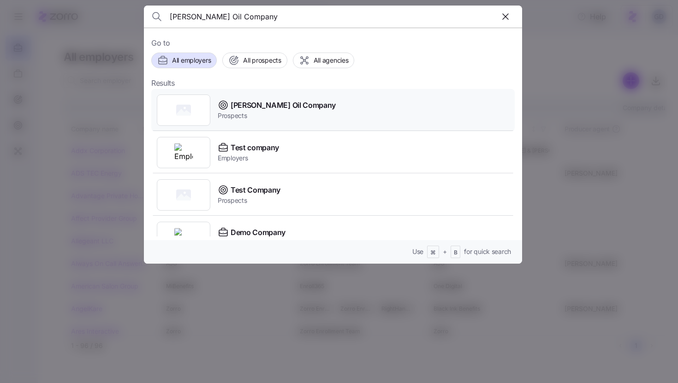
type input "[PERSON_NAME] Oil Company"
click at [265, 106] on span "[PERSON_NAME] Oil Company" at bounding box center [282, 106] width 105 height 12
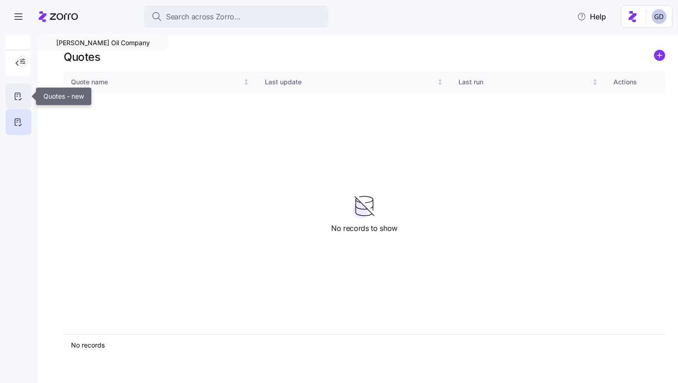
click at [18, 92] on icon at bounding box center [18, 96] width 10 height 11
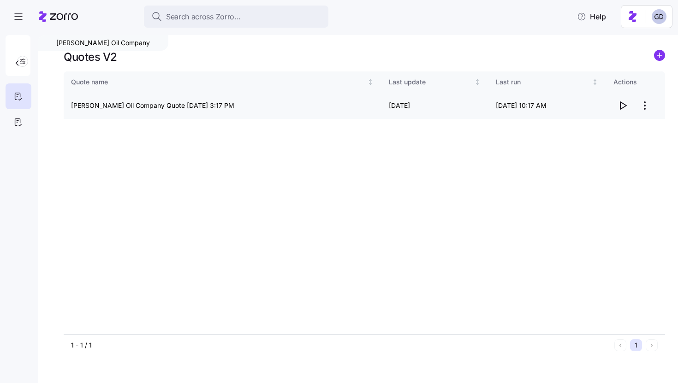
click at [623, 104] on icon "button" at bounding box center [622, 105] width 11 height 11
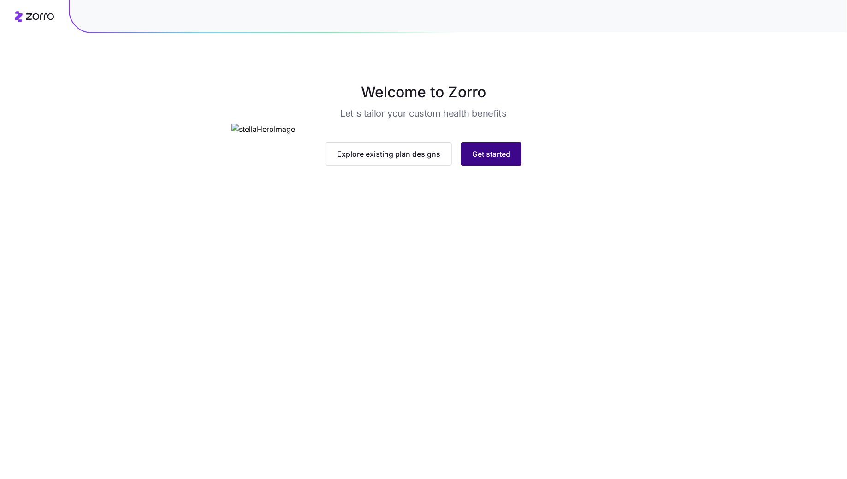
click at [499, 159] on span "Get started" at bounding box center [491, 153] width 38 height 11
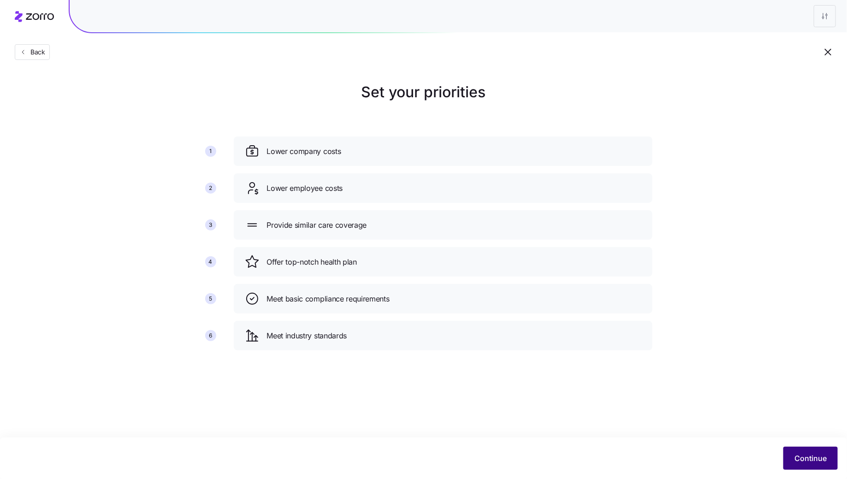
click at [823, 466] on button "Continue" at bounding box center [810, 458] width 54 height 23
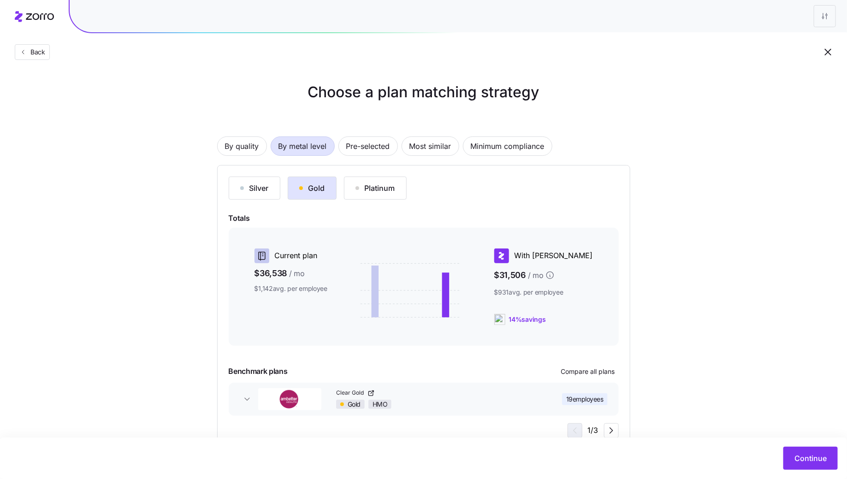
scroll to position [29, 0]
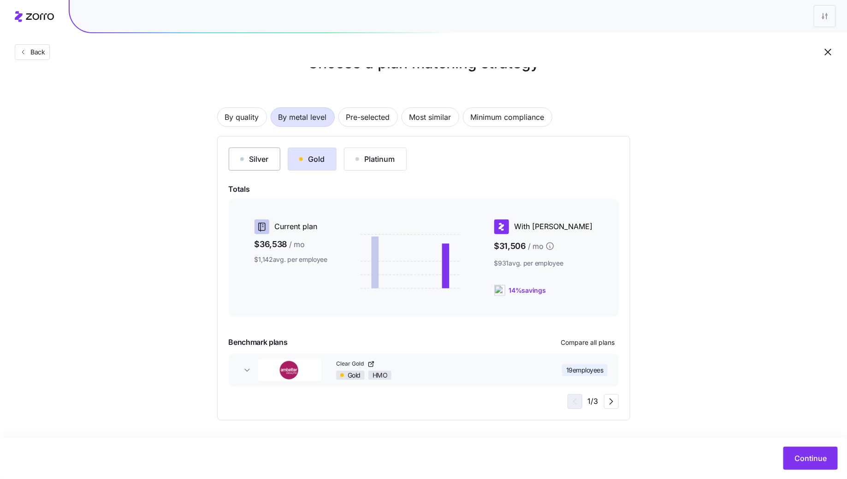
click at [262, 160] on div "Silver" at bounding box center [254, 158] width 29 height 11
click at [257, 117] on span "By quality" at bounding box center [242, 117] width 34 height 18
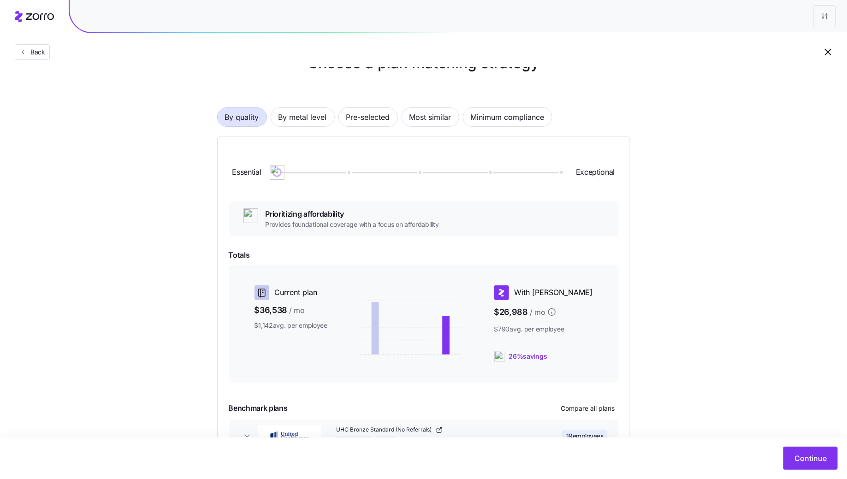
click at [342, 177] on div "Essential Exceptional" at bounding box center [424, 173] width 390 height 50
click at [350, 170] on div at bounding box center [418, 173] width 283 height 6
click at [421, 172] on div at bounding box center [418, 172] width 283 height 1
drag, startPoint x: 416, startPoint y: 171, endPoint x: 279, endPoint y: 177, distance: 137.5
click at [279, 177] on img at bounding box center [277, 173] width 16 height 16
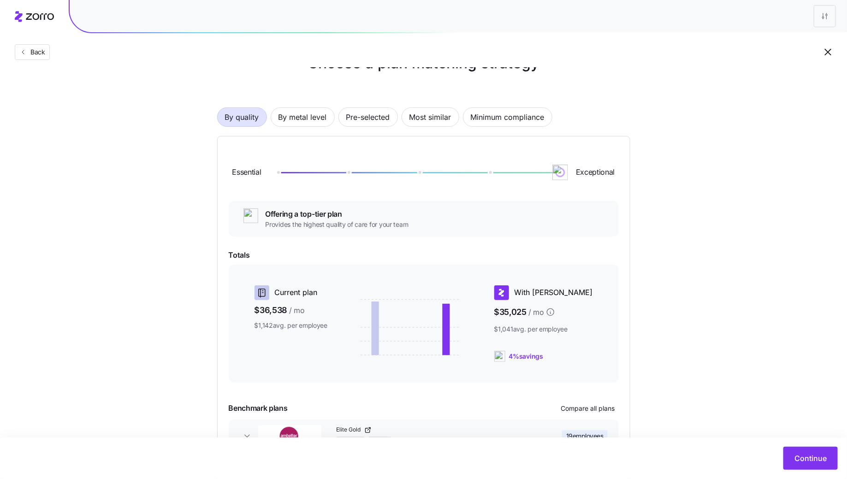
drag, startPoint x: 279, startPoint y: 177, endPoint x: 559, endPoint y: 178, distance: 280.3
click at [559, 178] on img at bounding box center [560, 173] width 16 height 16
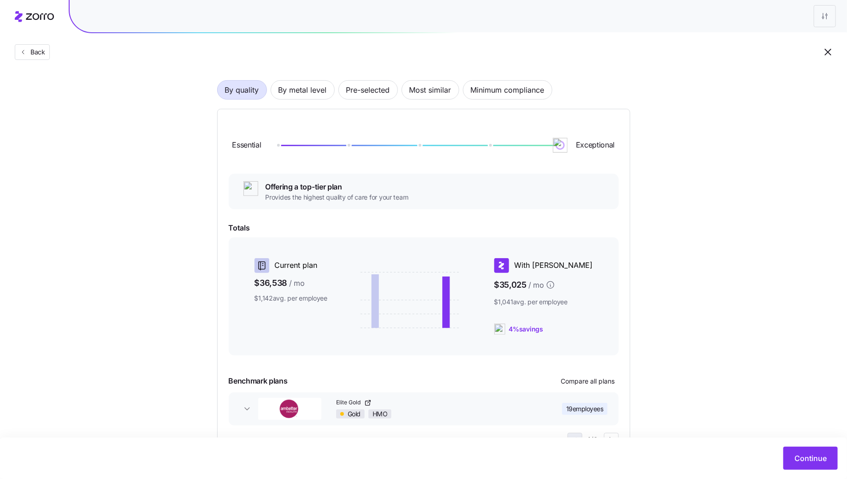
scroll to position [52, 0]
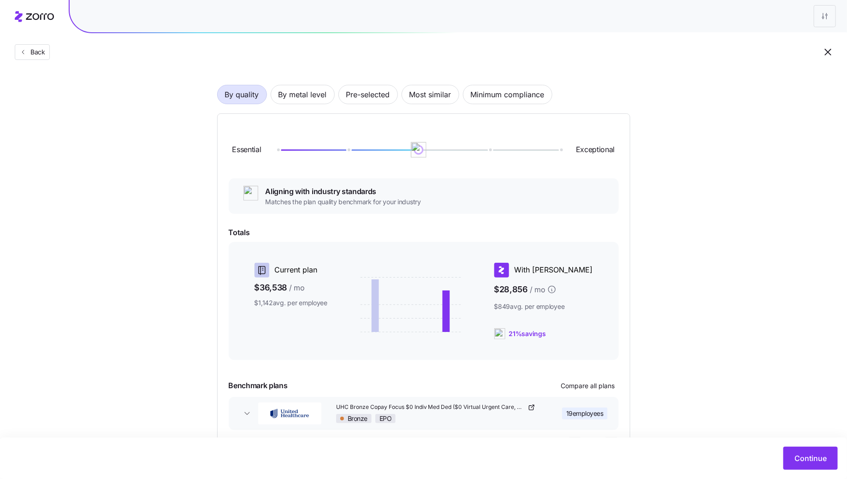
drag, startPoint x: 562, startPoint y: 147, endPoint x: 453, endPoint y: 157, distance: 109.3
click at [453, 157] on div "Essential Exceptional" at bounding box center [424, 150] width 390 height 50
click at [294, 88] on span "By metal level" at bounding box center [302, 94] width 48 height 18
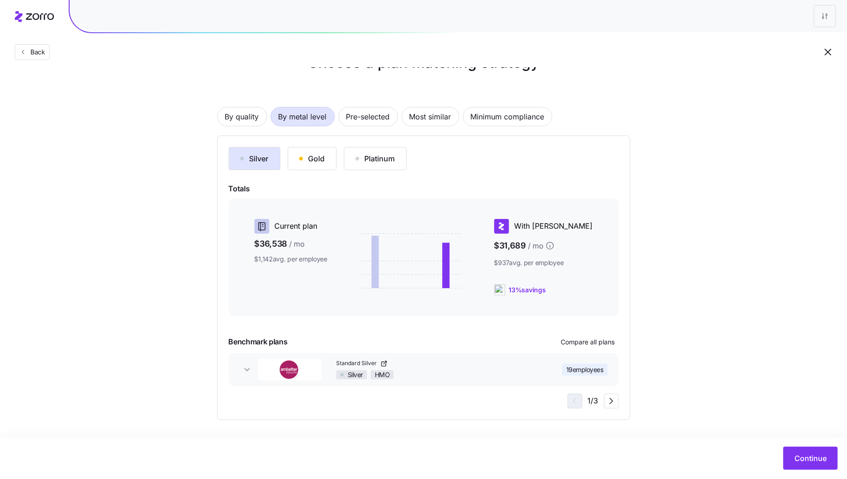
scroll to position [29, 0]
click at [264, 161] on div "Silver" at bounding box center [254, 158] width 29 height 11
click at [309, 161] on div "Gold" at bounding box center [312, 158] width 26 height 11
click at [367, 163] on div "Platinum" at bounding box center [375, 158] width 40 height 11
click at [307, 168] on button "Gold" at bounding box center [312, 159] width 49 height 23
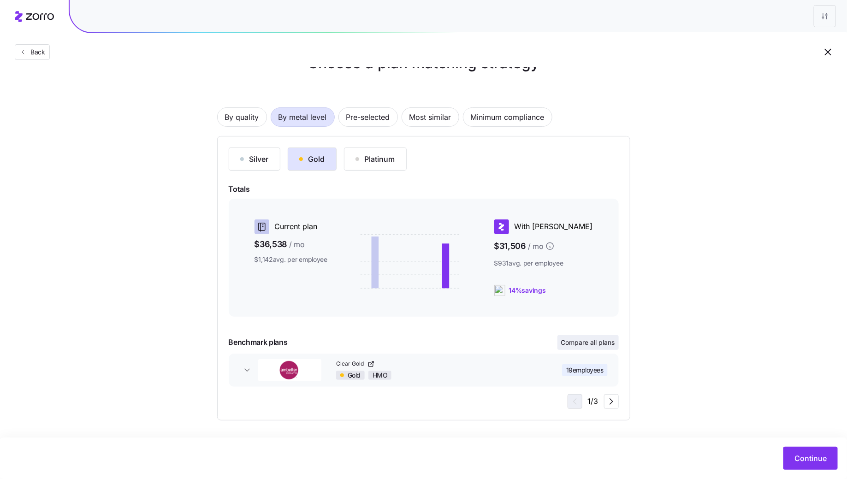
click at [589, 342] on span "Compare all plans" at bounding box center [588, 342] width 54 height 9
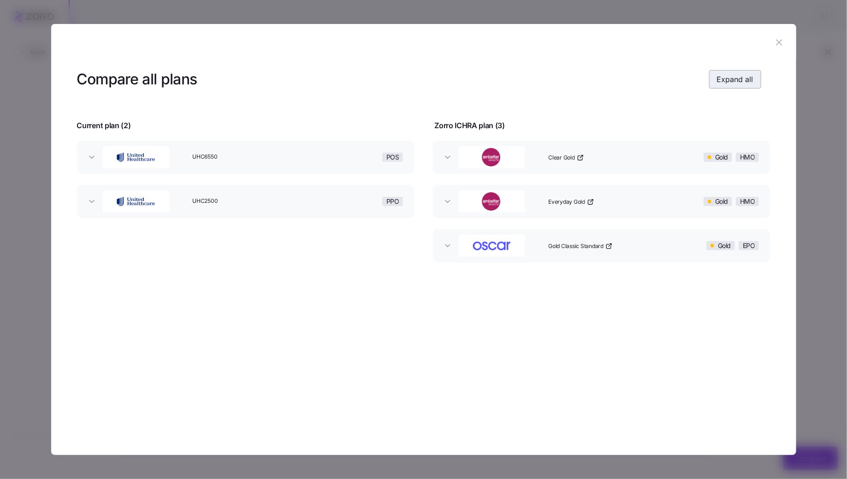
click at [749, 82] on span "Expand all" at bounding box center [735, 79] width 36 height 11
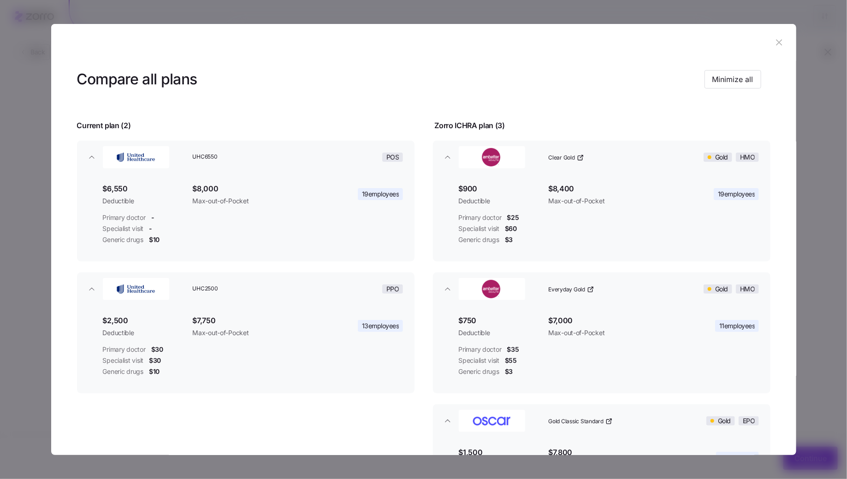
scroll to position [65, 0]
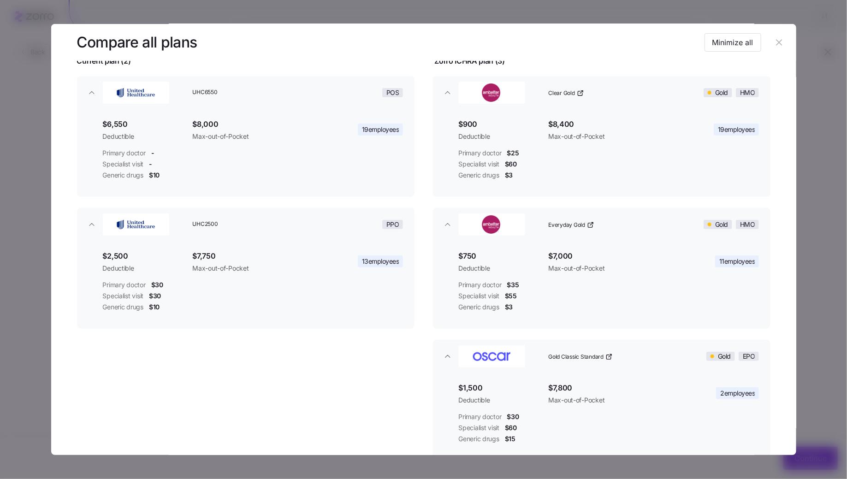
click at [777, 43] on icon "button" at bounding box center [779, 42] width 10 height 10
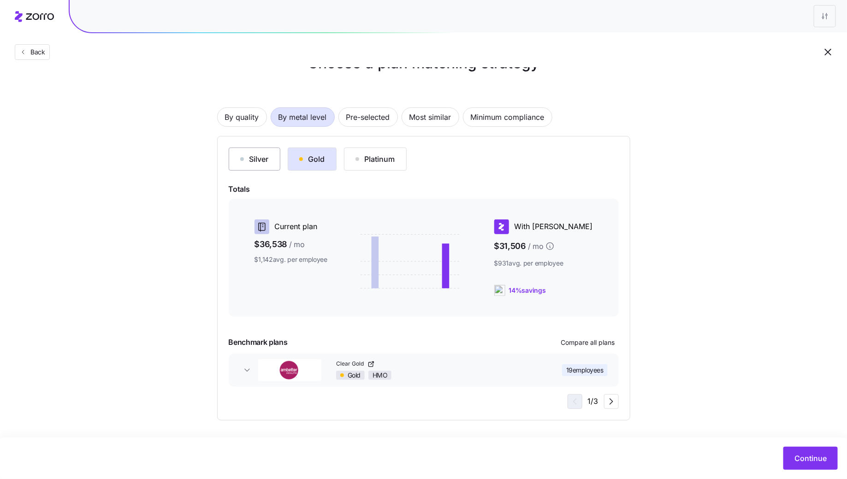
click at [252, 164] on div "Silver" at bounding box center [254, 158] width 29 height 11
click at [580, 348] on button "Compare all plans" at bounding box center [587, 342] width 61 height 15
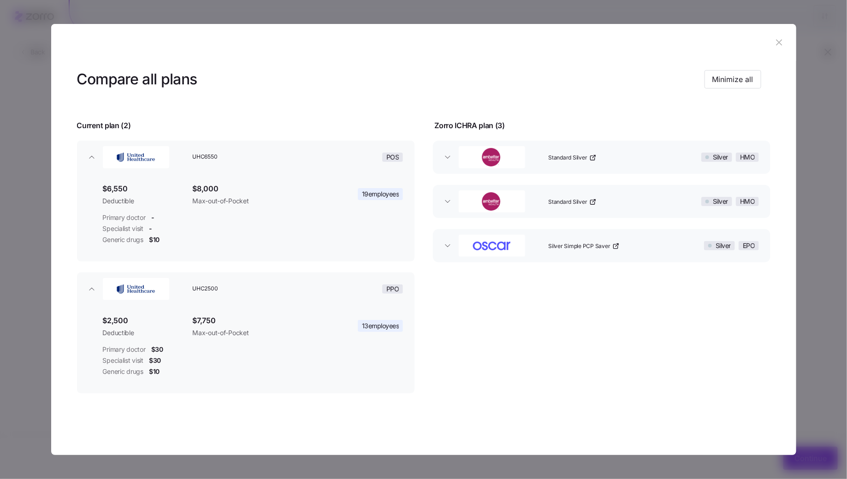
click at [725, 89] on header "Compare all plans Minimize all" at bounding box center [423, 79] width 693 height 37
click at [731, 77] on span "Minimize all" at bounding box center [732, 79] width 41 height 11
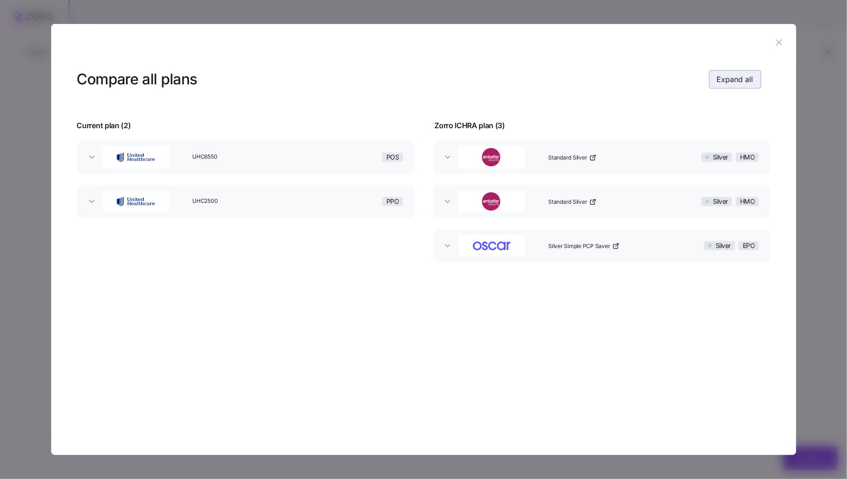
click at [724, 84] on span "Expand all" at bounding box center [735, 79] width 36 height 11
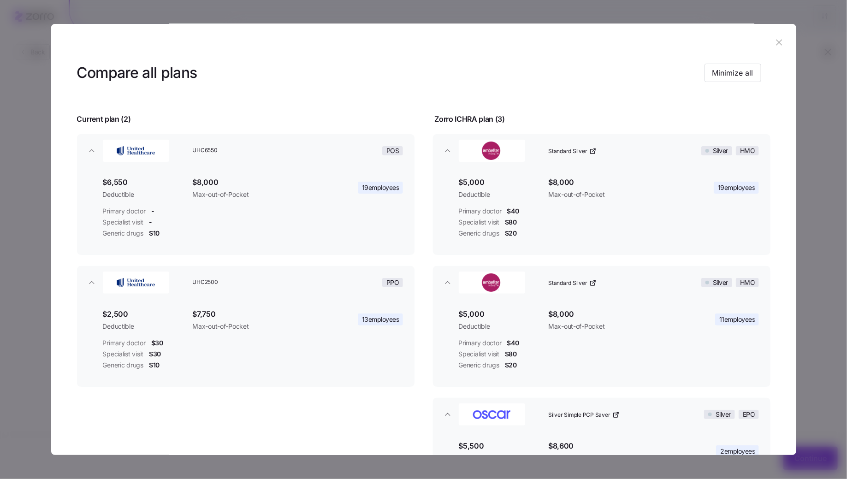
scroll to position [0, 0]
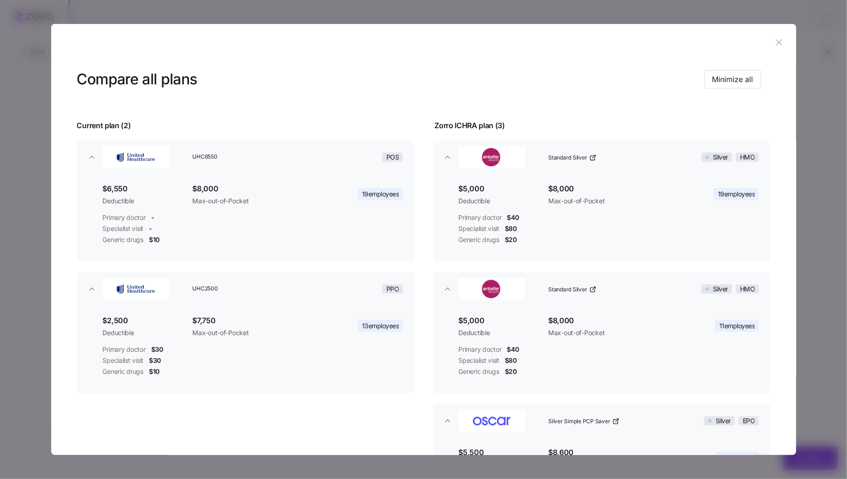
click at [776, 43] on icon "button" at bounding box center [779, 42] width 10 height 10
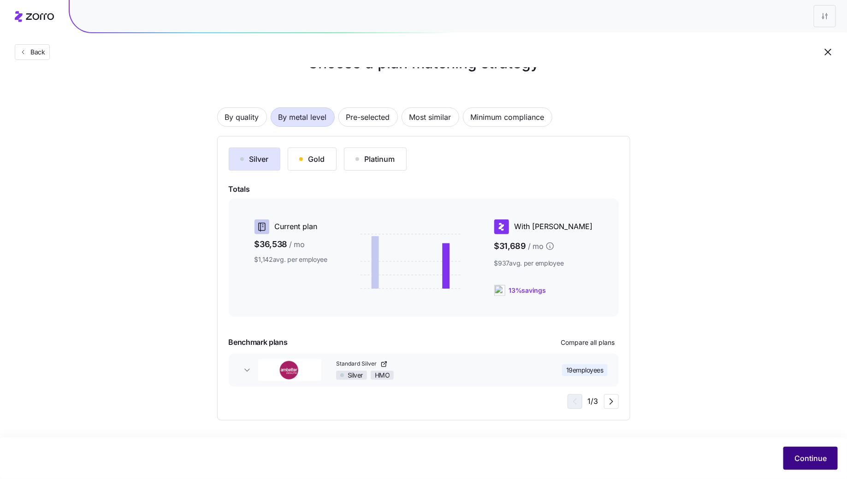
click at [820, 462] on span "Continue" at bounding box center [810, 458] width 32 height 11
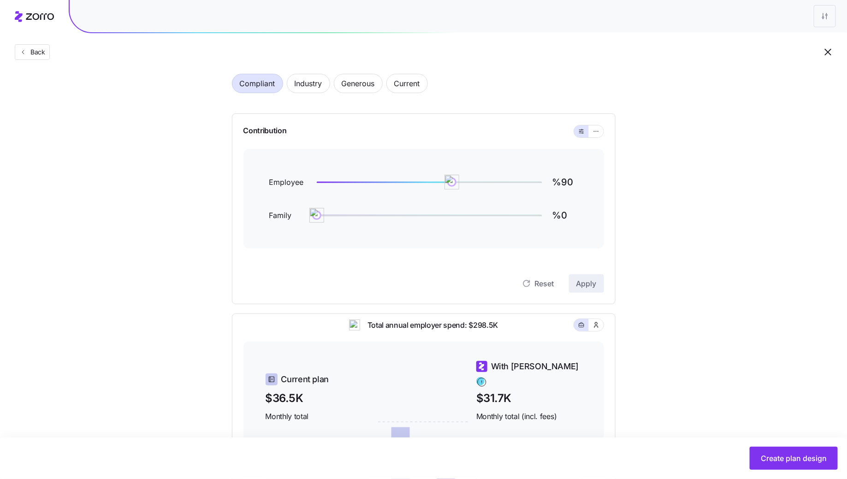
scroll to position [35, 0]
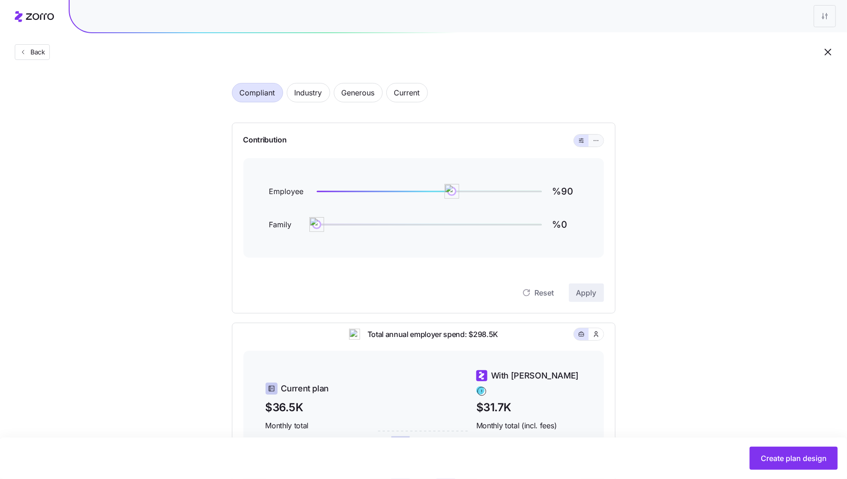
click at [595, 145] on button "button" at bounding box center [596, 141] width 15 height 12
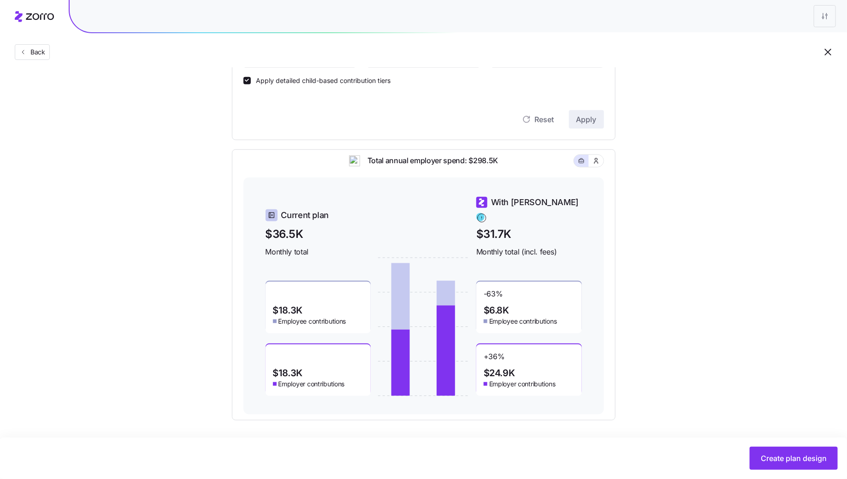
scroll to position [289, 0]
drag, startPoint x: 504, startPoint y: 349, endPoint x: 484, endPoint y: 349, distance: 20.3
click at [484, 352] on span "+ 36 %" at bounding box center [494, 359] width 21 height 15
click at [531, 351] on div "+ 36 % $24.9K Employer contributions" at bounding box center [529, 371] width 106 height 52
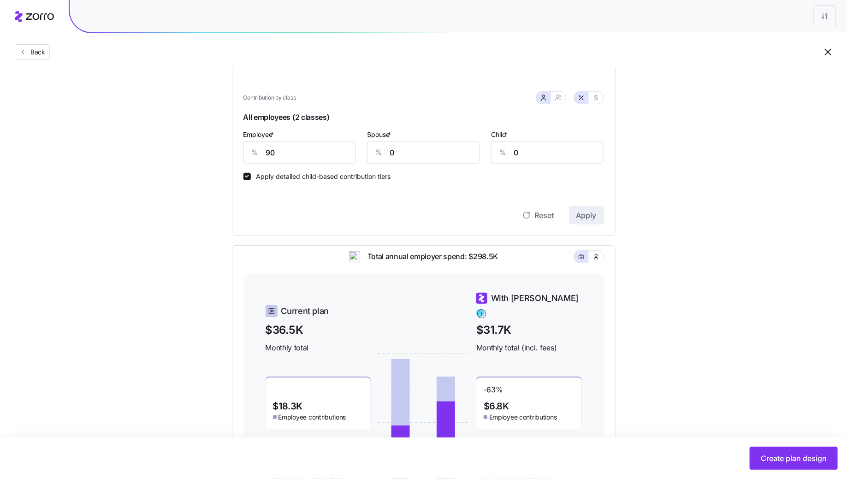
scroll to position [185, 0]
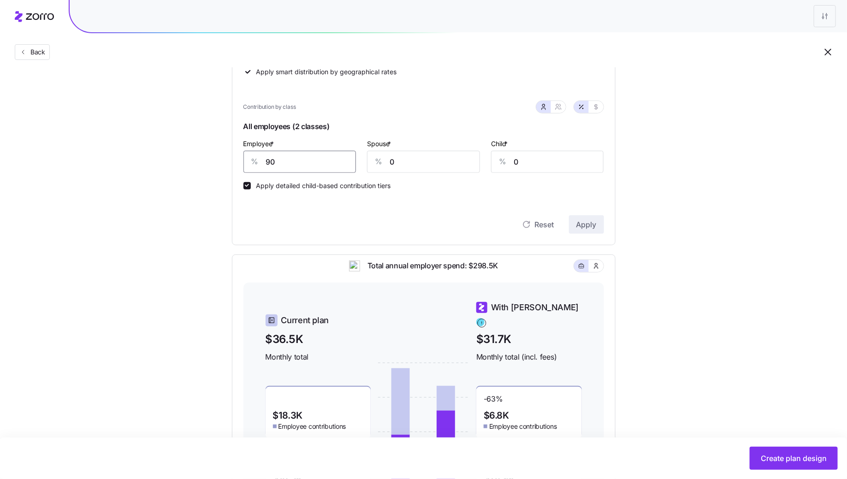
click at [301, 159] on input "90" at bounding box center [299, 162] width 113 height 22
type input "50"
click at [584, 223] on span "Apply" at bounding box center [586, 224] width 20 height 11
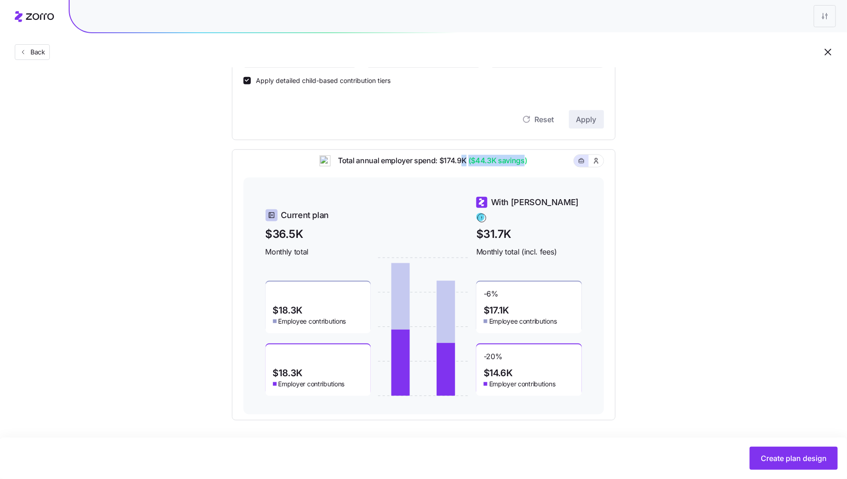
drag, startPoint x: 525, startPoint y: 166, endPoint x: 463, endPoint y: 167, distance: 61.8
click at [463, 166] on span "Total annual employer spend: $174.9K ($44.3K savings)" at bounding box center [429, 161] width 196 height 12
click at [630, 227] on div "Set your contribution Compliant Industry Generous Current Contribution Classes …" at bounding box center [423, 105] width 457 height 629
click at [795, 454] on span "Create plan design" at bounding box center [794, 458] width 66 height 11
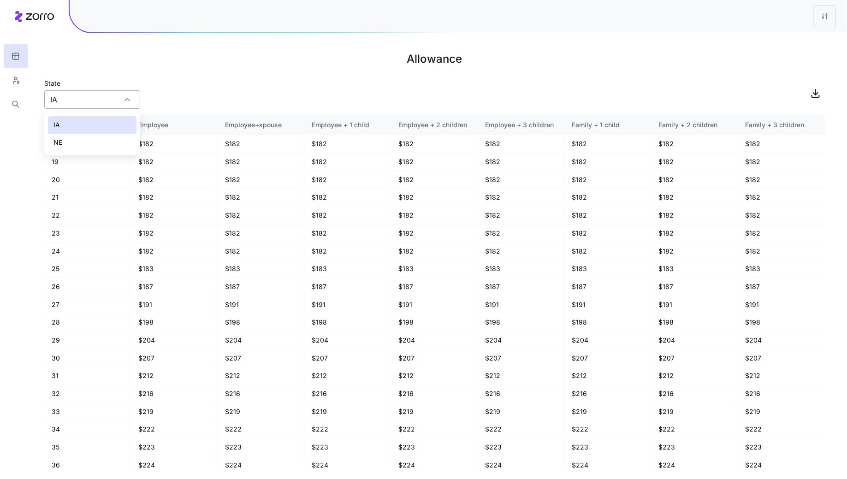
click at [115, 94] on input "IA" at bounding box center [92, 99] width 96 height 18
click at [186, 96] on div "State [US_STATE]" at bounding box center [434, 92] width 780 height 31
click at [19, 78] on icon "button" at bounding box center [16, 80] width 8 height 9
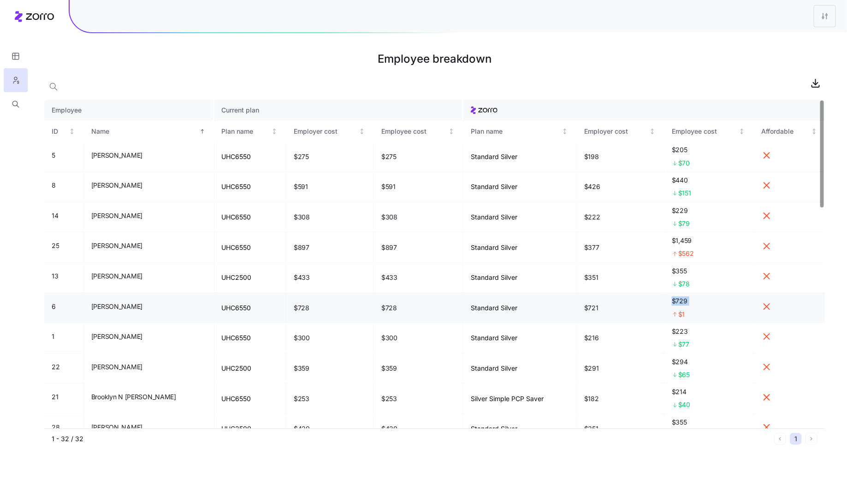
drag, startPoint x: 688, startPoint y: 307, endPoint x: 671, endPoint y: 300, distance: 19.0
click at [672, 300] on div "$729 $1" at bounding box center [709, 307] width 74 height 23
click at [685, 307] on div "$729 $1" at bounding box center [709, 307] width 74 height 23
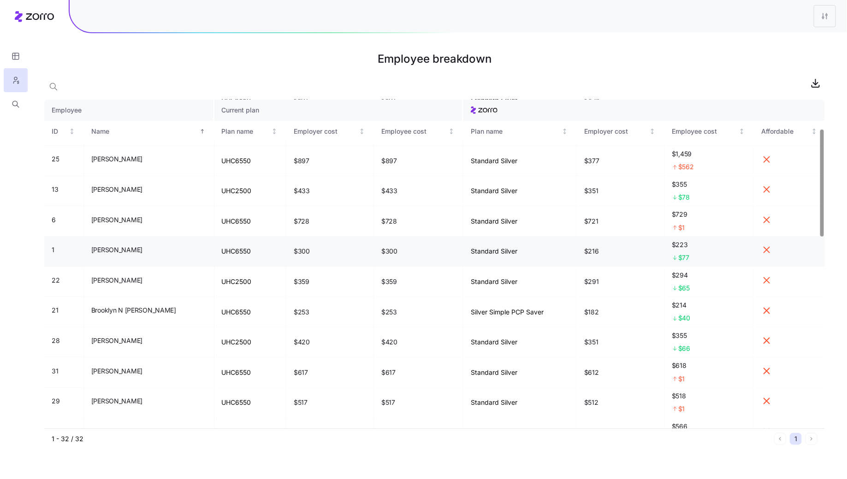
scroll to position [86, 0]
click at [10, 101] on button "button" at bounding box center [16, 104] width 24 height 24
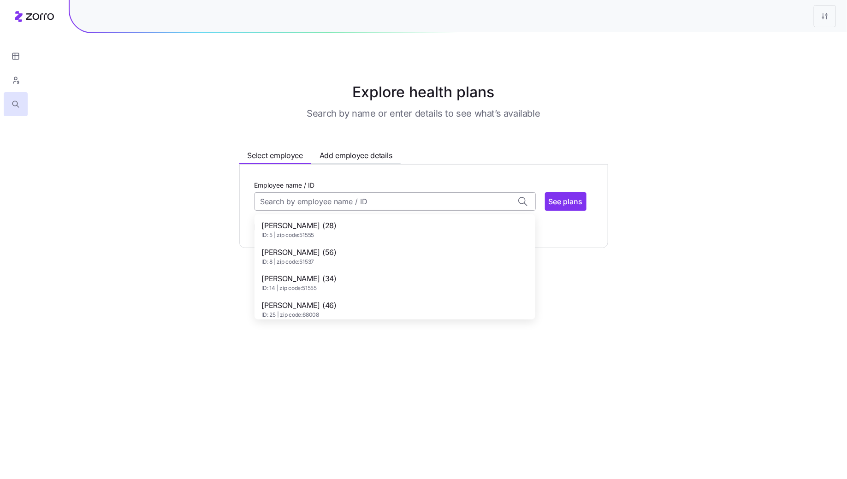
click at [340, 197] on input "Employee name / ID" at bounding box center [394, 201] width 281 height 18
type input "E"
click at [345, 225] on div "[PERSON_NAME] (62) ID: 6 | zip code: 68788" at bounding box center [394, 229] width 277 height 27
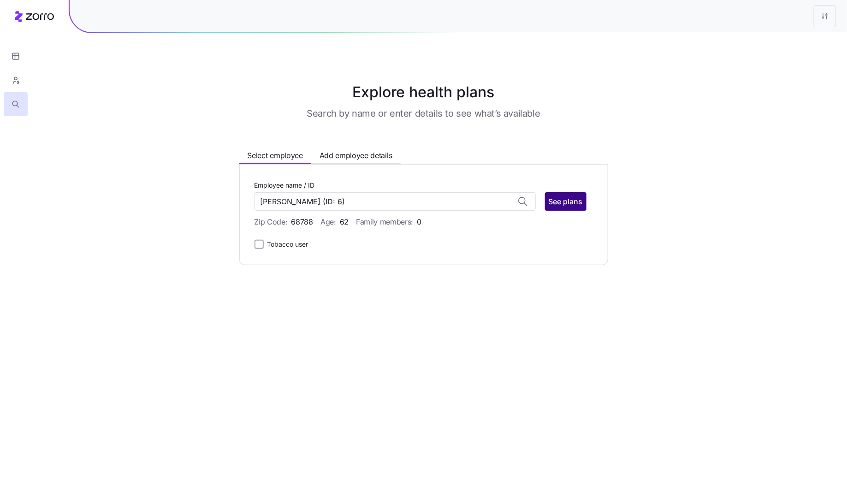
type input "[PERSON_NAME]"
click at [561, 203] on span "See plans" at bounding box center [566, 201] width 34 height 11
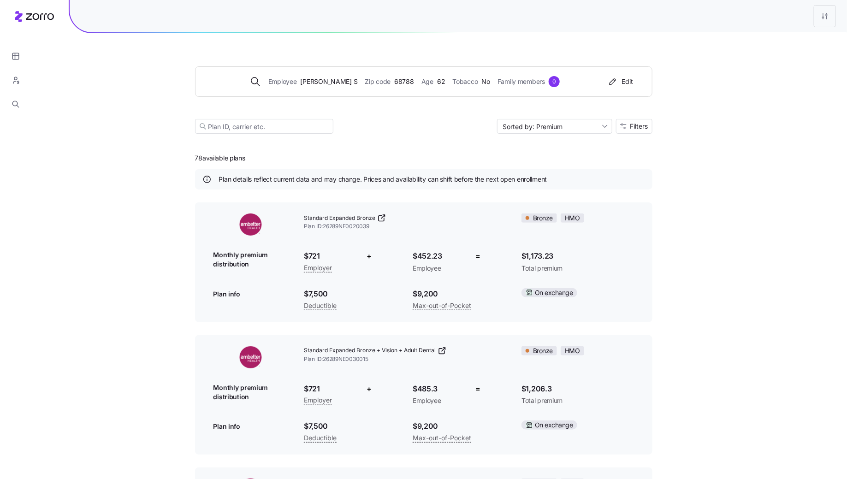
click at [637, 114] on div "Employee [PERSON_NAME] S Zip code 68788 Age [DEMOGRAPHIC_DATA] Tobacco No Famil…" at bounding box center [423, 89] width 457 height 112
click at [637, 124] on span "Filters" at bounding box center [639, 126] width 18 height 6
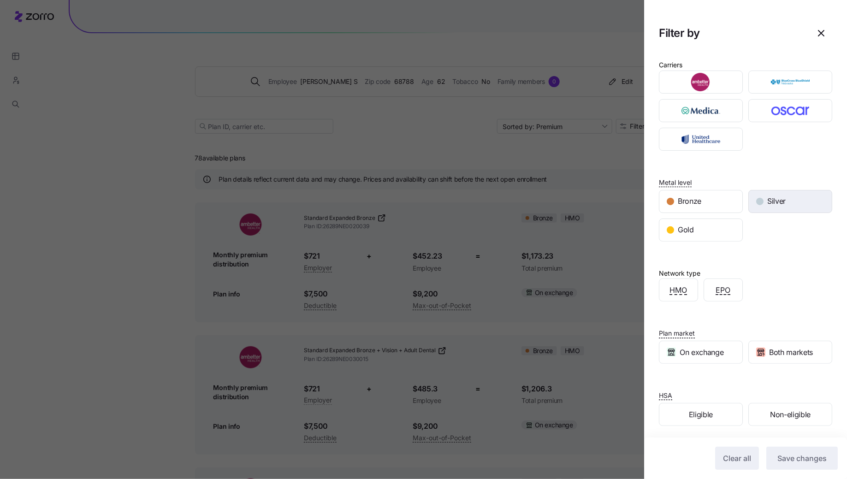
click at [789, 201] on div "Silver" at bounding box center [790, 201] width 83 height 22
click at [799, 463] on button "Save changes" at bounding box center [801, 458] width 71 height 23
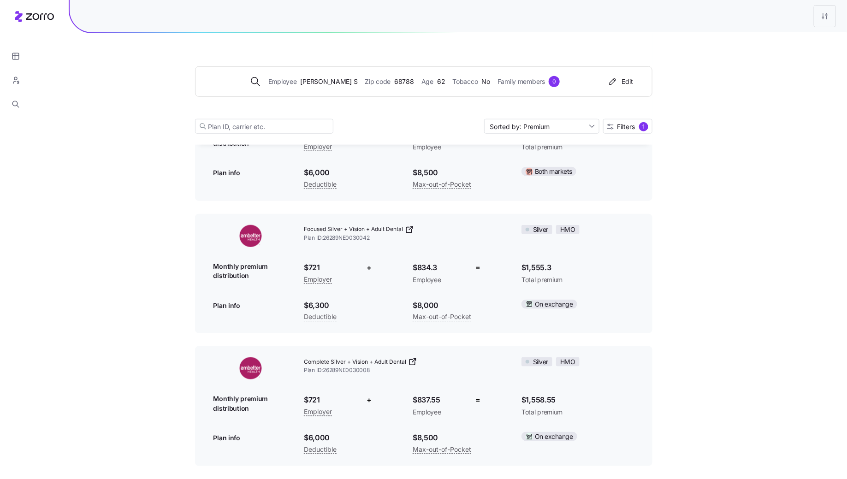
scroll to position [388, 0]
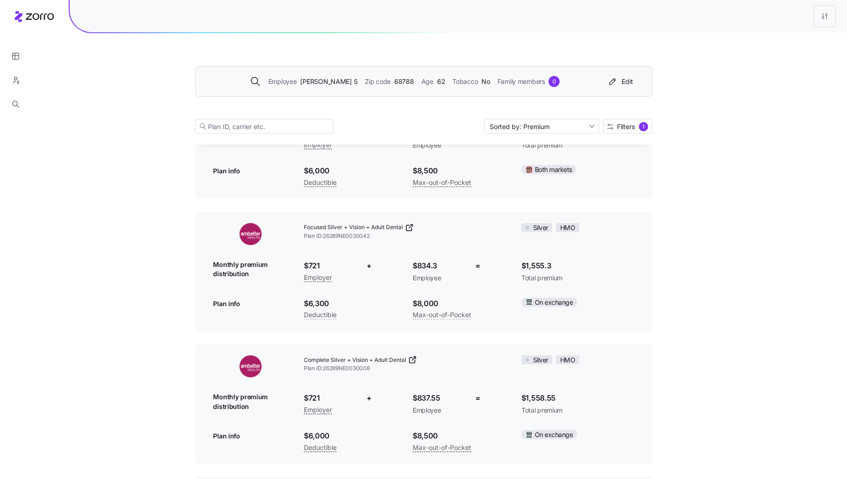
click at [326, 90] on div "Employee [PERSON_NAME] S Zip code 68788 Age [DEMOGRAPHIC_DATA] Tobacco No Famil…" at bounding box center [423, 81] width 457 height 30
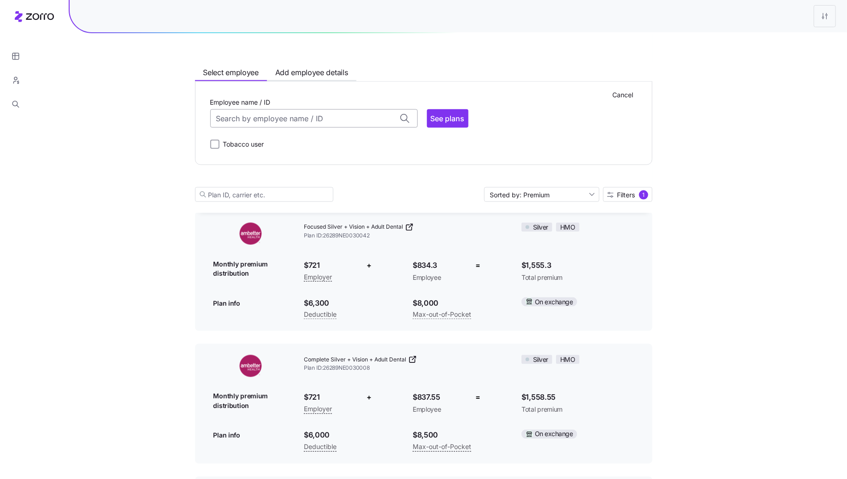
click at [283, 118] on input "Employee name / ID" at bounding box center [313, 118] width 207 height 18
click at [258, 148] on span "ID: 26 | zip code: 68022" at bounding box center [255, 152] width 75 height 8
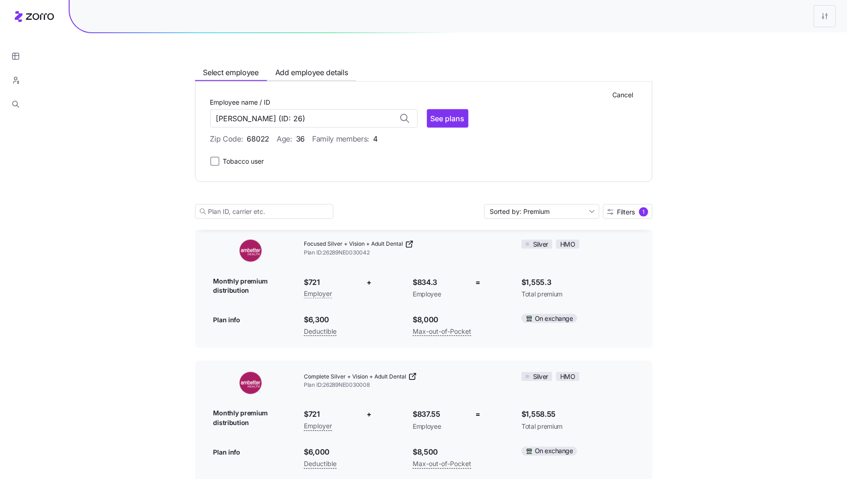
scroll to position [473, 0]
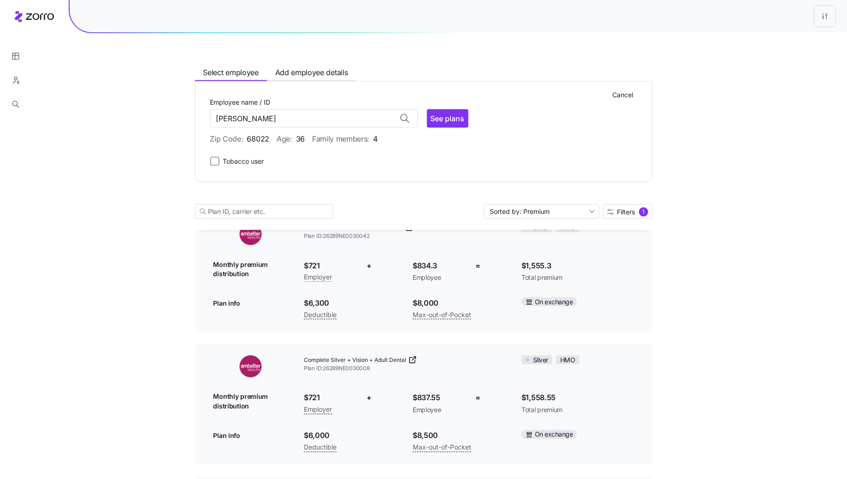
click at [458, 109] on div "See plans" at bounding box center [447, 118] width 41 height 18
type input "[PERSON_NAME] (ID: 26)"
click at [452, 120] on span "See plans" at bounding box center [448, 118] width 34 height 11
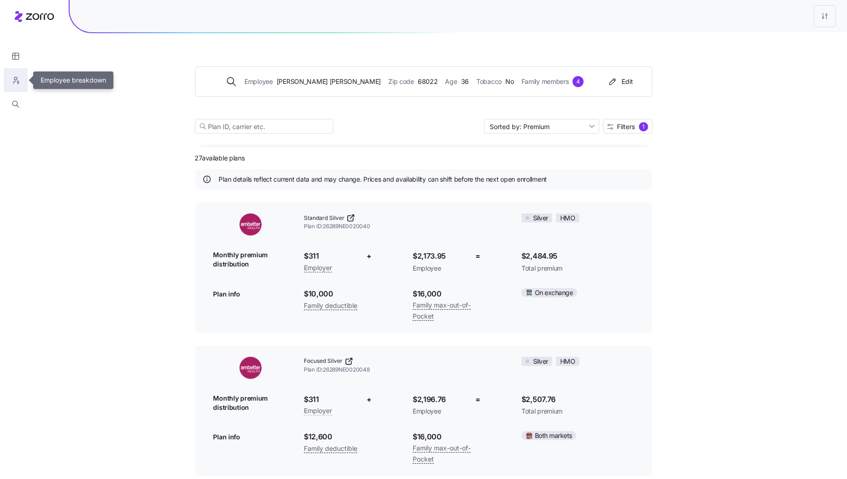
click at [24, 84] on button "button" at bounding box center [16, 80] width 24 height 24
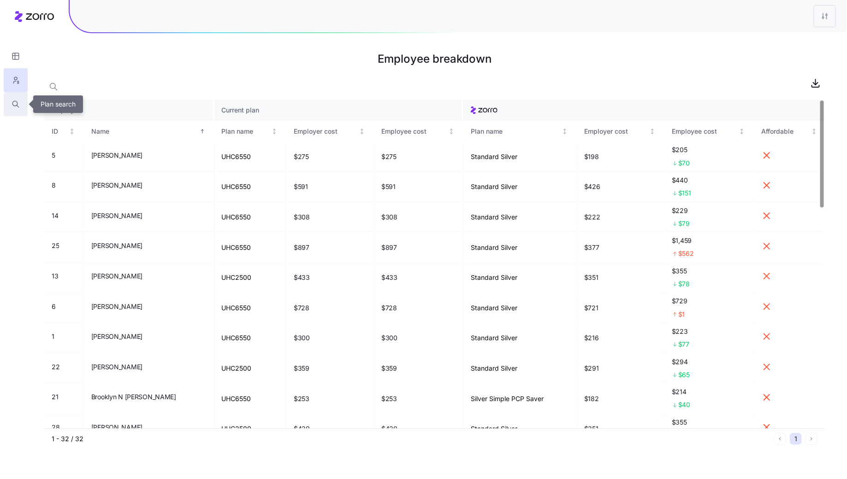
click at [14, 108] on icon "button" at bounding box center [16, 104] width 8 height 9
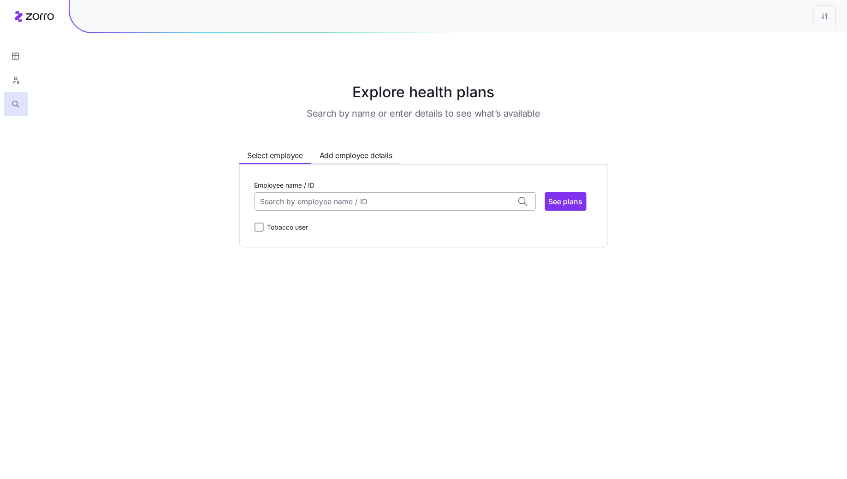
click at [302, 199] on input "Employee name / ID" at bounding box center [394, 201] width 281 height 18
click at [295, 231] on span "ID: 14 | zip code: 51555" at bounding box center [299, 235] width 75 height 8
click at [574, 201] on span "See plans" at bounding box center [566, 201] width 34 height 11
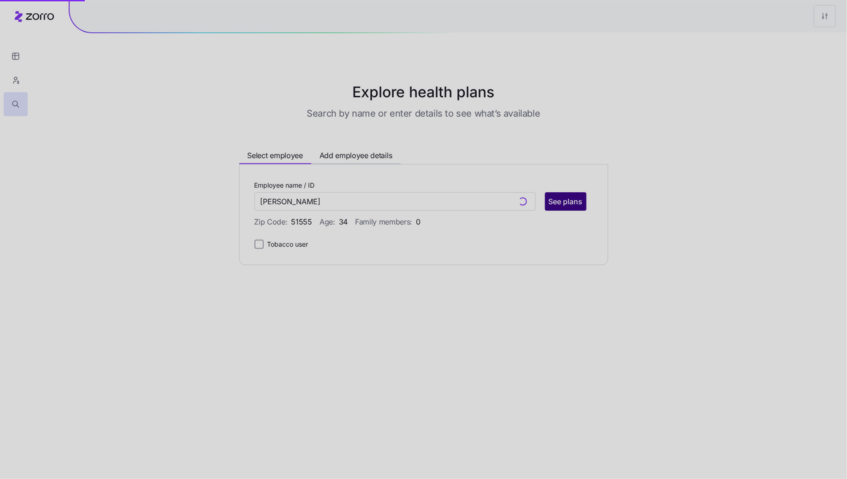
type input "[PERSON_NAME] (ID: 14)"
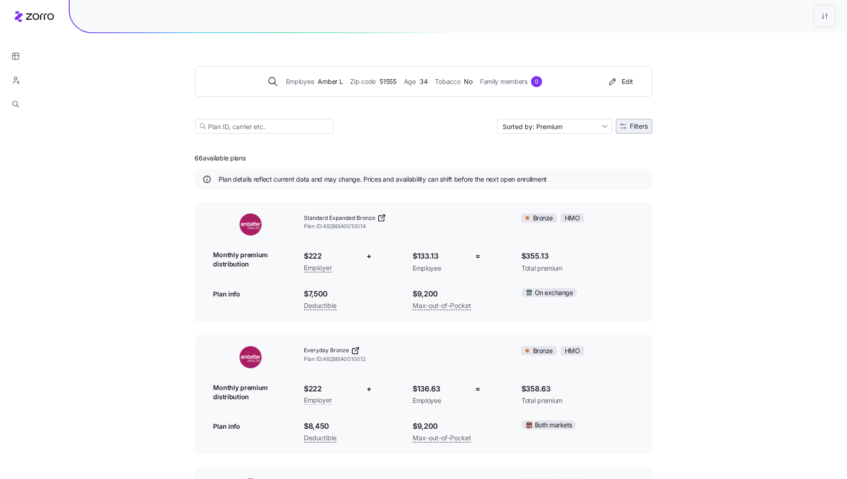
click at [630, 125] on span "Filters" at bounding box center [639, 126] width 18 height 6
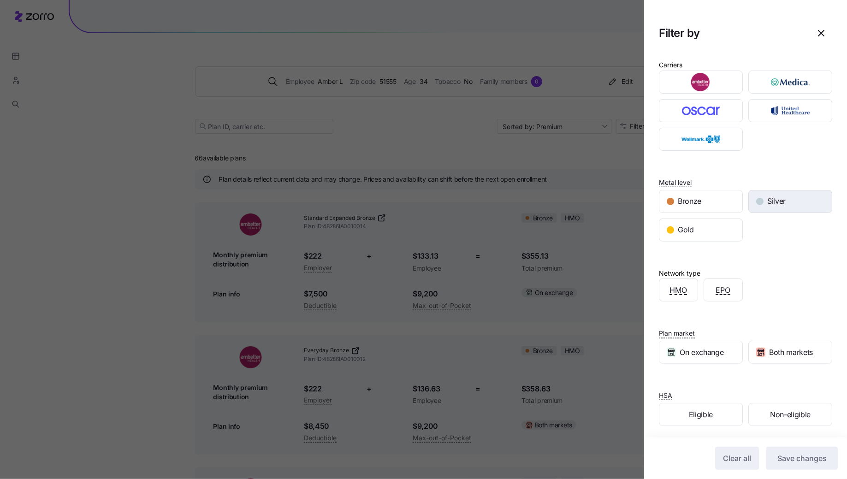
click at [767, 193] on div "Silver" at bounding box center [790, 201] width 83 height 22
click at [811, 447] on button "Save changes" at bounding box center [801, 458] width 71 height 23
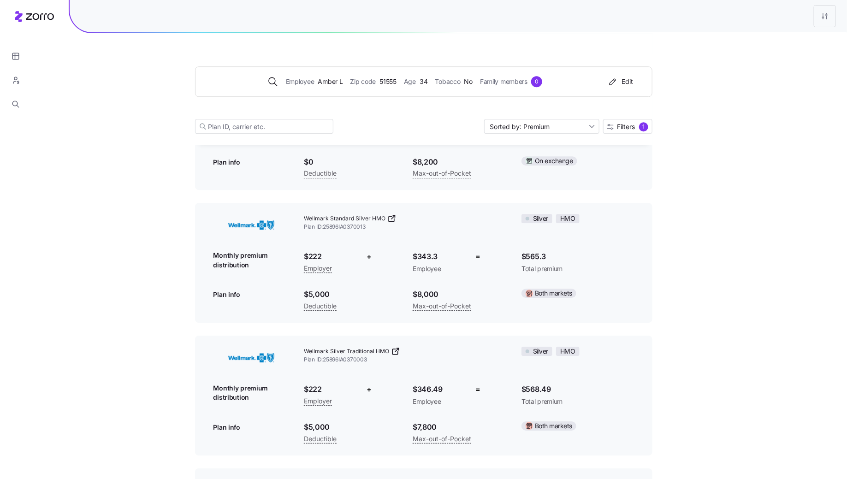
scroll to position [1224, 0]
